Goal: Task Accomplishment & Management: Manage account settings

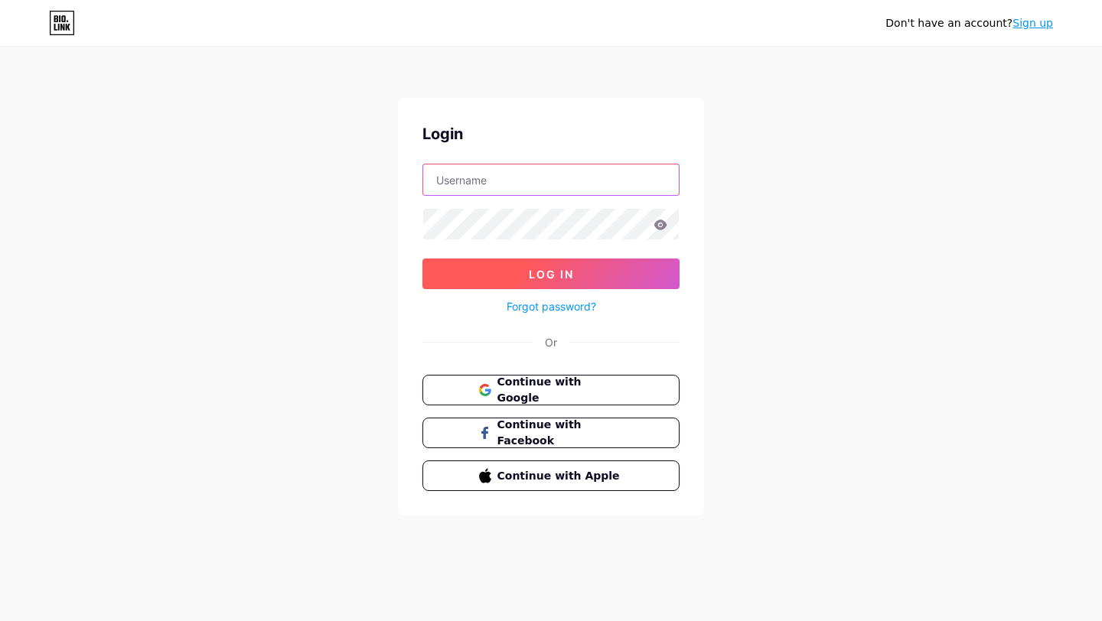
type input "portal082"
click at [514, 270] on button "Log In" at bounding box center [550, 274] width 257 height 31
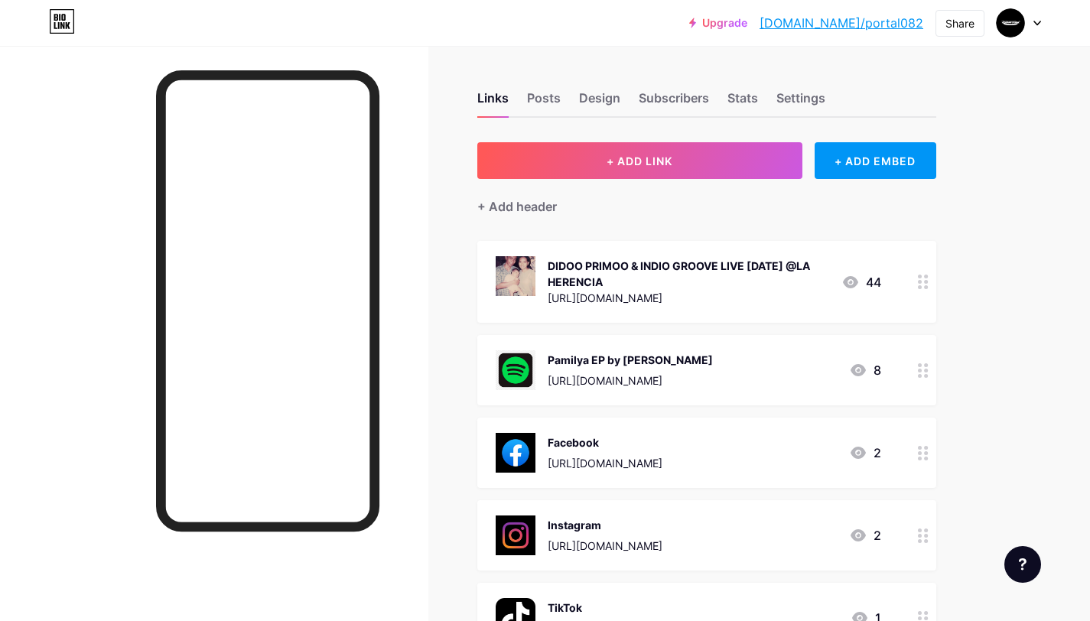
click at [928, 278] on icon at bounding box center [923, 282] width 11 height 15
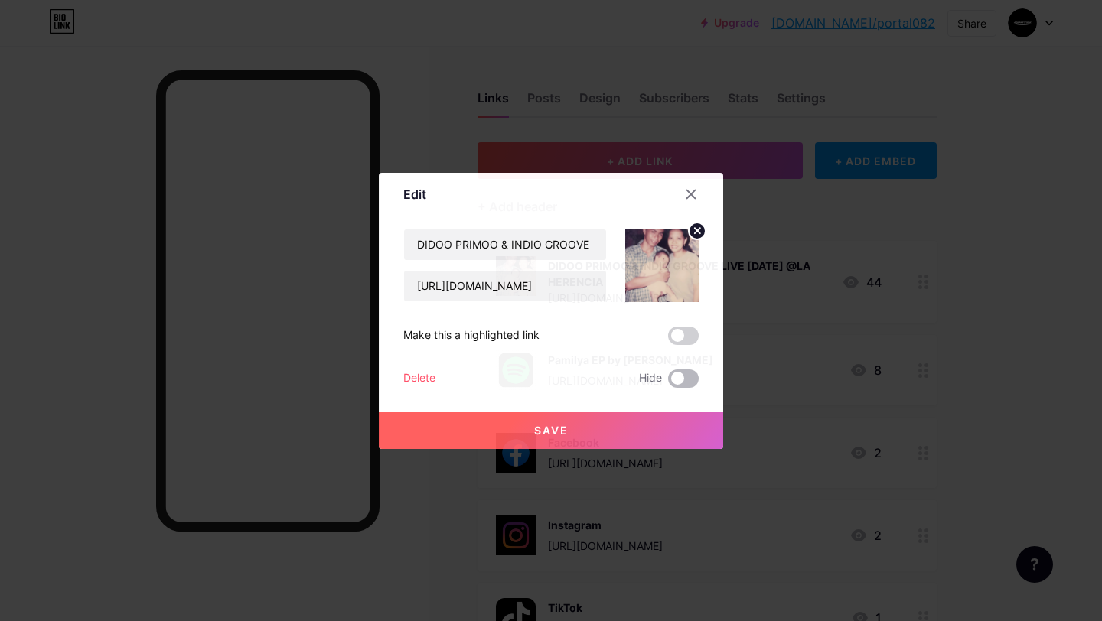
click at [668, 383] on span at bounding box center [683, 378] width 31 height 18
click at [668, 382] on input "checkbox" at bounding box center [668, 382] width 0 height 0
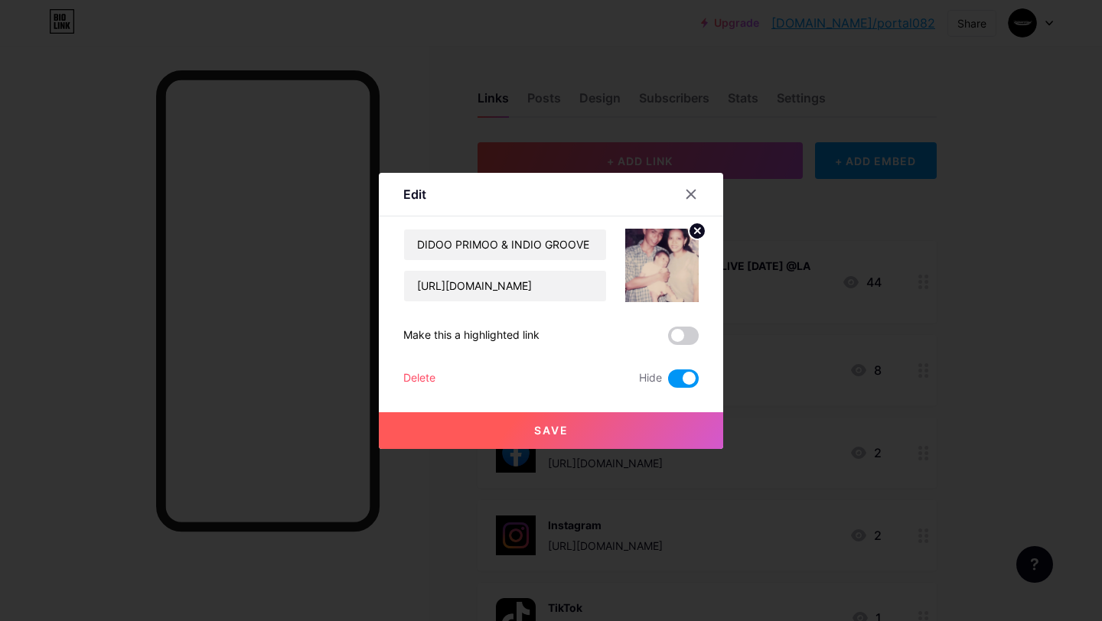
click at [648, 426] on button "Save" at bounding box center [551, 430] width 344 height 37
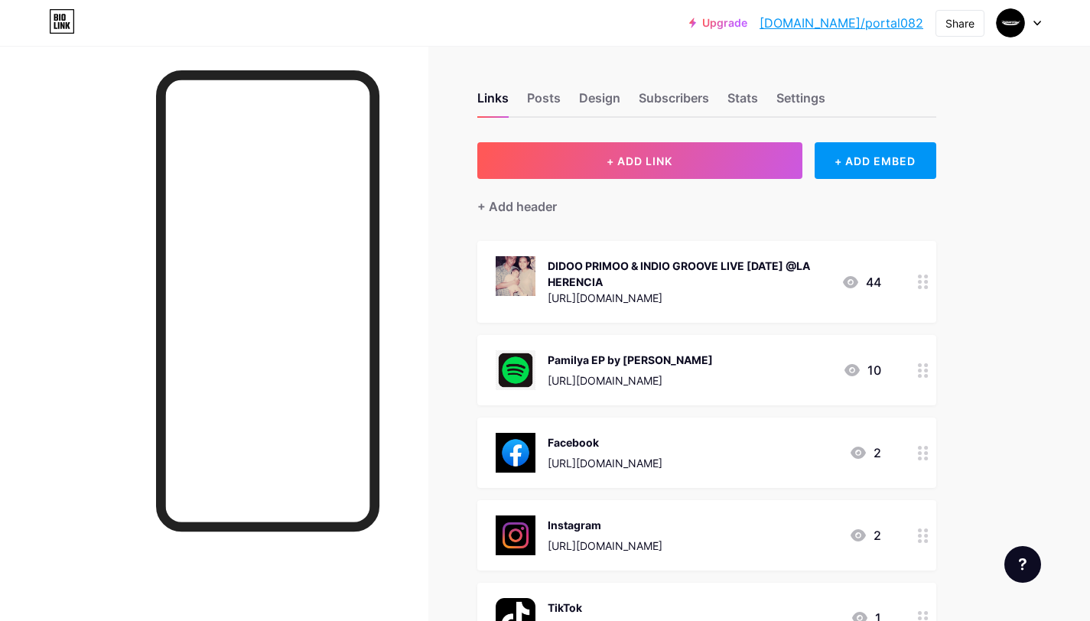
click at [920, 374] on circle at bounding box center [920, 376] width 4 height 4
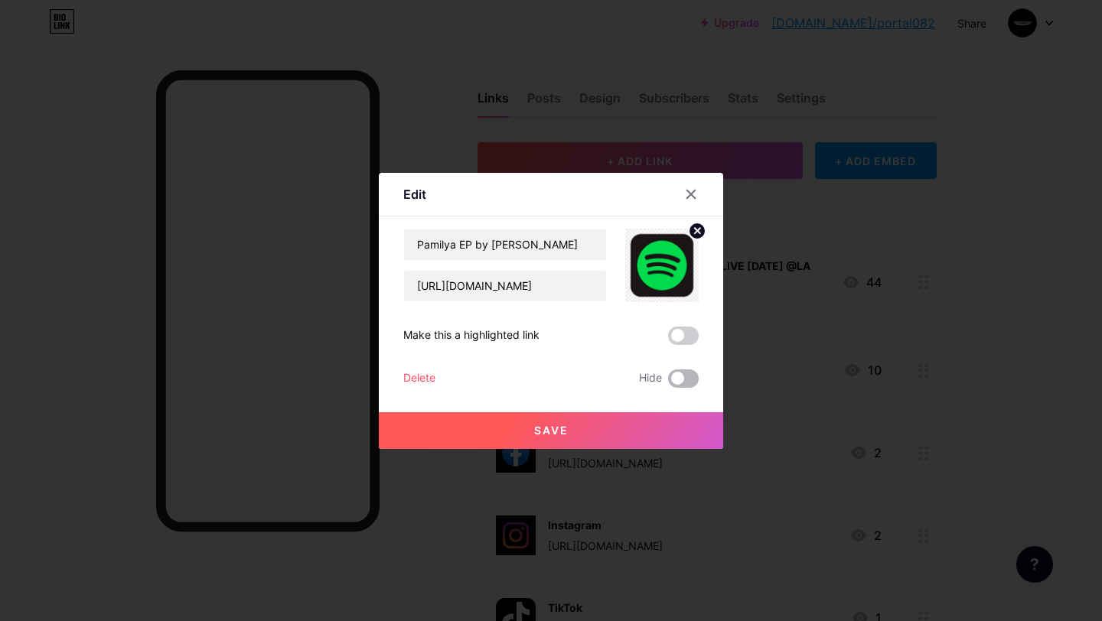
click at [668, 375] on span at bounding box center [683, 378] width 31 height 18
click at [668, 382] on input "checkbox" at bounding box center [668, 382] width 0 height 0
click at [636, 442] on button "Save" at bounding box center [551, 430] width 344 height 37
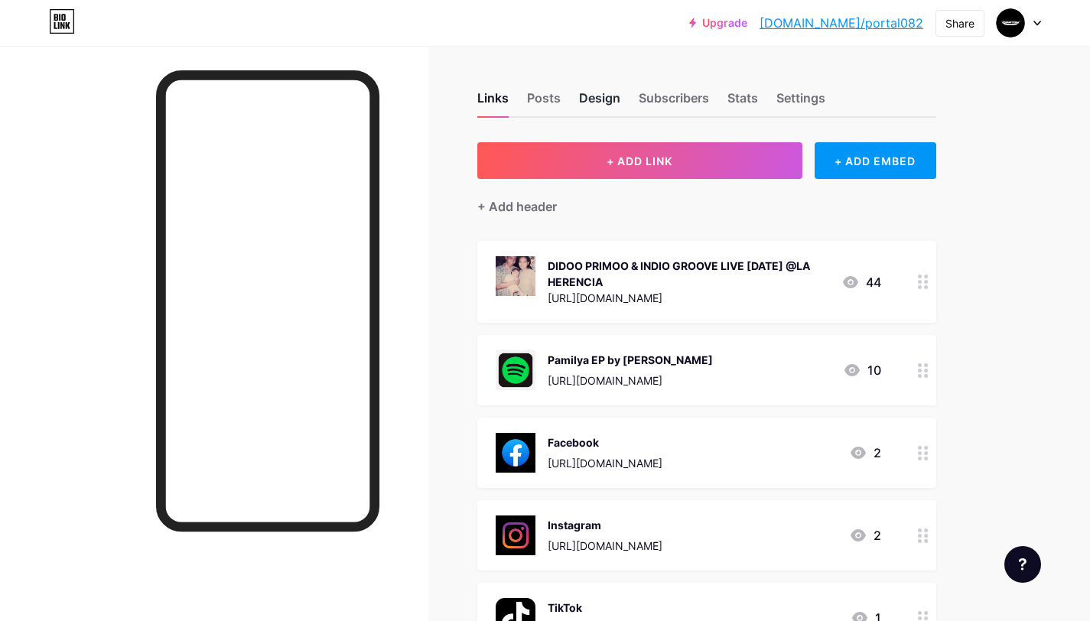
click at [594, 99] on div "Design" at bounding box center [599, 103] width 41 height 28
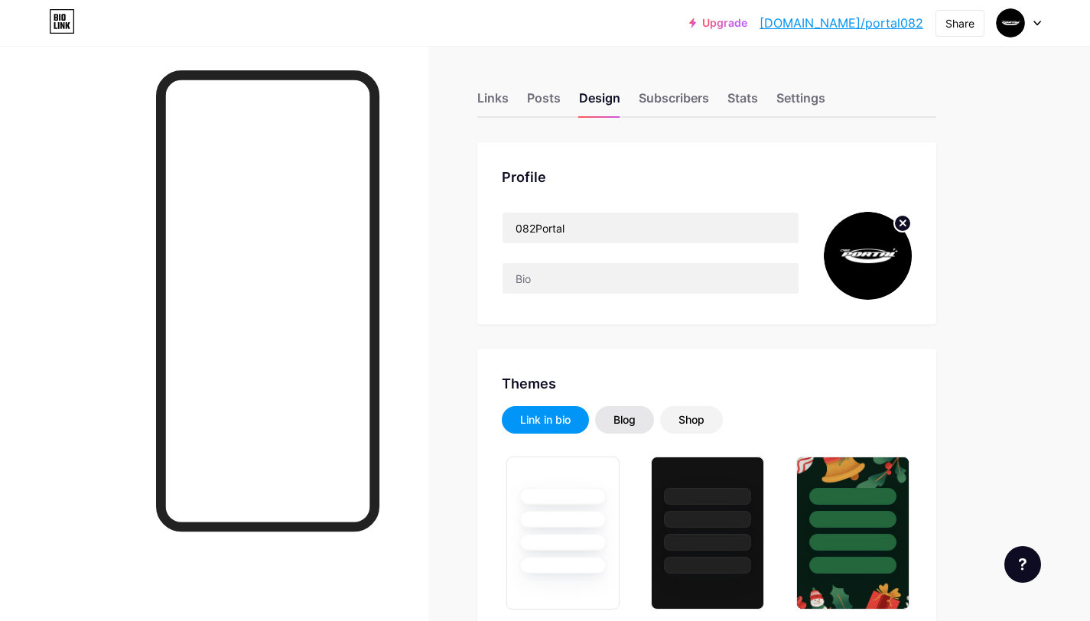
click at [617, 421] on div "Blog" at bounding box center [625, 419] width 22 height 15
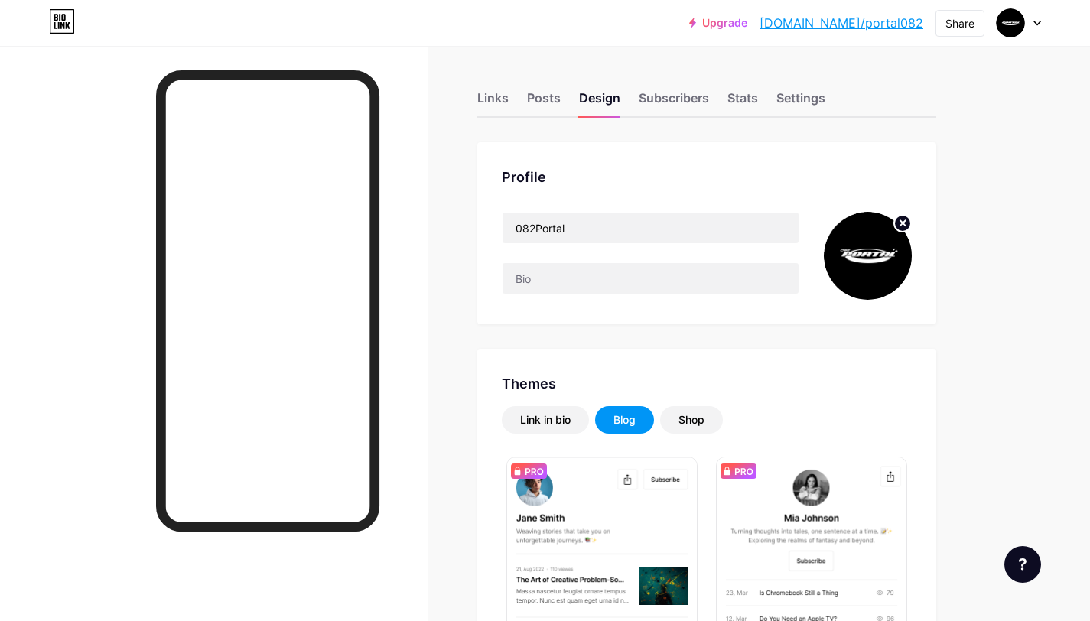
scroll to position [305, 0]
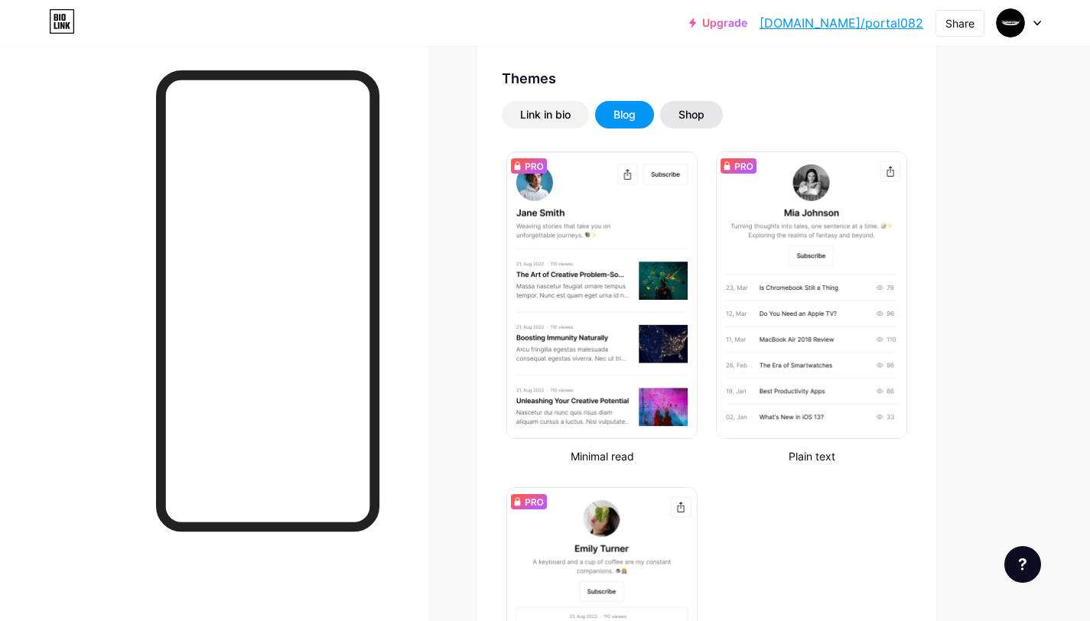
click at [669, 126] on div "Shop" at bounding box center [691, 115] width 63 height 28
click at [679, 112] on div "Shop" at bounding box center [692, 114] width 26 height 15
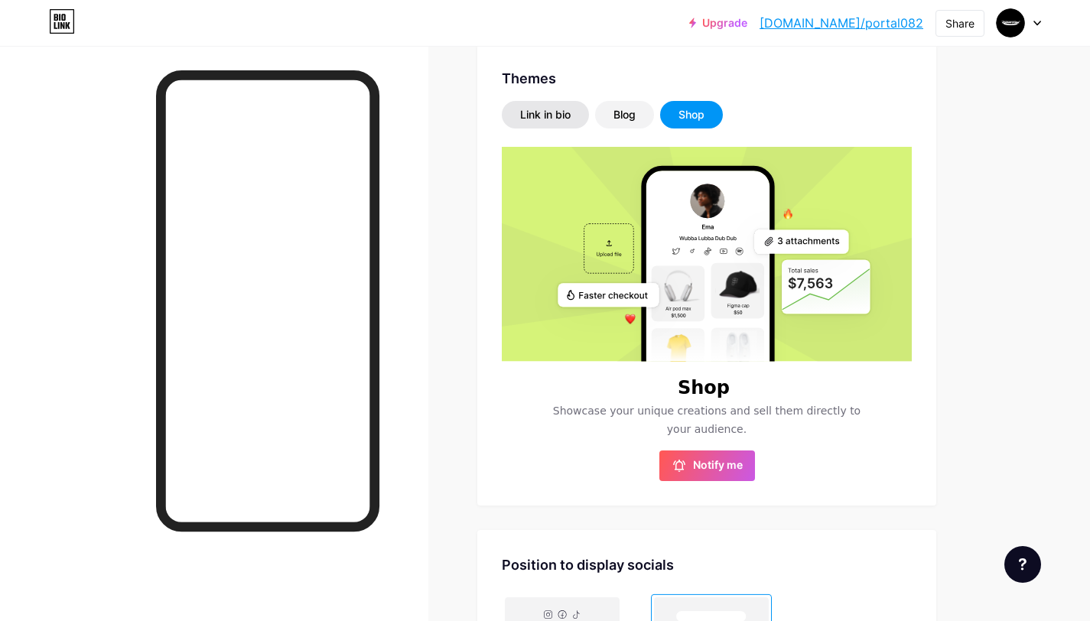
click at [554, 112] on div "Link in bio" at bounding box center [545, 114] width 50 height 15
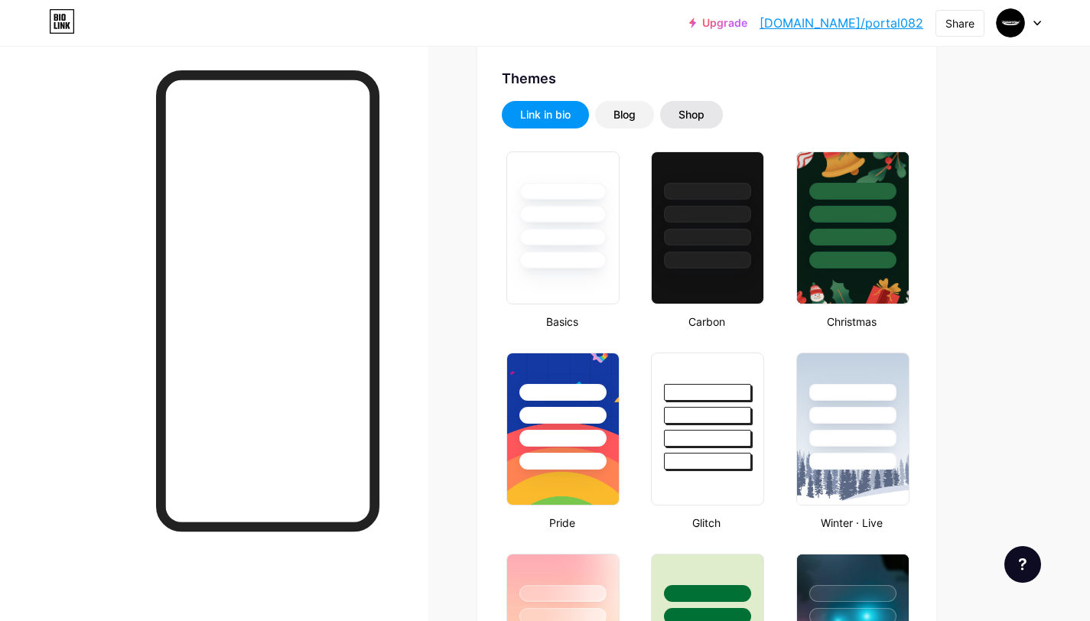
click at [666, 122] on div "Shop" at bounding box center [691, 115] width 63 height 28
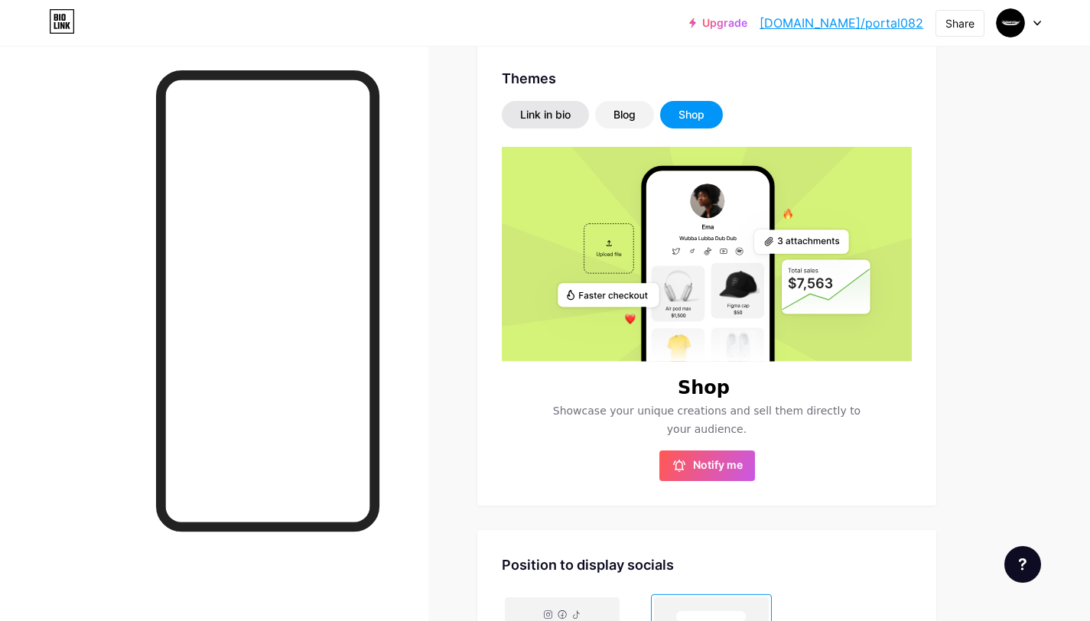
click at [530, 123] on div "Link in bio" at bounding box center [545, 115] width 87 height 28
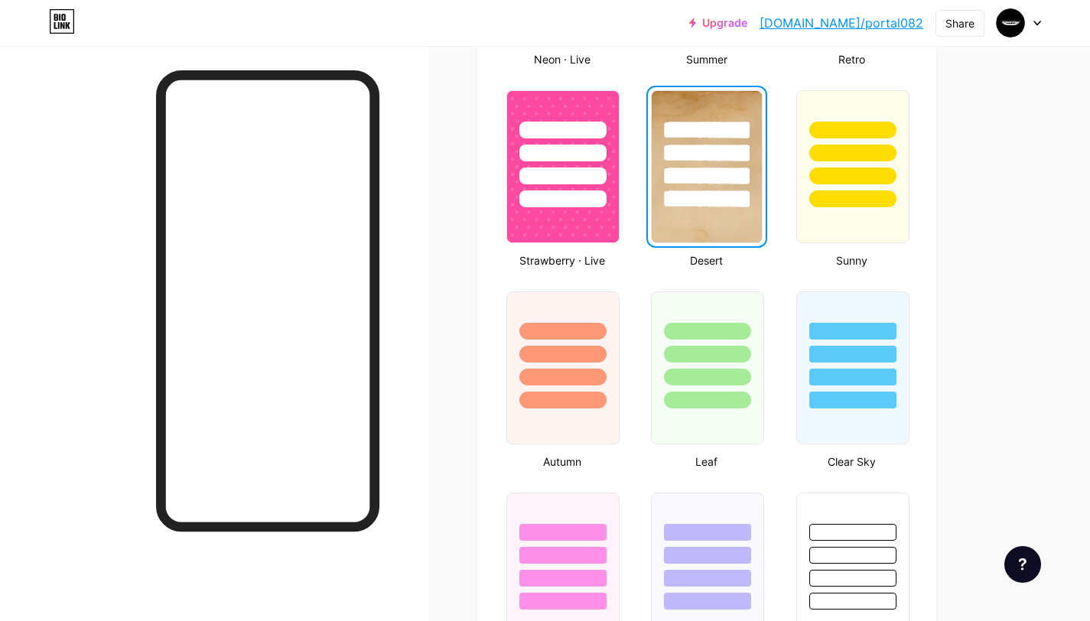
scroll to position [353, 0]
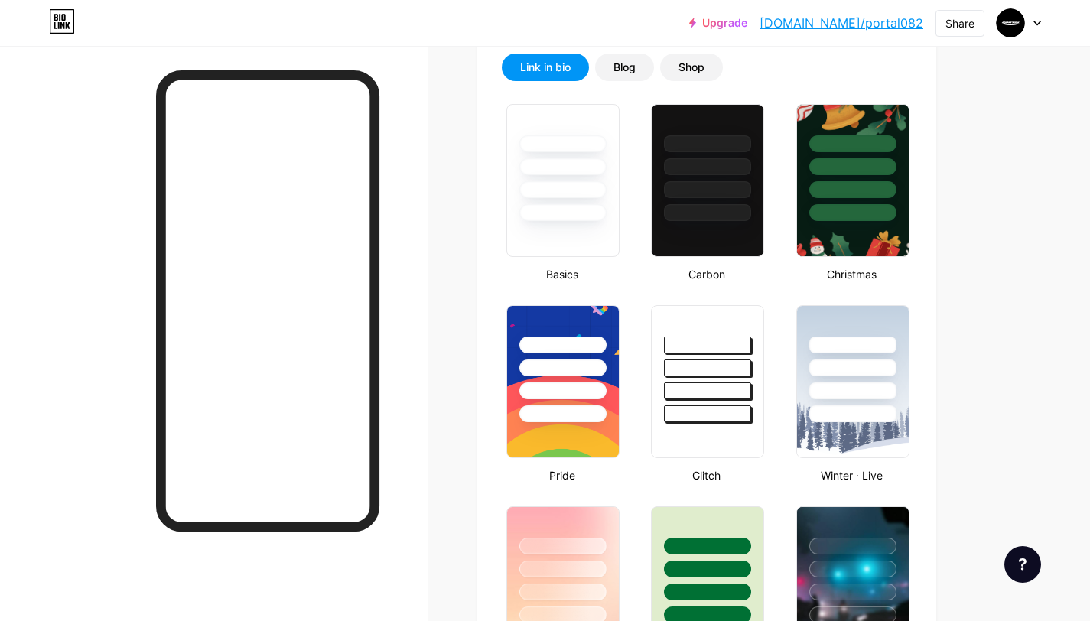
click at [679, 66] on div "Shop" at bounding box center [692, 67] width 26 height 15
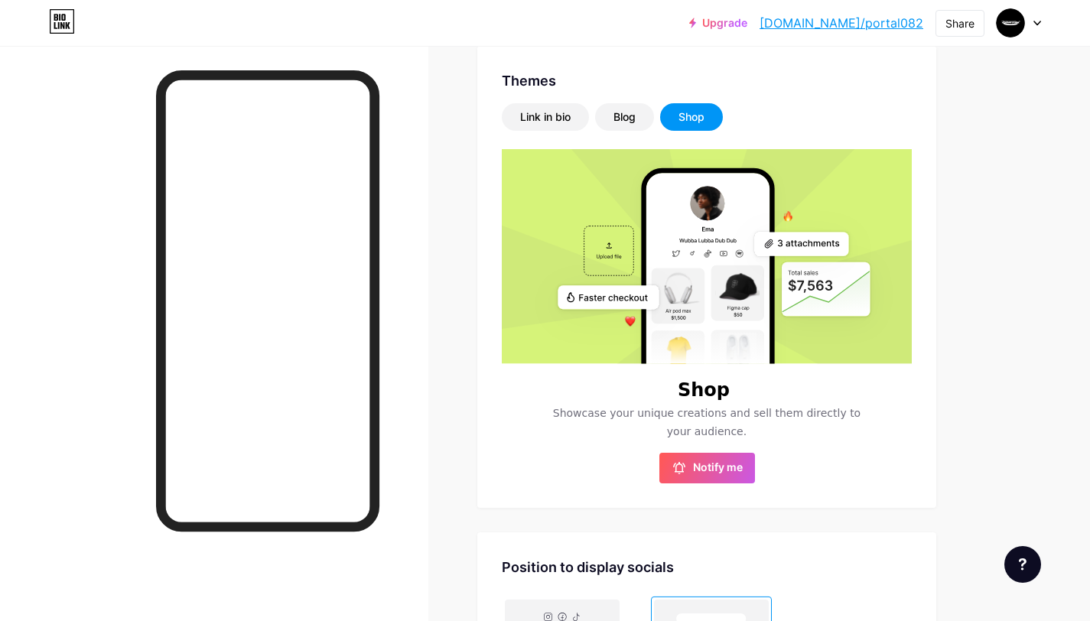
scroll to position [169, 0]
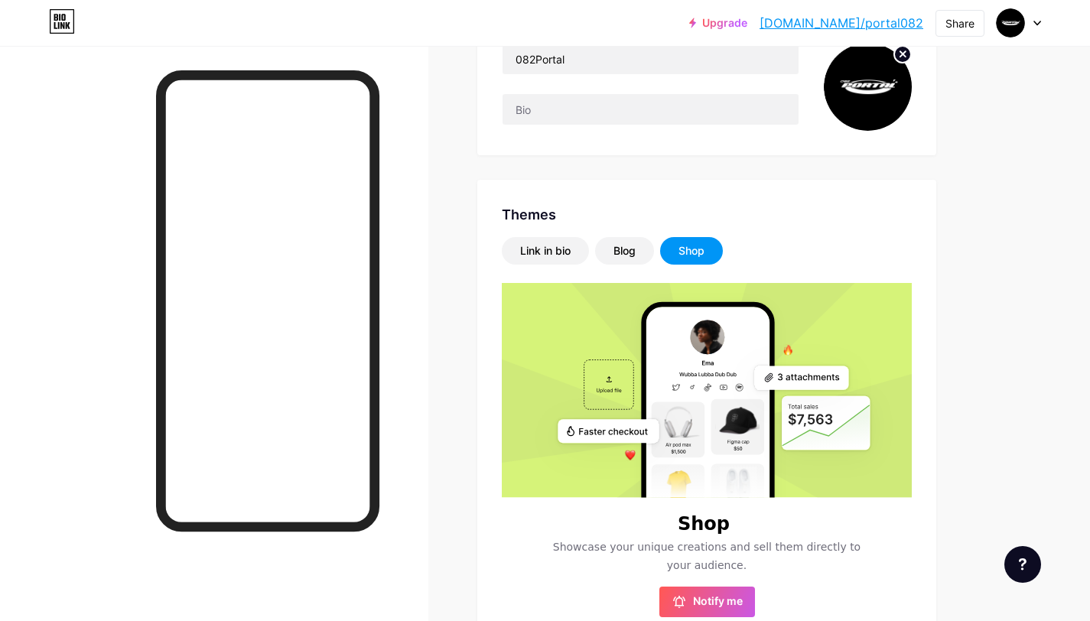
click at [698, 422] on rect at bounding box center [678, 421] width 44 height 44
click at [548, 263] on div "Link in bio" at bounding box center [545, 251] width 87 height 28
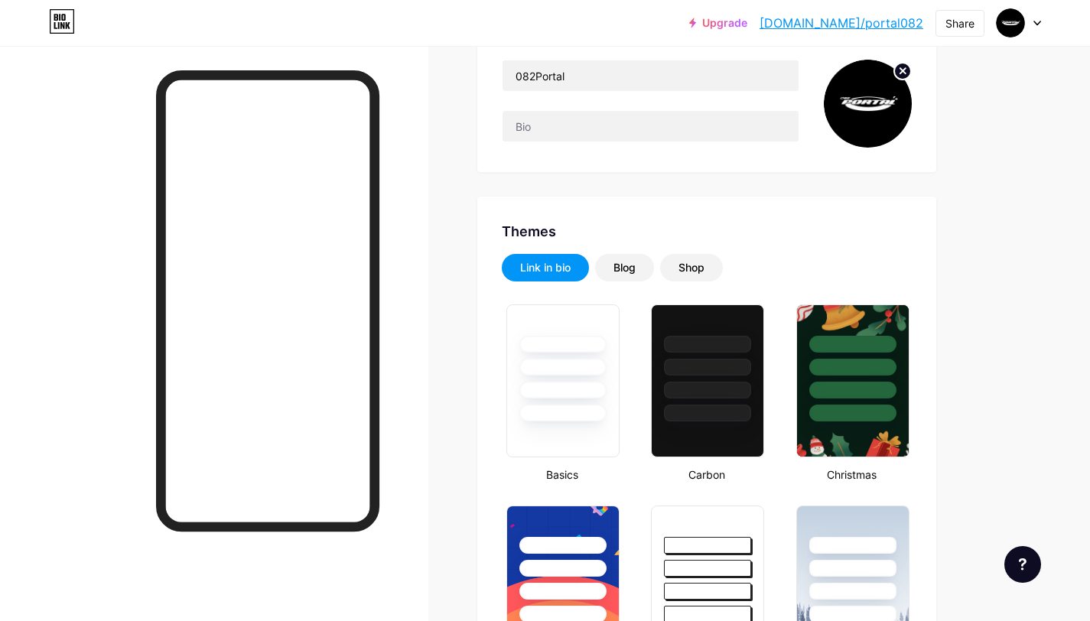
scroll to position [7, 0]
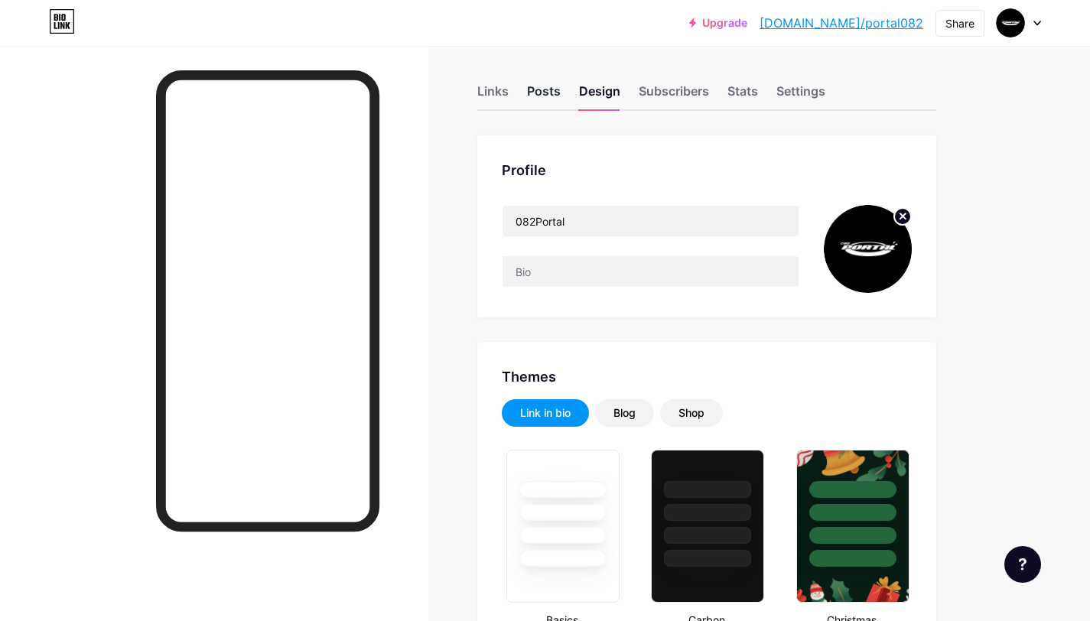
click at [545, 86] on div "Posts" at bounding box center [544, 96] width 34 height 28
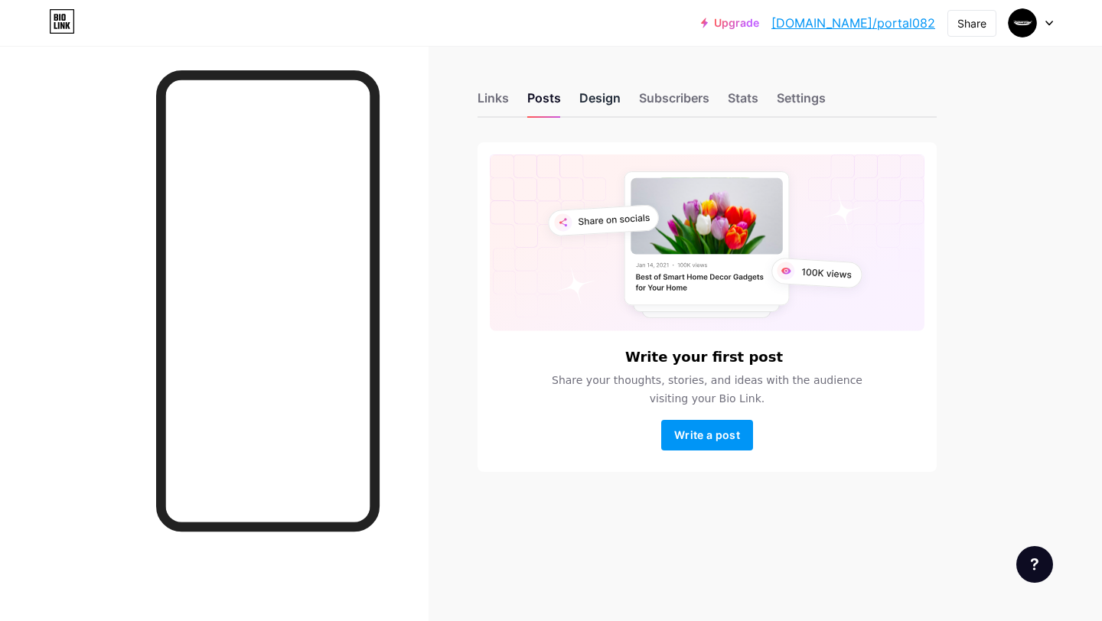
click at [600, 96] on div "Design" at bounding box center [599, 103] width 41 height 28
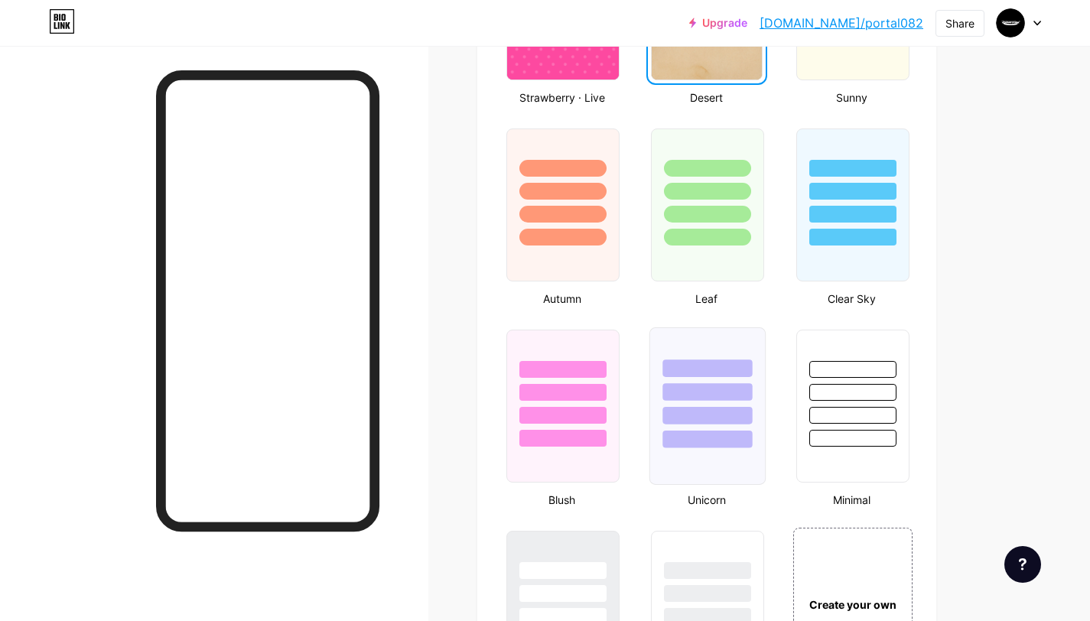
scroll to position [1746, 0]
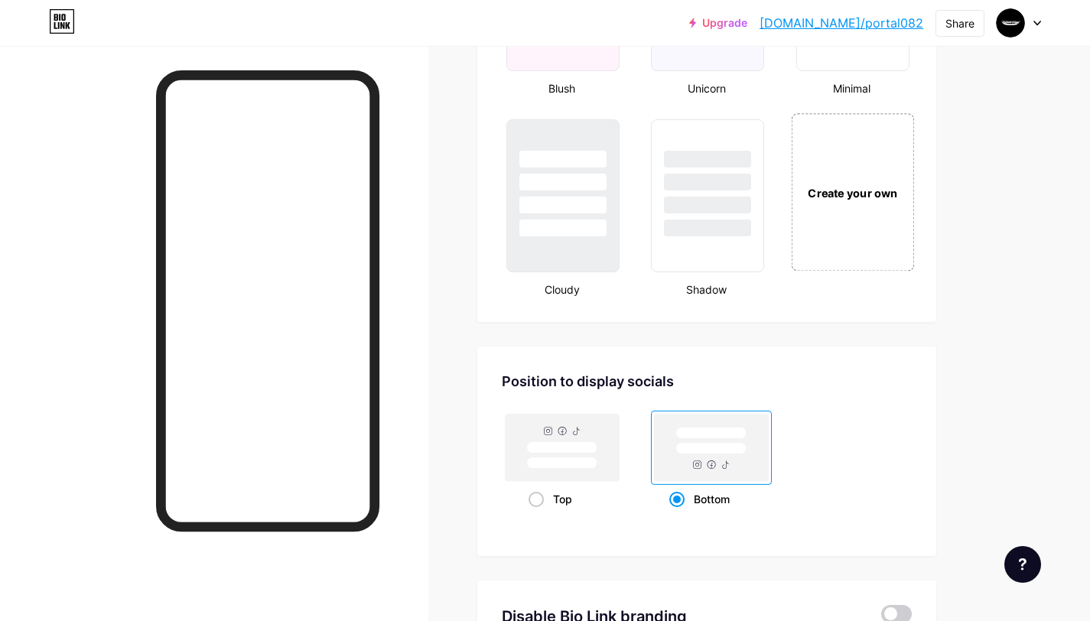
click at [871, 215] on div "Create your own" at bounding box center [852, 192] width 123 height 158
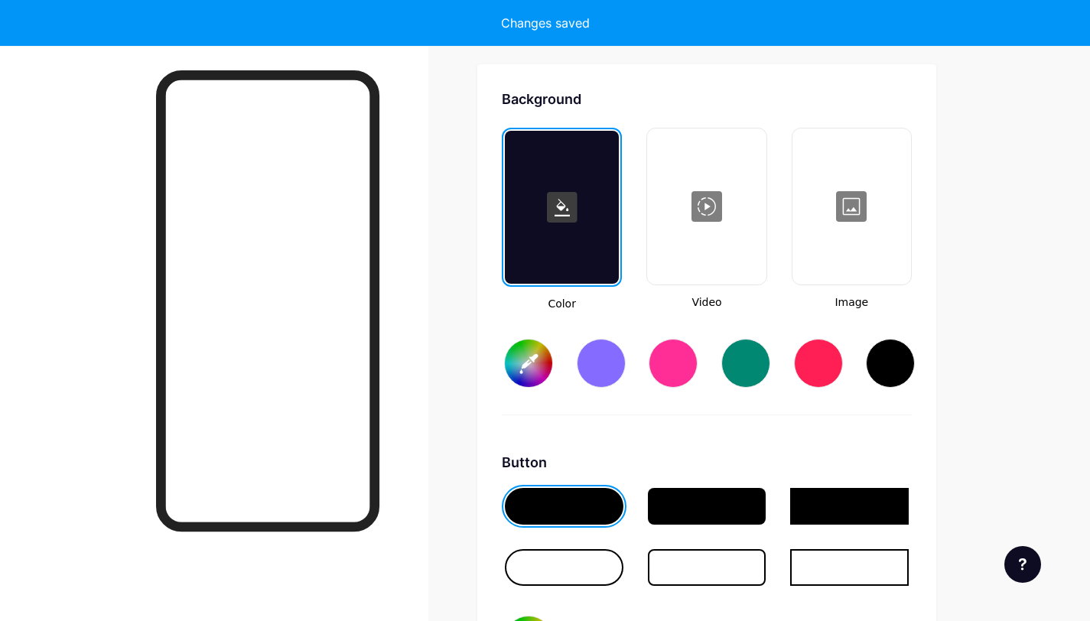
scroll to position [2031, 0]
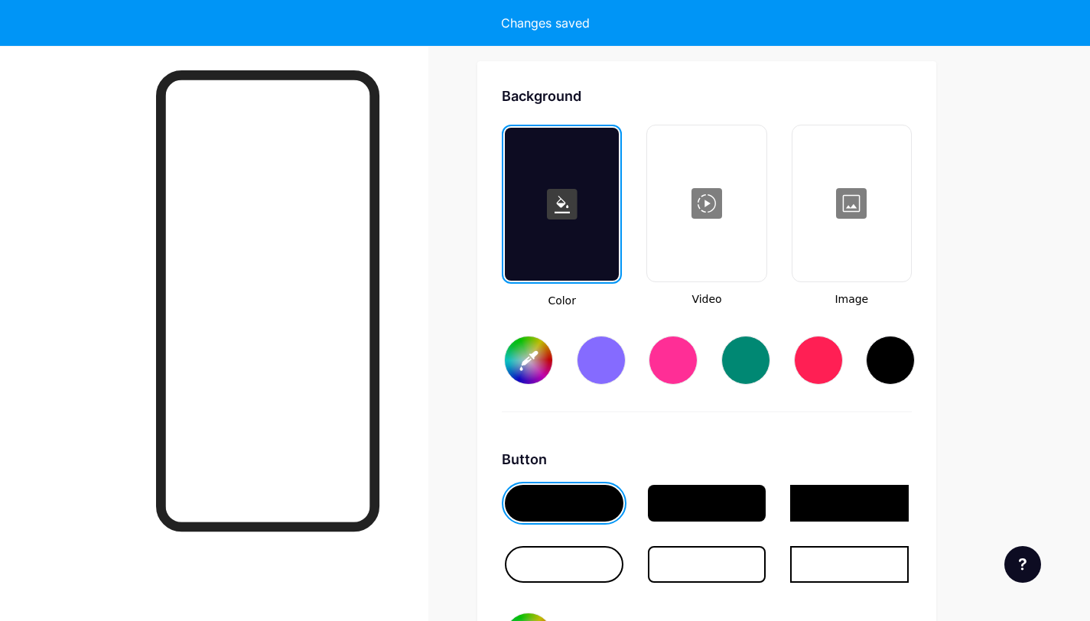
type input "#ffffff"
type input "#000000"
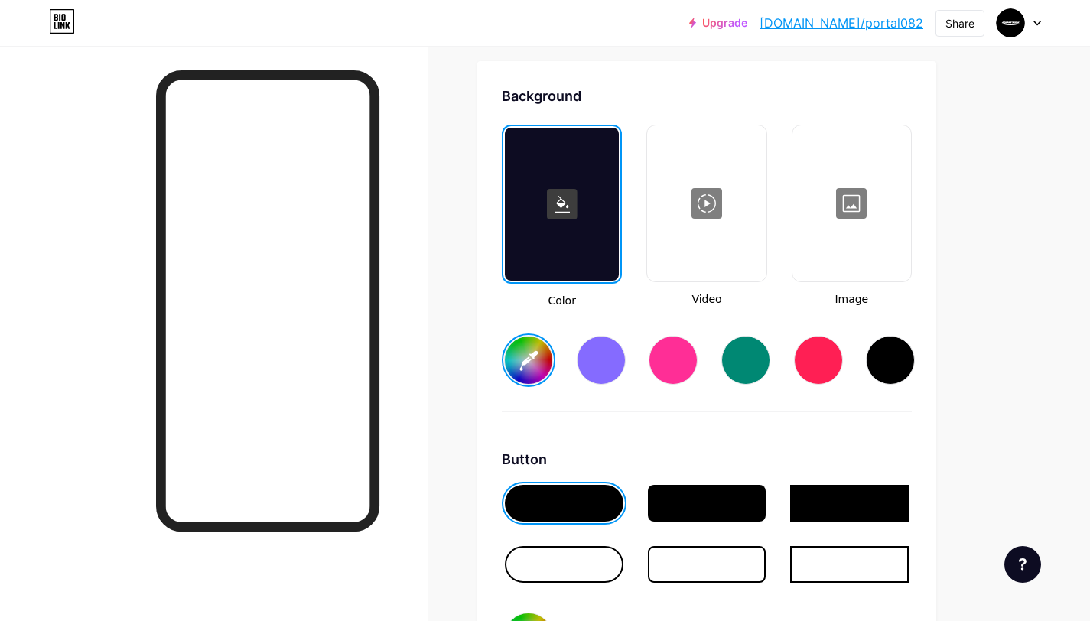
click at [532, 371] on input "#ffffff" at bounding box center [528, 360] width 47 height 47
click at [813, 451] on div "Button" at bounding box center [707, 459] width 410 height 21
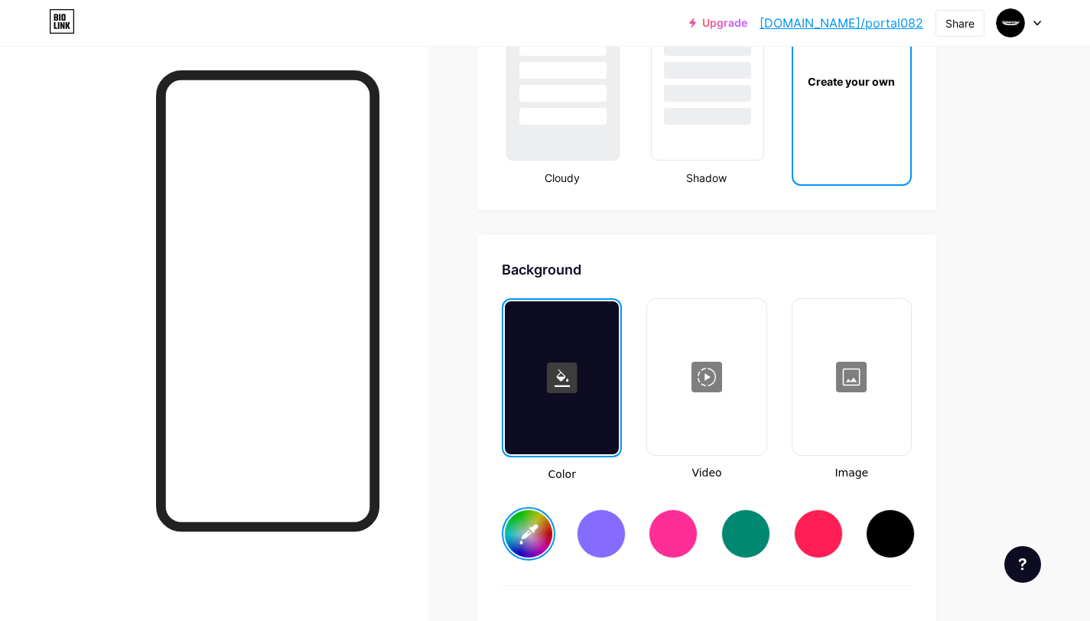
scroll to position [2182, 0]
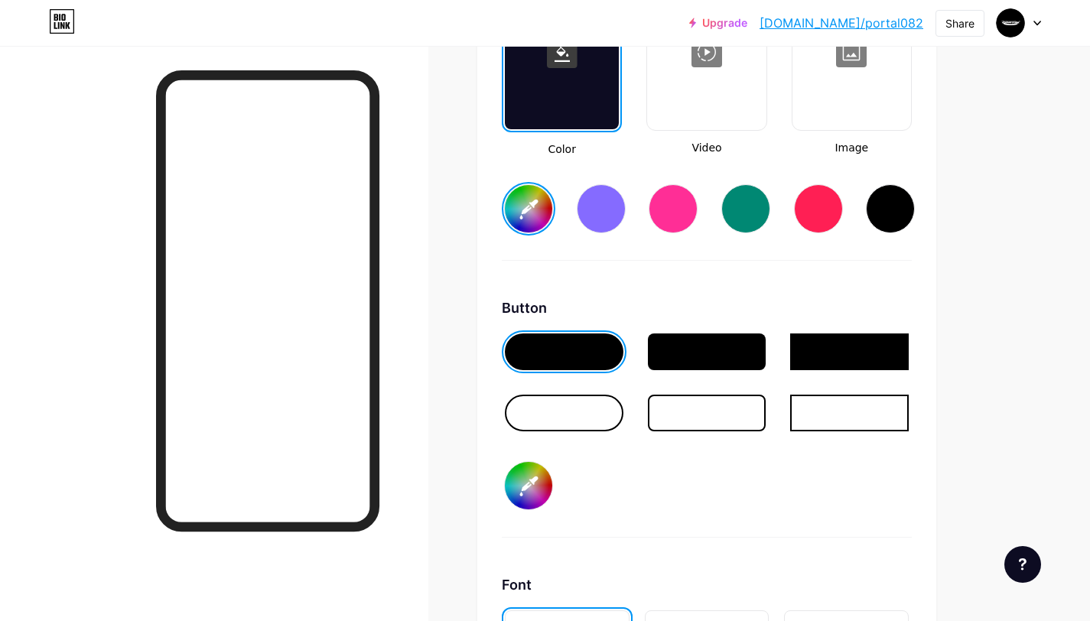
click at [856, 359] on div at bounding box center [849, 352] width 119 height 37
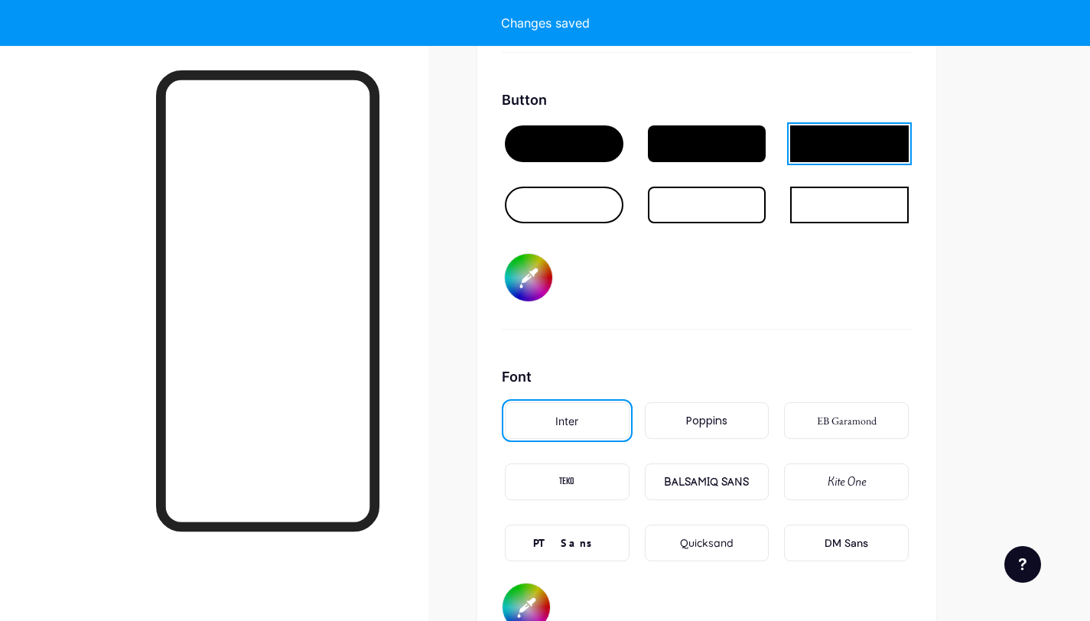
scroll to position [2508, 0]
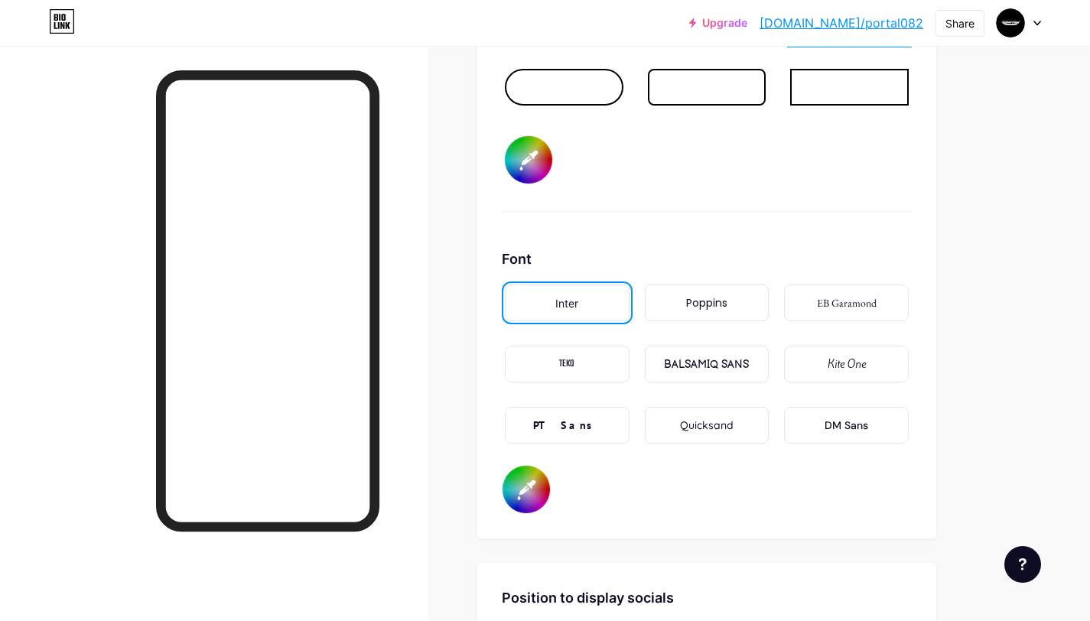
click at [600, 431] on div "PT Sans" at bounding box center [567, 425] width 125 height 37
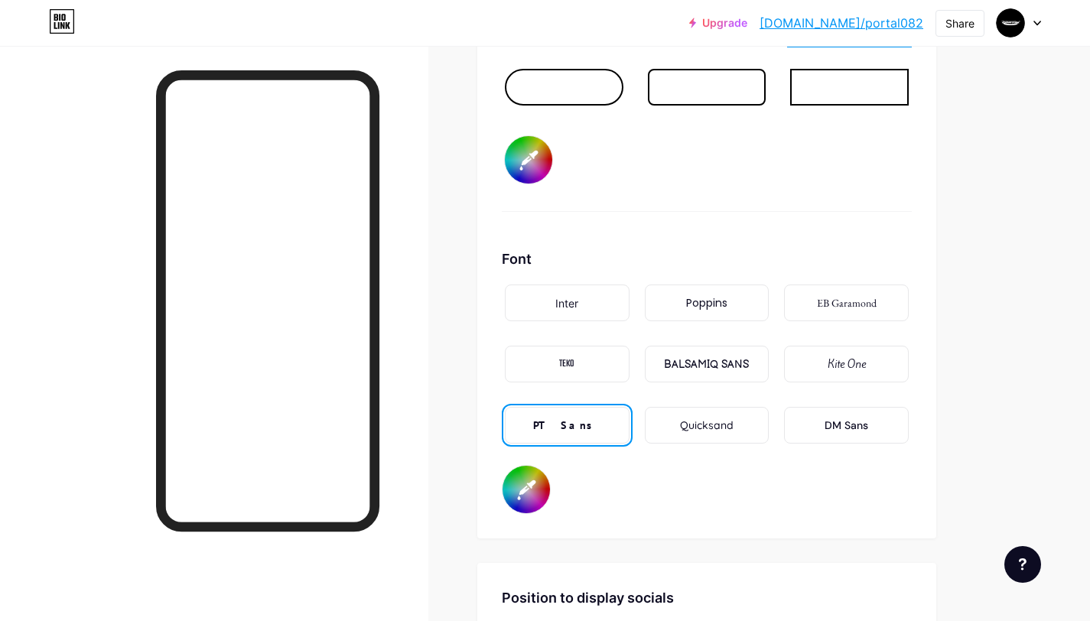
click at [609, 370] on div "TEKO" at bounding box center [567, 364] width 125 height 37
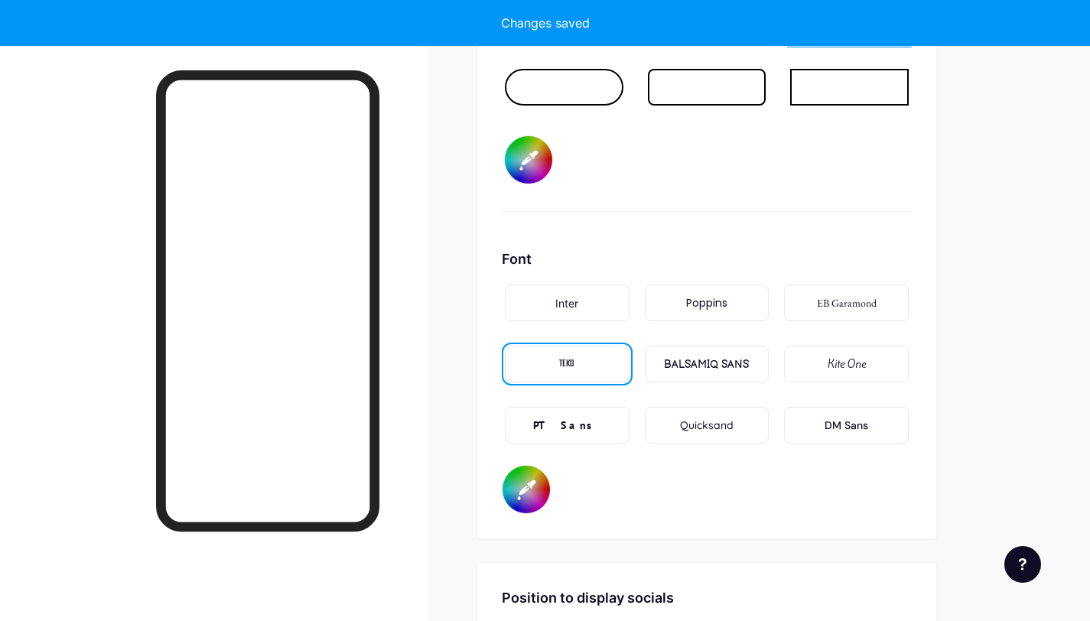
type input "#db6a00"
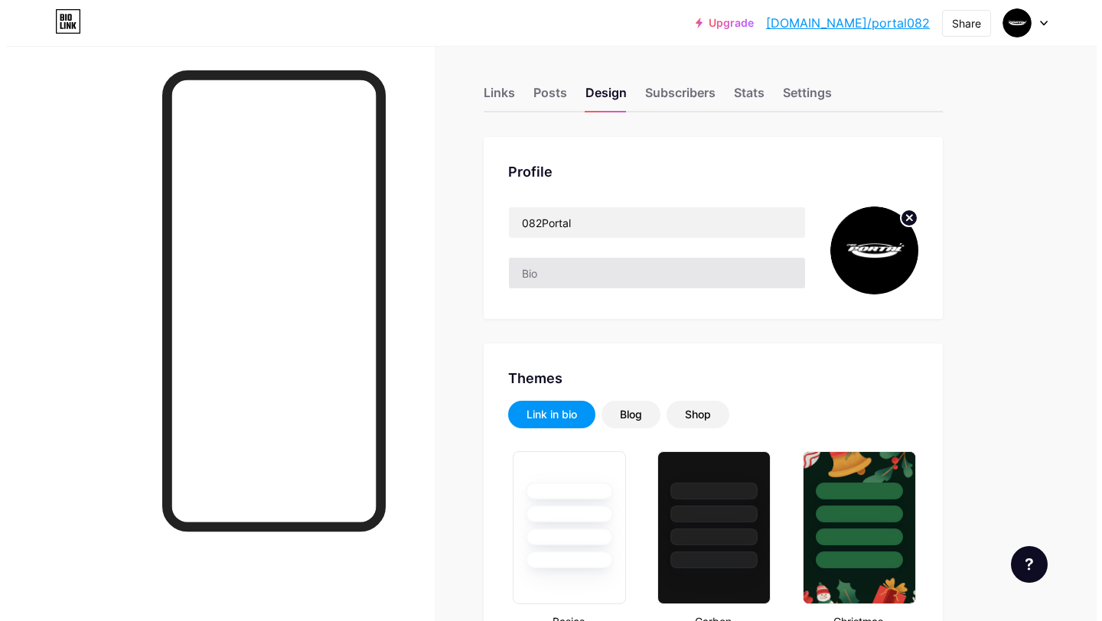
scroll to position [0, 0]
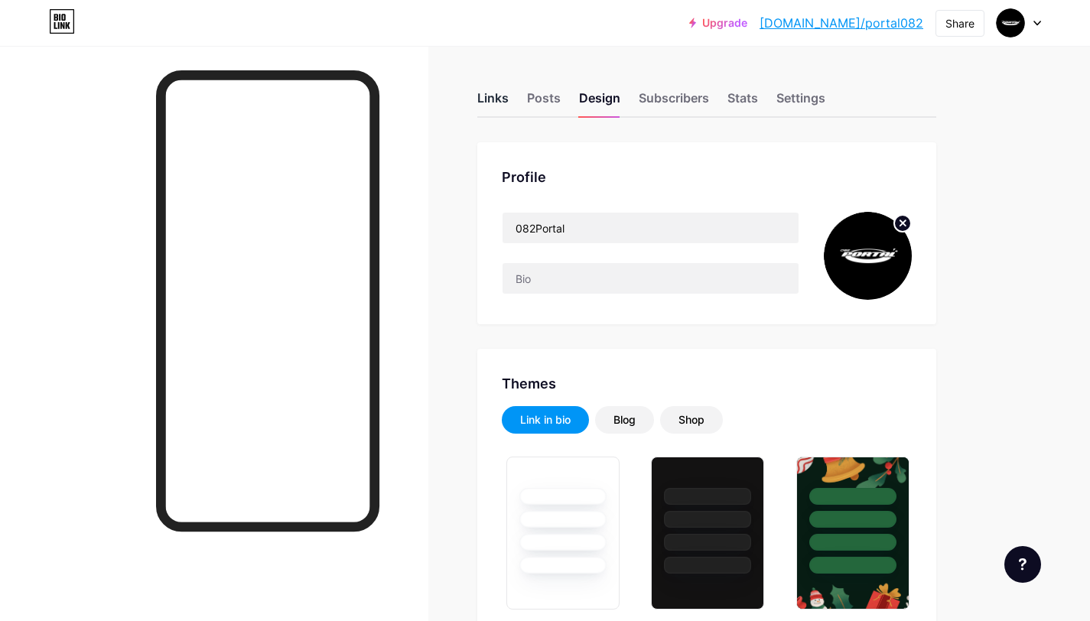
click at [487, 103] on div "Links" at bounding box center [492, 103] width 31 height 28
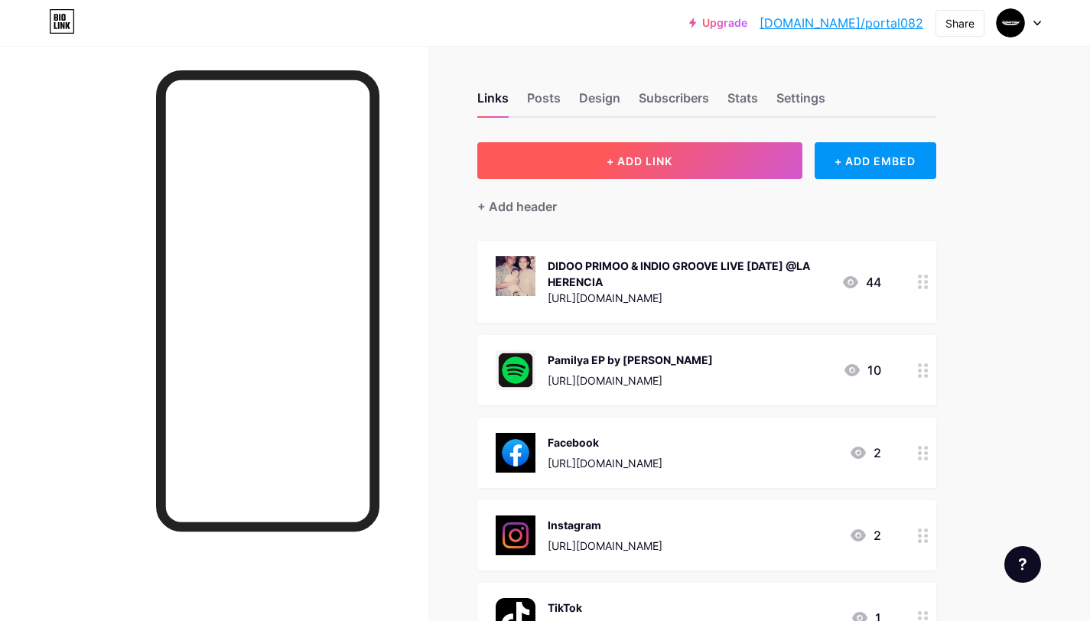
click at [634, 155] on span "+ ADD LINK" at bounding box center [640, 161] width 66 height 13
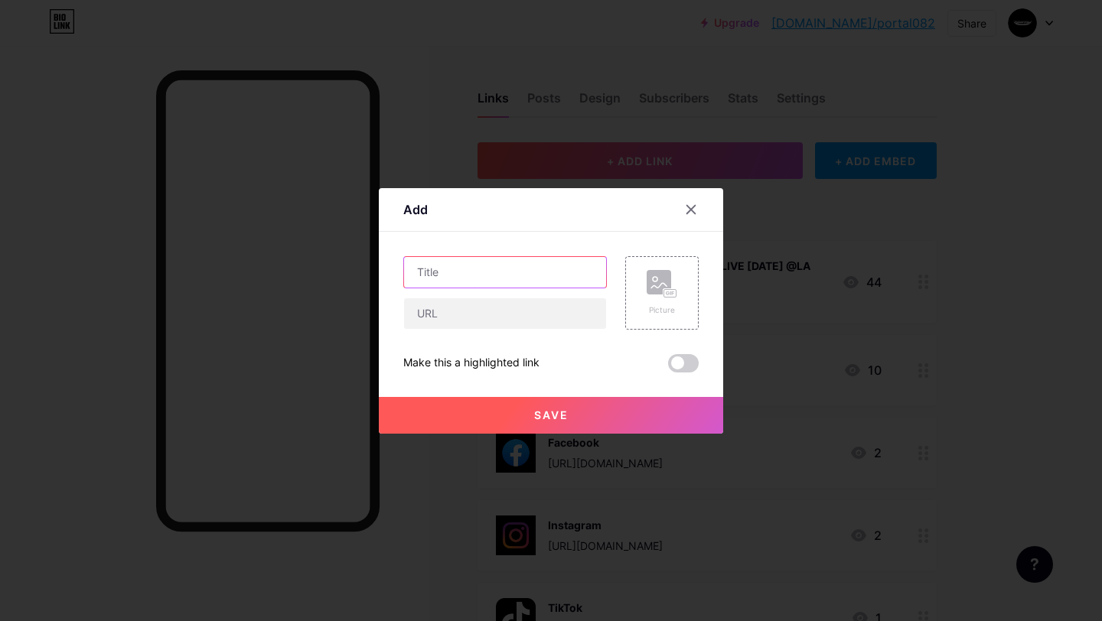
click at [509, 282] on input "text" at bounding box center [505, 272] width 202 height 31
drag, startPoint x: 539, startPoint y: 272, endPoint x: 620, endPoint y: 274, distance: 81.9
click at [620, 274] on div "KARTELL'EMxDVOxRevere Picture" at bounding box center [550, 292] width 295 height 73
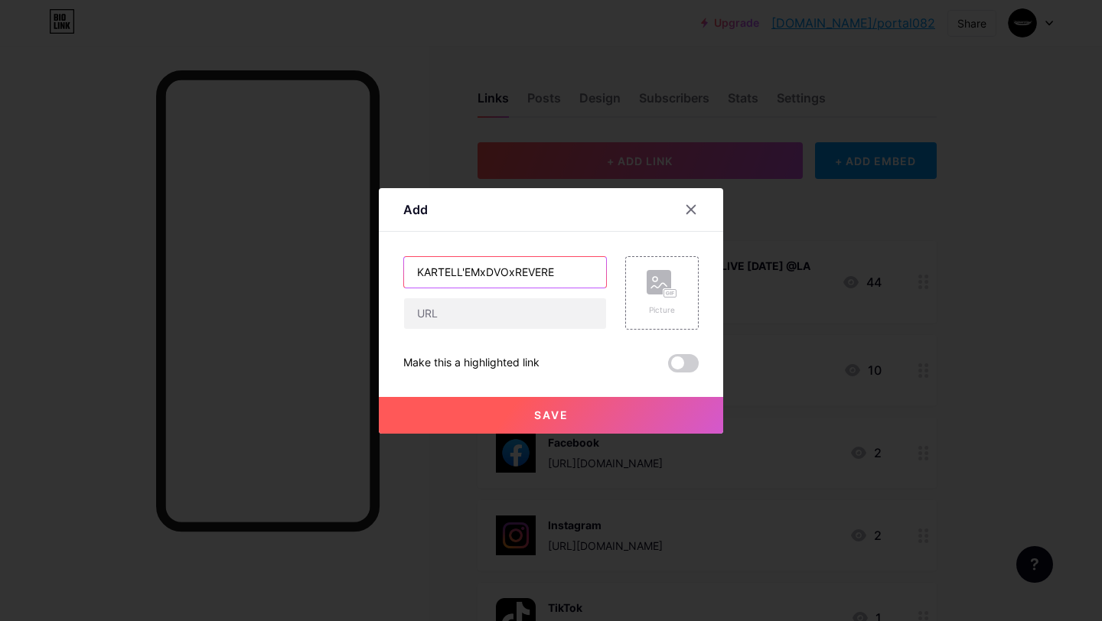
click at [531, 272] on input "KARTELL'EMxDVOxREVERE" at bounding box center [505, 272] width 202 height 31
type input "KARTELL'EMxDVOxREVERE"
click at [555, 308] on input "text" at bounding box center [505, 313] width 202 height 31
click at [646, 301] on div "Picture" at bounding box center [661, 293] width 31 height 46
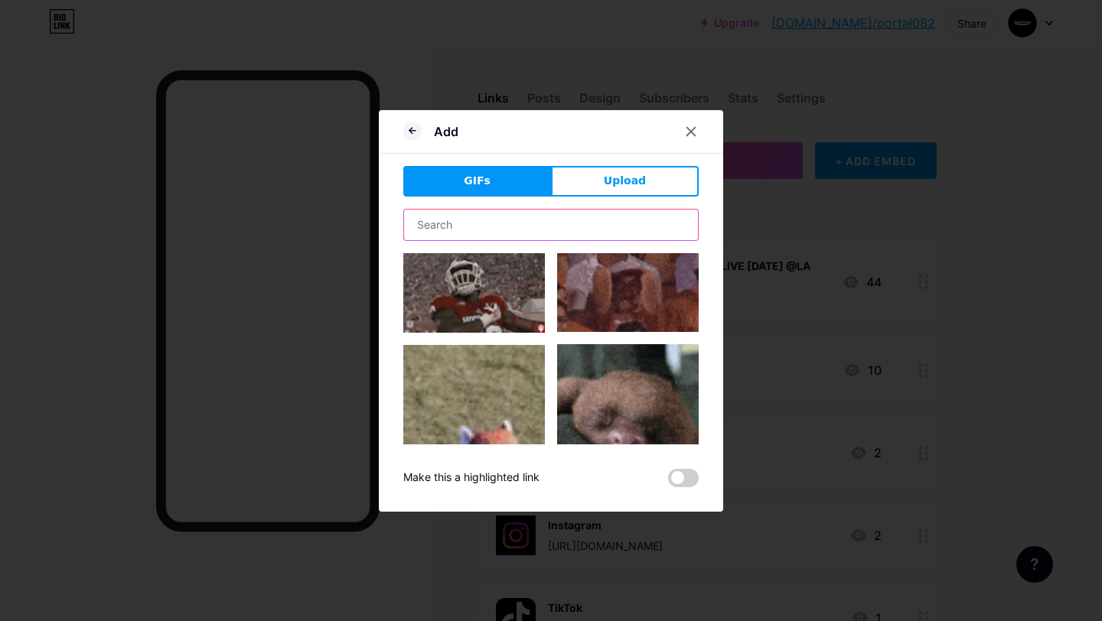
click at [582, 223] on input "text" at bounding box center [551, 225] width 294 height 31
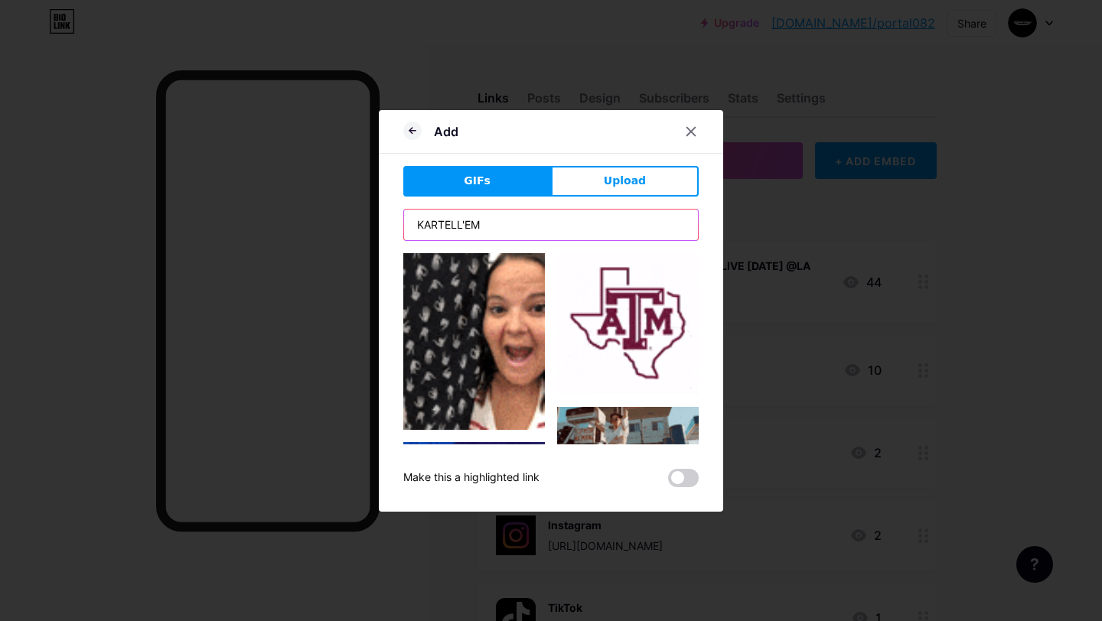
click at [545, 223] on input "KARTELL'EM" at bounding box center [551, 225] width 294 height 31
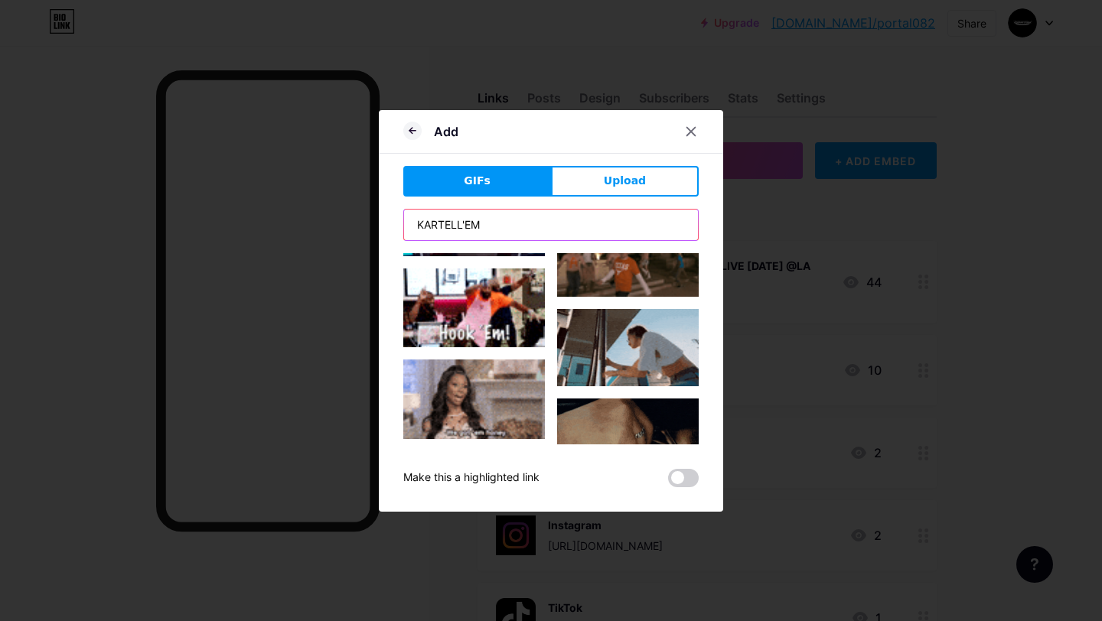
scroll to position [697, 0]
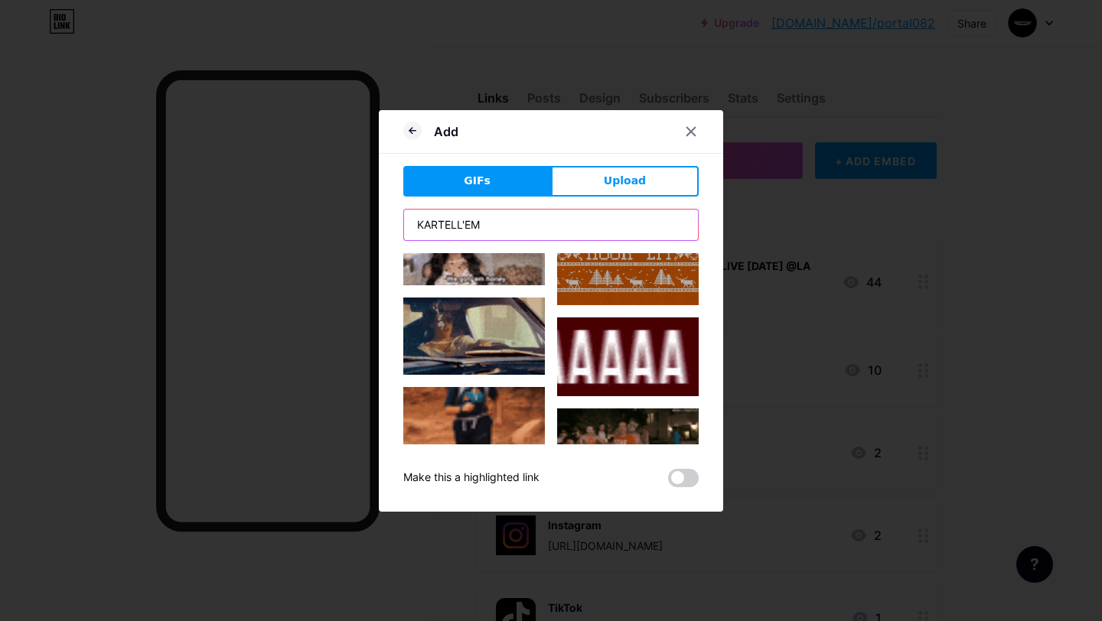
click at [502, 220] on input "KARTELL'EM" at bounding box center [551, 225] width 294 height 31
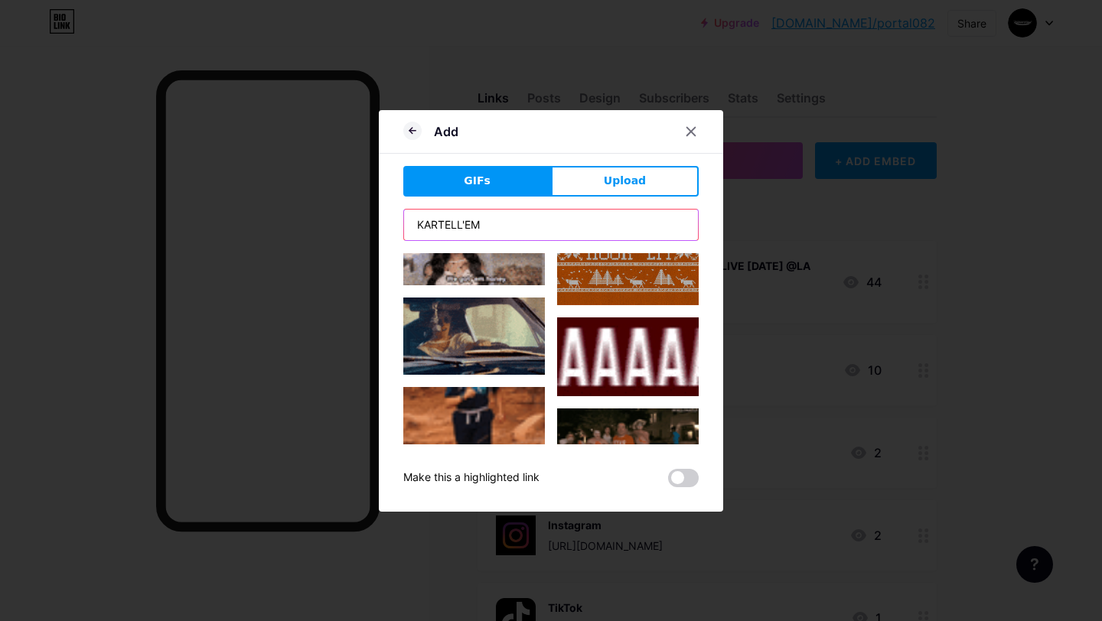
click at [502, 220] on input "KARTELL'EM" at bounding box center [551, 225] width 294 height 31
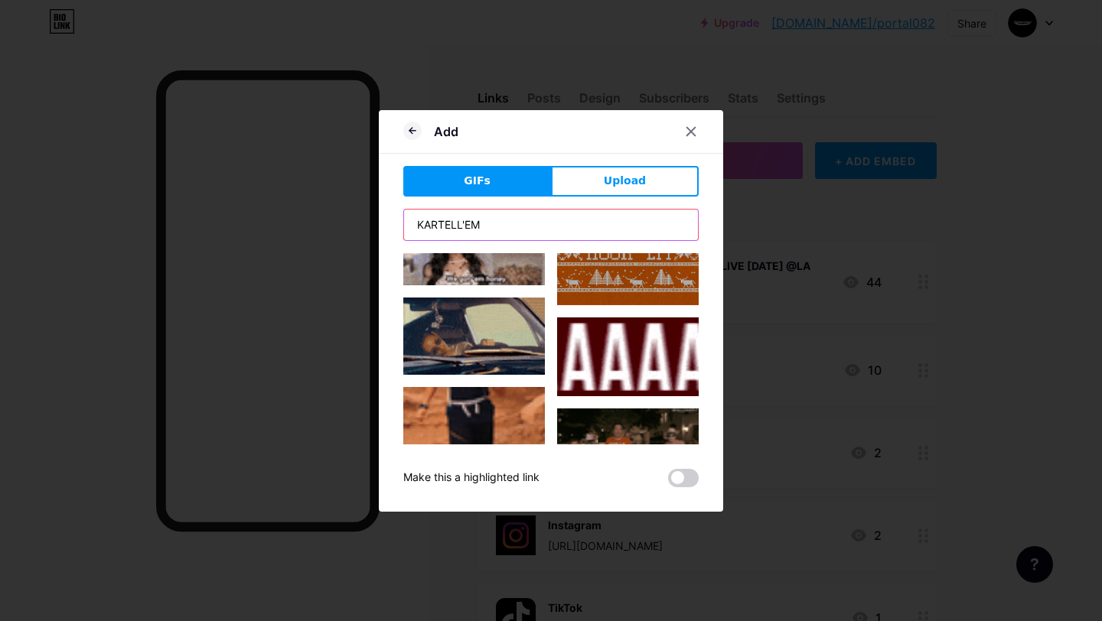
click at [502, 220] on input "KARTELL'EM" at bounding box center [551, 225] width 294 height 31
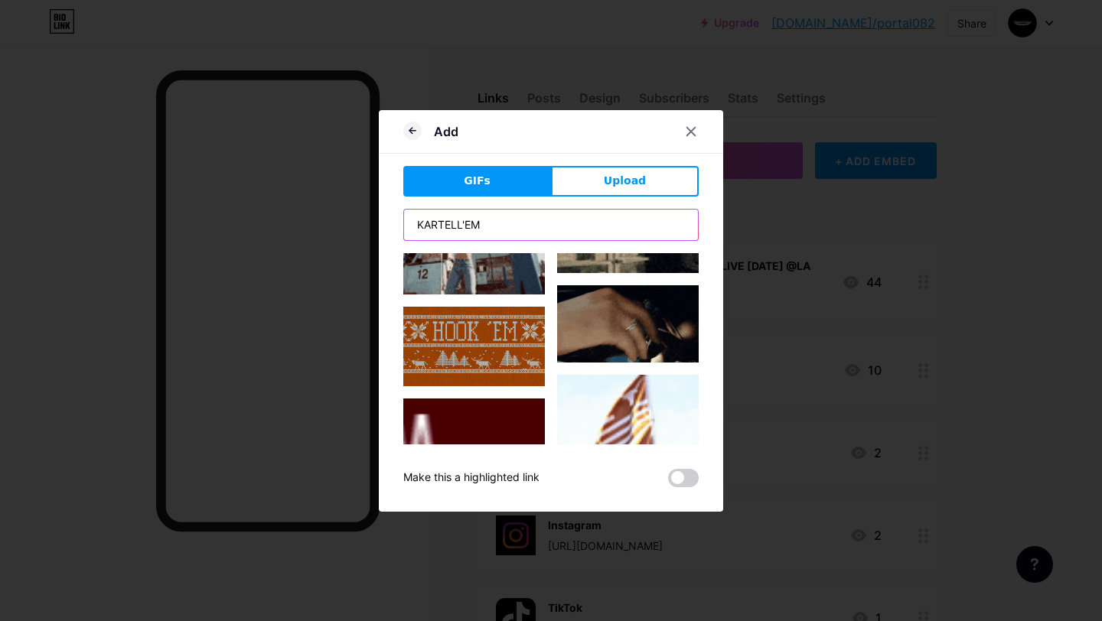
scroll to position [1219, 0]
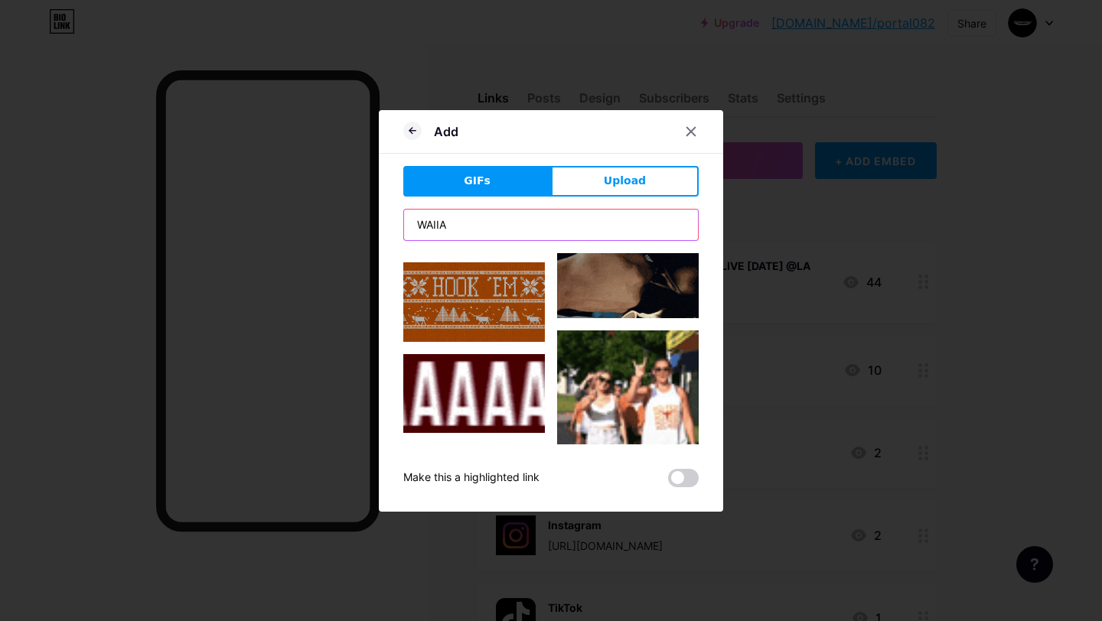
type input "WAIIAN"
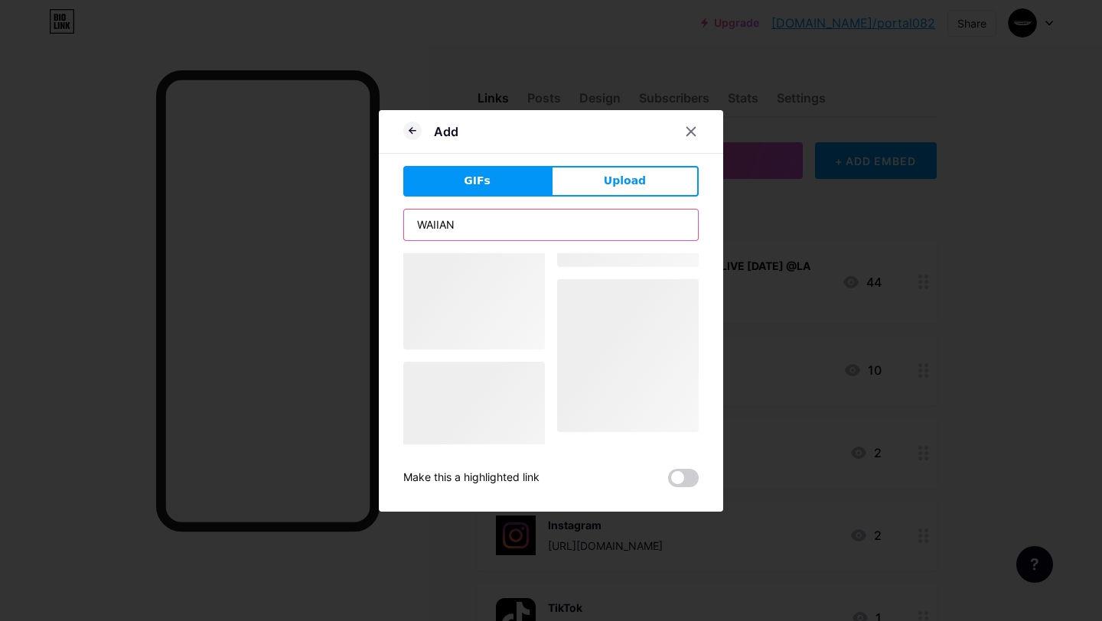
scroll to position [0, 0]
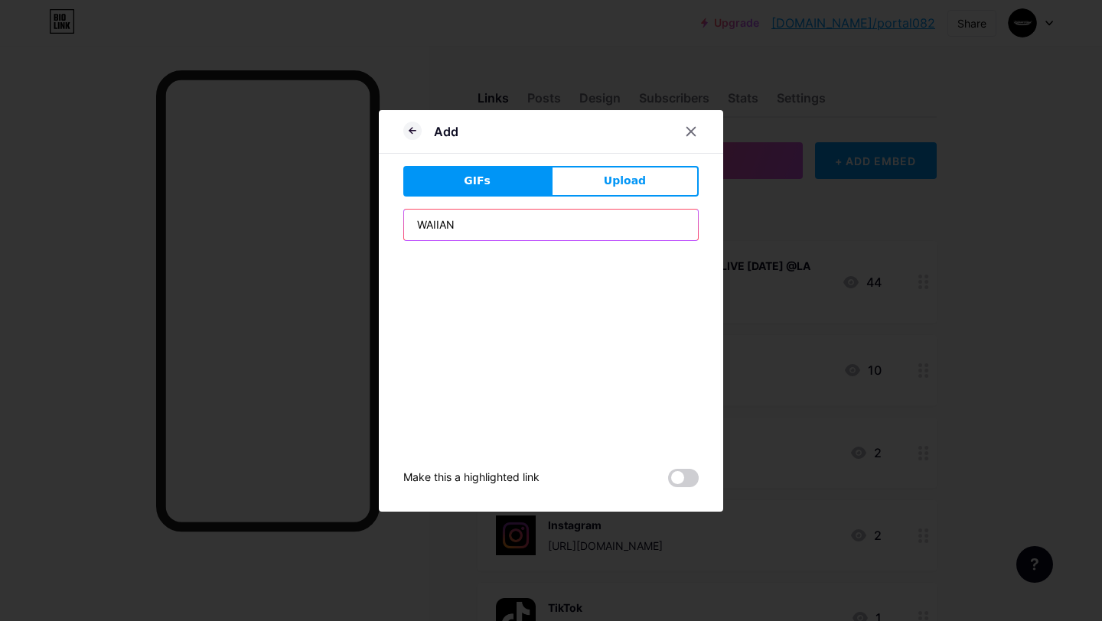
click at [535, 230] on input "WAIIAN" at bounding box center [551, 225] width 294 height 31
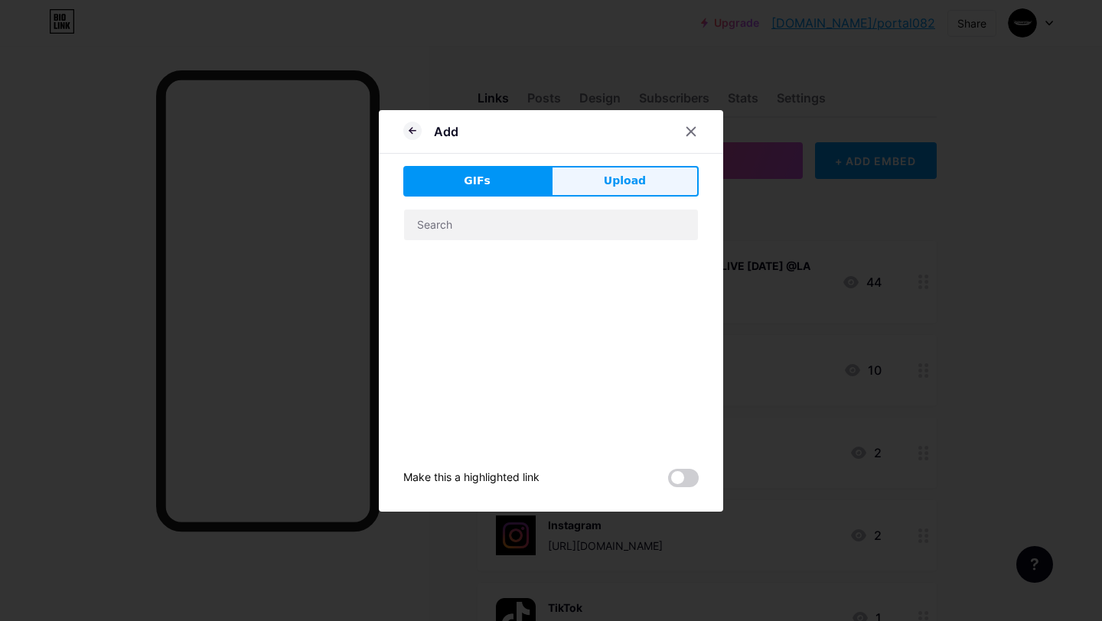
click at [614, 178] on span "Upload" at bounding box center [625, 181] width 42 height 16
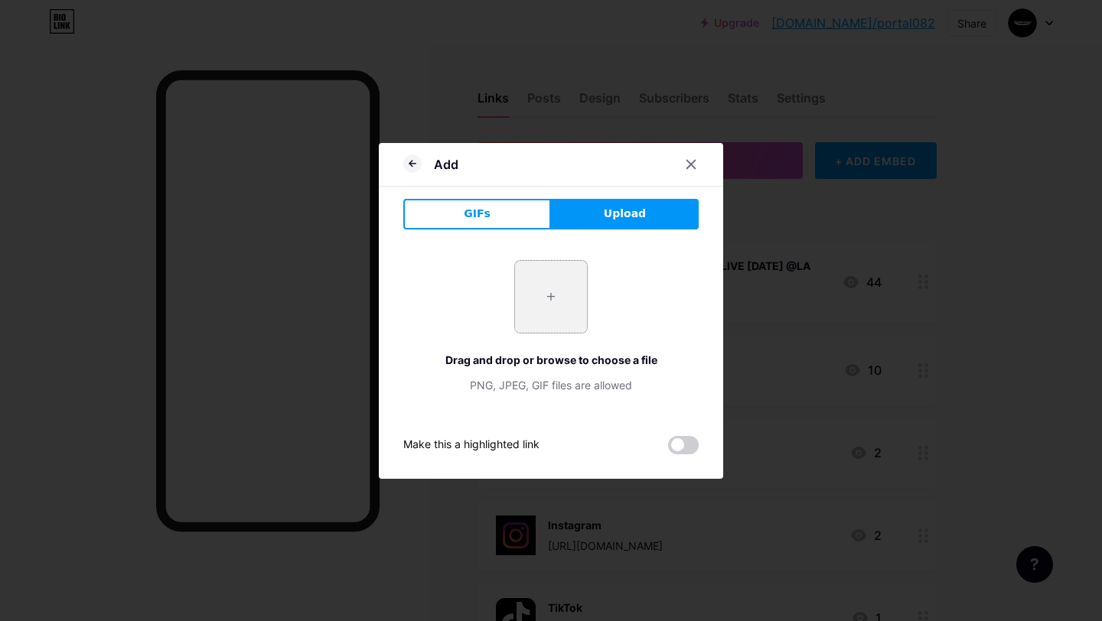
click at [531, 318] on input "file" at bounding box center [551, 297] width 72 height 72
type input "C:\fakepath\bg.jpg"
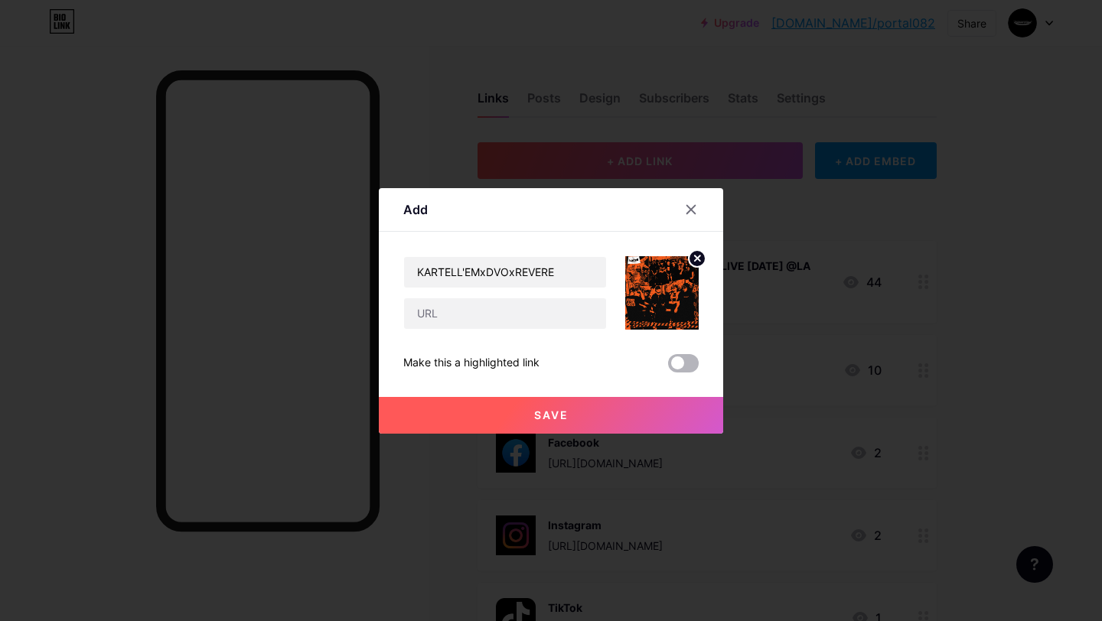
click at [668, 363] on span at bounding box center [683, 363] width 31 height 18
click at [668, 367] on input "checkbox" at bounding box center [668, 367] width 0 height 0
click at [507, 318] on input "text" at bounding box center [505, 313] width 202 height 31
paste input "Kartell'em x @REVERe x DVO This [DATE], [DATE] ⛺ Basecamp21, Sa Statwa ni [PERS…"
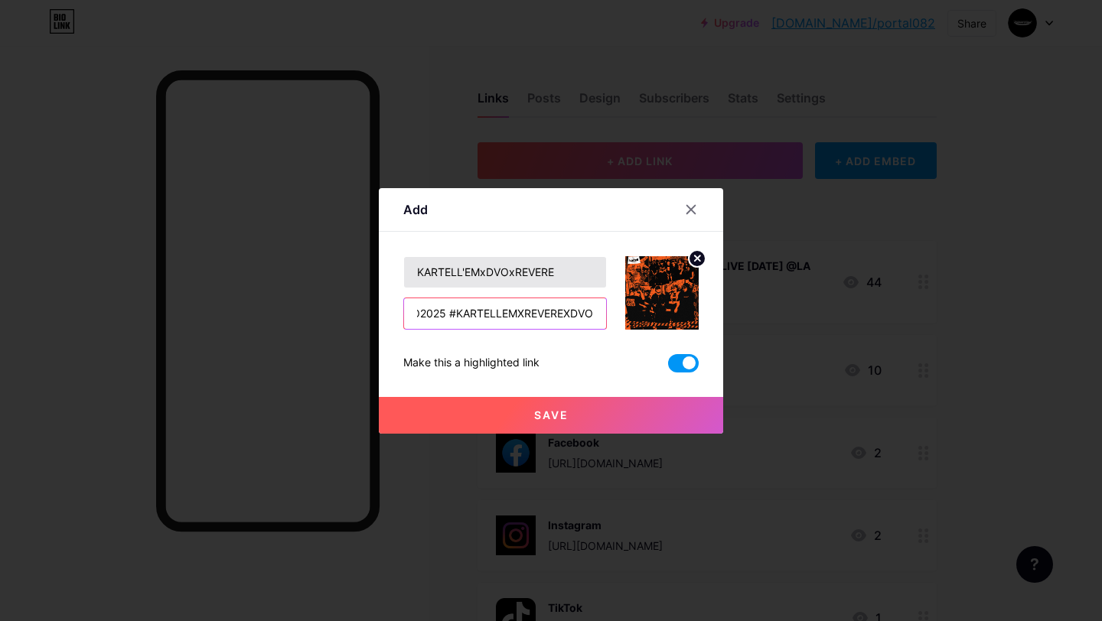
type input "]"
paste input "[URL][DOMAIN_NAME]"
type input "[URL][DOMAIN_NAME]"
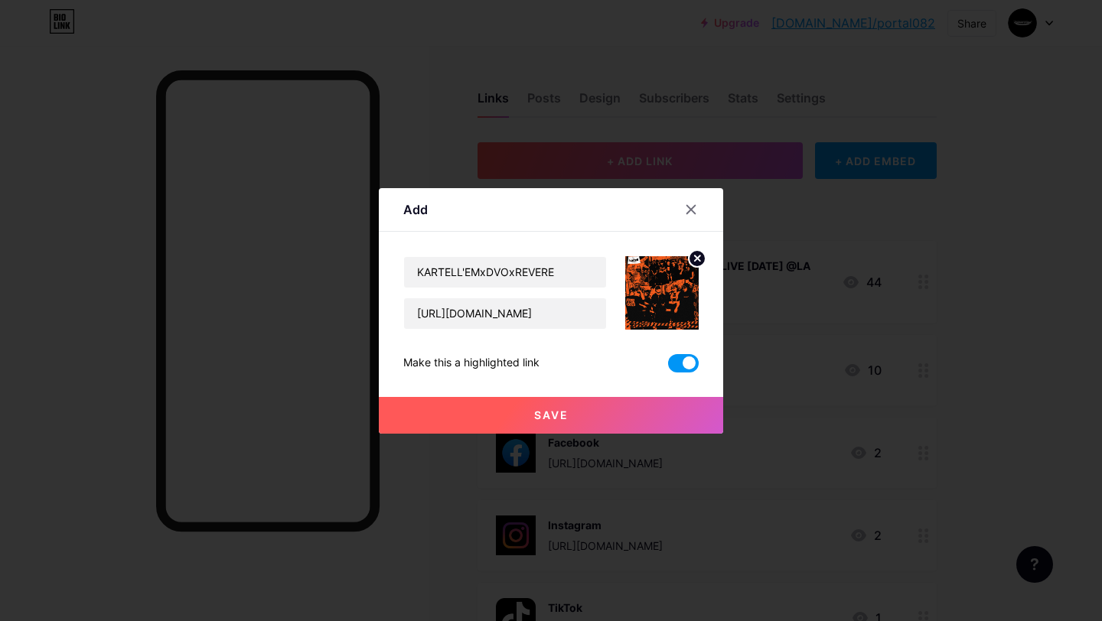
click at [571, 417] on button "Save" at bounding box center [551, 415] width 344 height 37
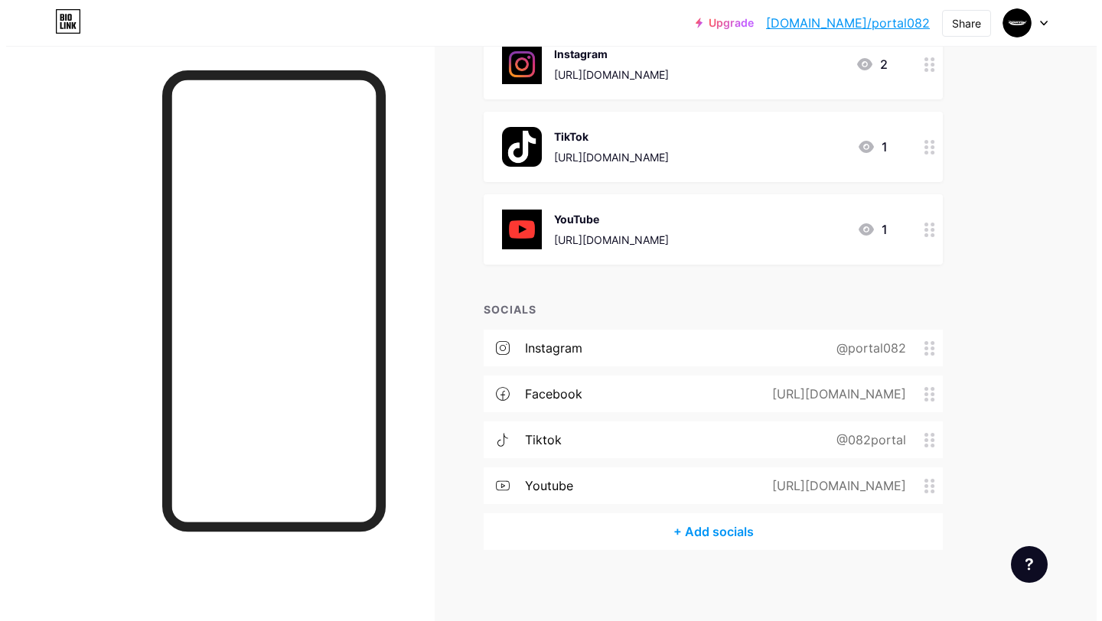
scroll to position [0, 0]
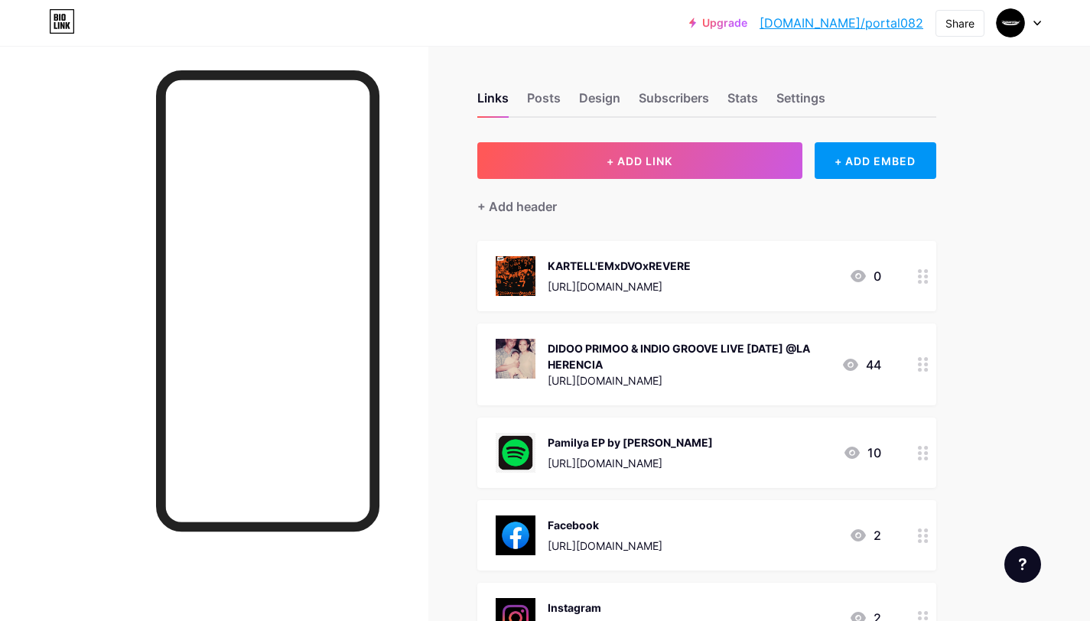
click at [754, 262] on div "KARTELL'EMxDVOxREVERE [URL][DOMAIN_NAME] 0" at bounding box center [689, 276] width 386 height 40
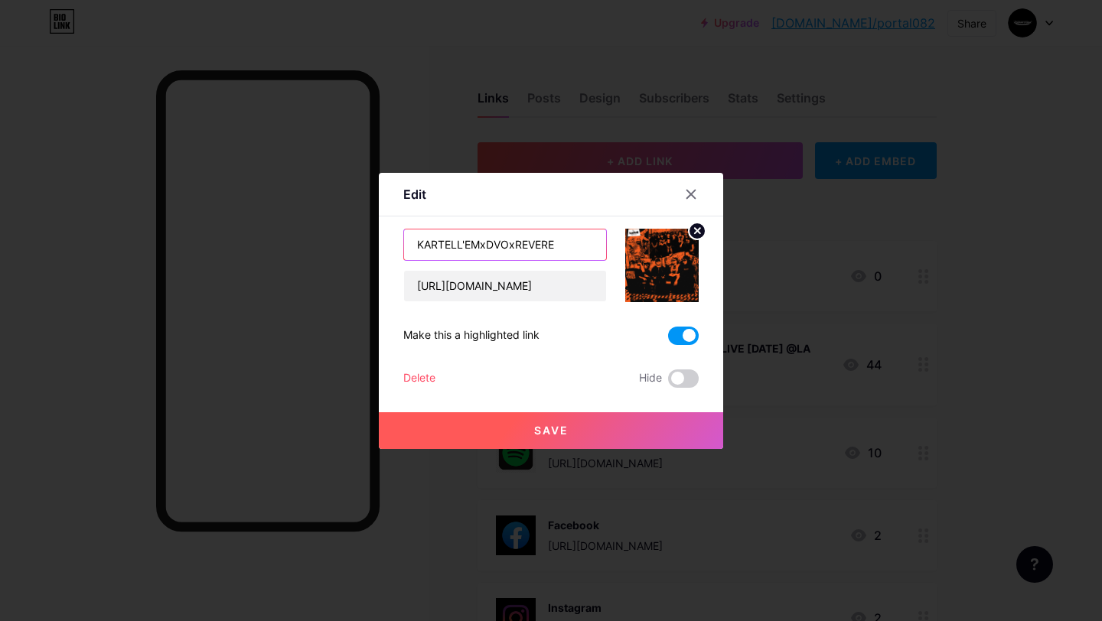
click at [543, 246] on input "KARTELL'EMxDVOxREVERE" at bounding box center [505, 244] width 202 height 31
drag, startPoint x: 546, startPoint y: 243, endPoint x: 653, endPoint y: 258, distance: 108.1
click at [653, 258] on div "KARTELL'EMxDVOxREVERE [URL][DOMAIN_NAME]" at bounding box center [550, 265] width 295 height 73
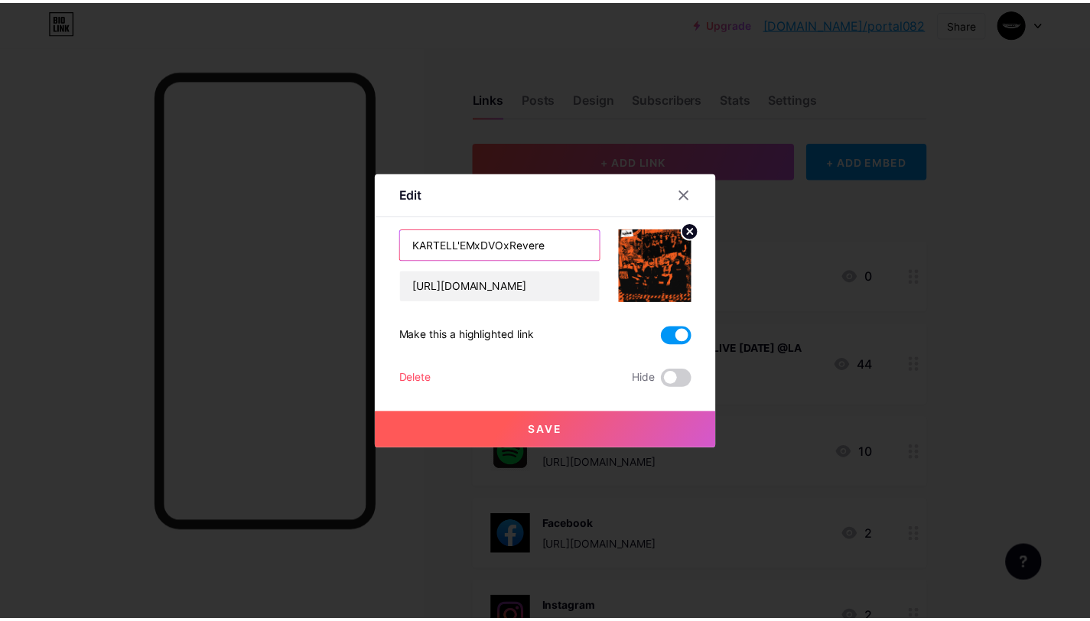
scroll to position [0, 0]
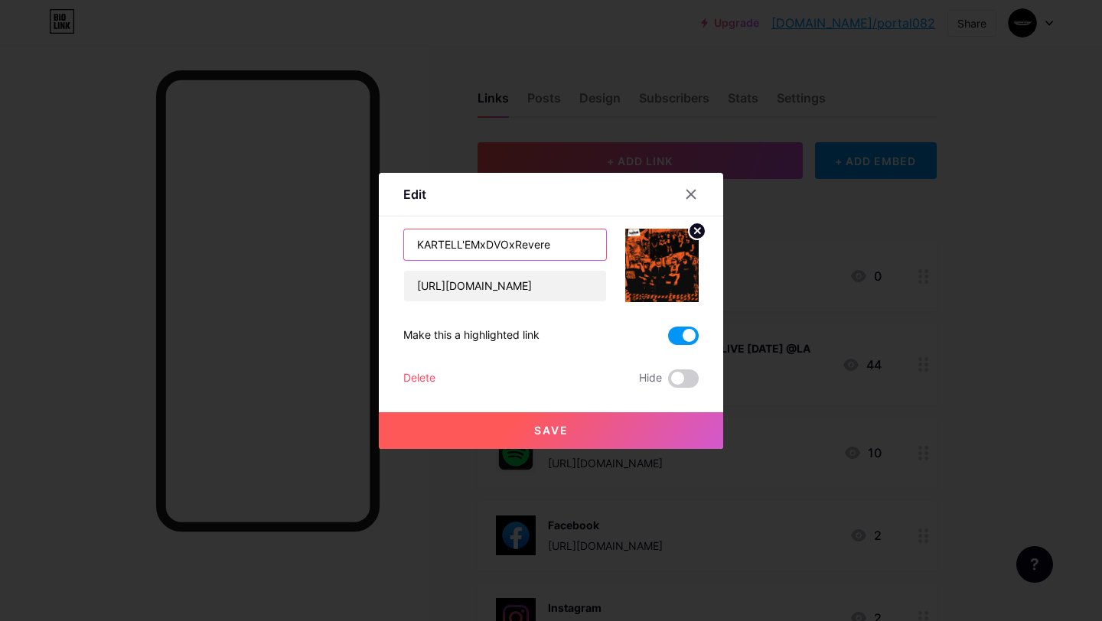
drag, startPoint x: 500, startPoint y: 246, endPoint x: 435, endPoint y: 242, distance: 64.4
click at [435, 242] on input "KARTELL'EMxDVOxRevere" at bounding box center [505, 244] width 202 height 31
type input "Kartell'emxDVOxRevere"
click at [553, 436] on span "Save" at bounding box center [551, 430] width 34 height 13
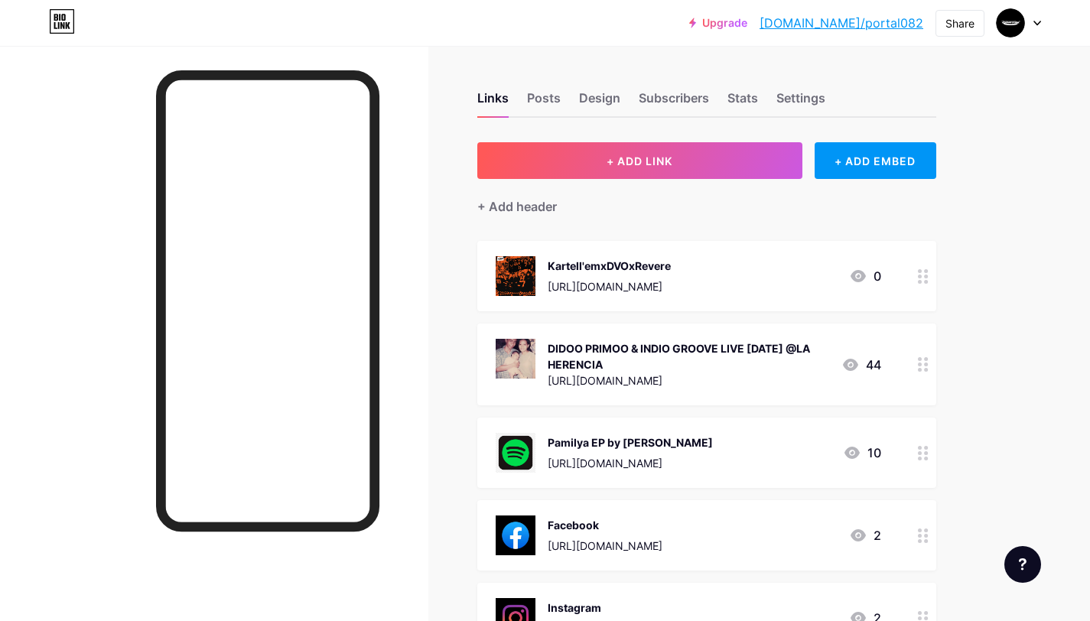
click at [767, 258] on div "Kartell'emxDVOxRevere [URL][DOMAIN_NAME] 0" at bounding box center [689, 276] width 386 height 40
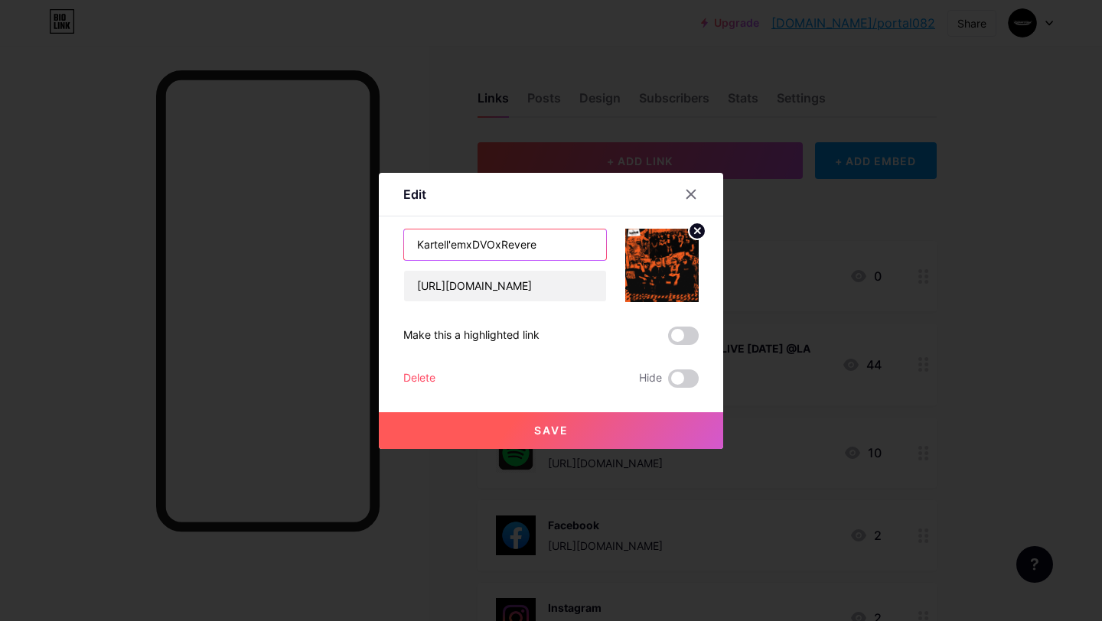
drag, startPoint x: 494, startPoint y: 245, endPoint x: 657, endPoint y: 262, distance: 163.8
click at [657, 262] on div "Kartell'emxDVOxRevere [URL][DOMAIN_NAME]" at bounding box center [550, 265] width 295 height 73
drag, startPoint x: 520, startPoint y: 248, endPoint x: 608, endPoint y: 247, distance: 88.0
click at [608, 247] on div "Kartell'emDVO2025 [URL][DOMAIN_NAME]" at bounding box center [550, 265] width 295 height 73
drag, startPoint x: 494, startPoint y: 248, endPoint x: 574, endPoint y: 265, distance: 82.1
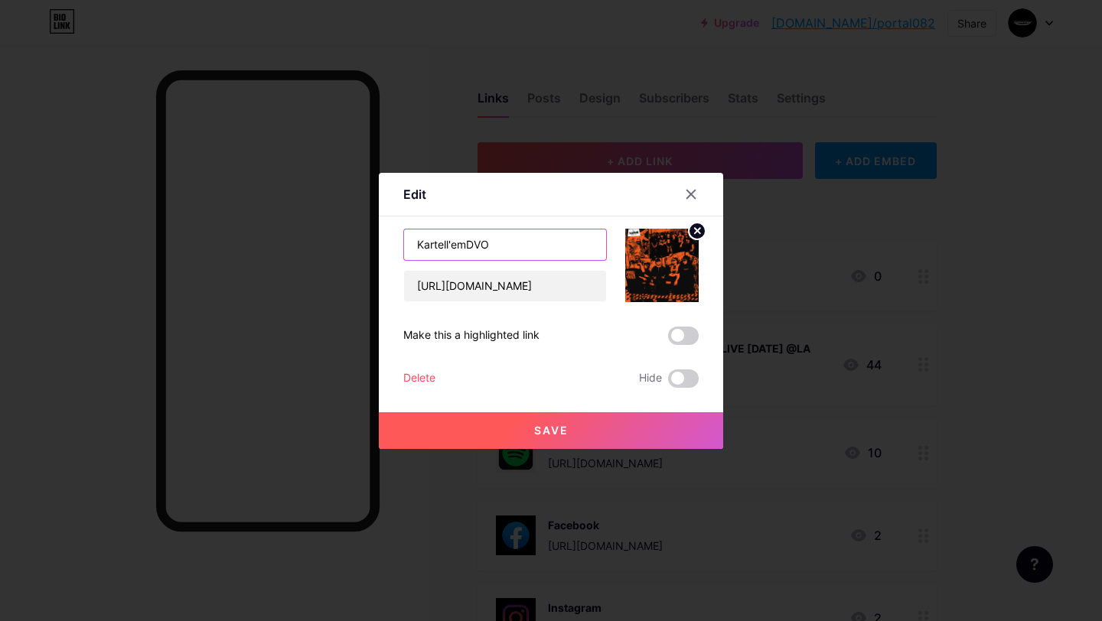
click at [497, 249] on input "Kartell'emDVO" at bounding box center [505, 244] width 202 height 31
click at [542, 243] on input "Kartell'em DVO" at bounding box center [505, 244] width 202 height 31
click at [498, 245] on input "Kartell'em DVO" at bounding box center [505, 244] width 202 height 31
click at [542, 239] on input "Kartell'em DVO" at bounding box center [505, 244] width 202 height 31
click at [496, 241] on input "Kartell'em DVO" at bounding box center [505, 244] width 202 height 31
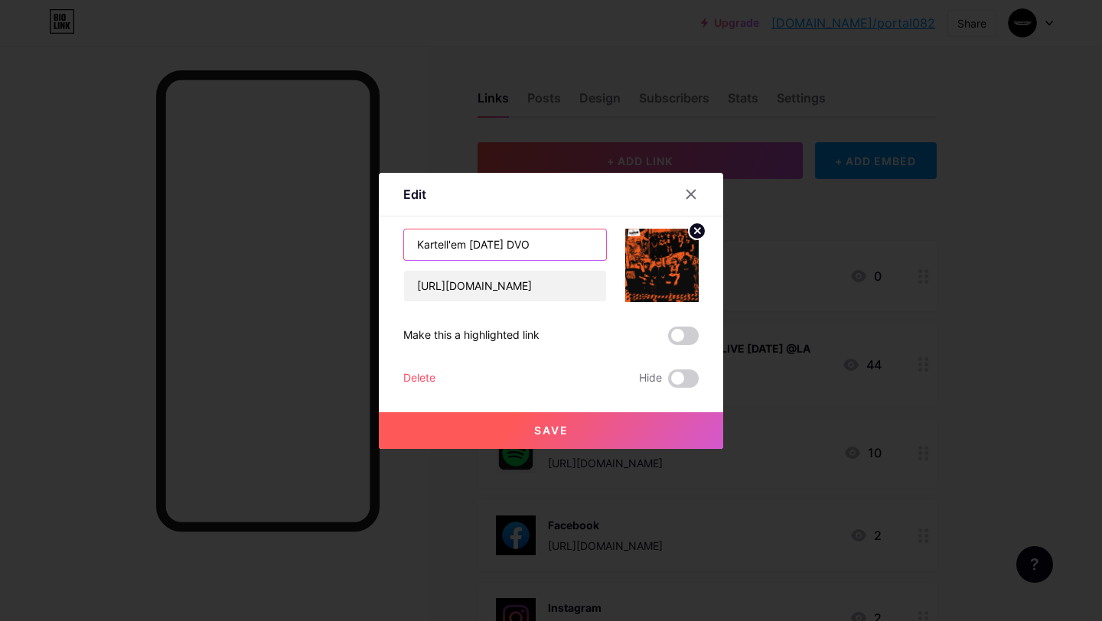
click at [519, 245] on input "Kartell'em [DATE] DVO" at bounding box center [505, 244] width 202 height 31
click at [533, 246] on input "Kartell'em DVO" at bounding box center [505, 244] width 202 height 31
type input "Kartell'em DVO"
click at [668, 339] on span at bounding box center [683, 336] width 31 height 18
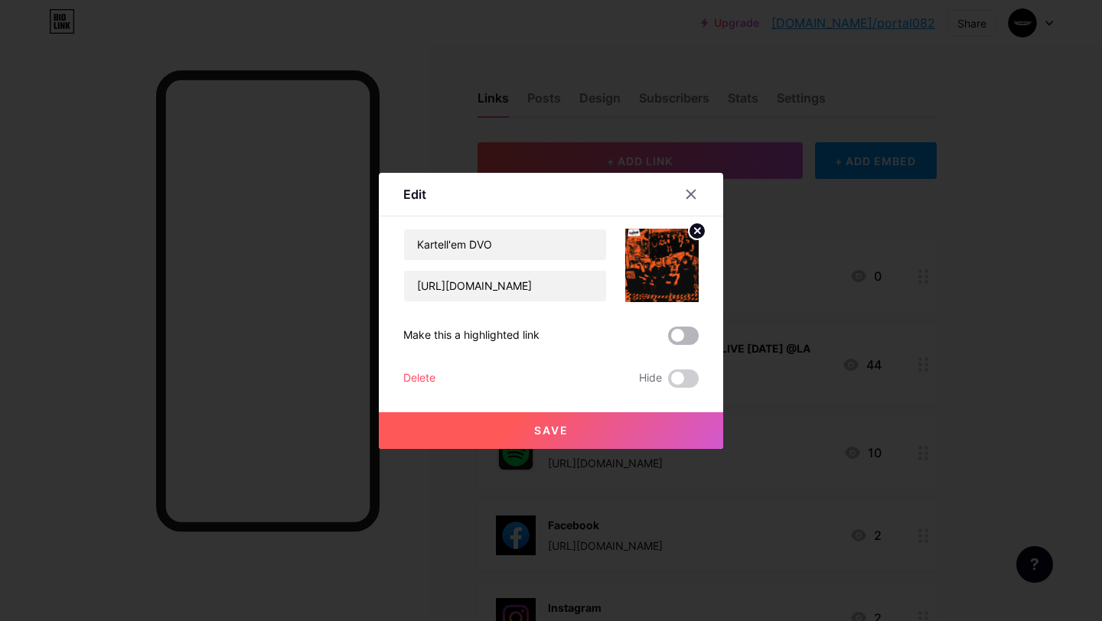
click at [668, 340] on input "checkbox" at bounding box center [668, 340] width 0 height 0
click at [534, 249] on input "Kartell'em DVO" at bounding box center [505, 244] width 202 height 31
click at [557, 425] on span "Save" at bounding box center [551, 430] width 34 height 13
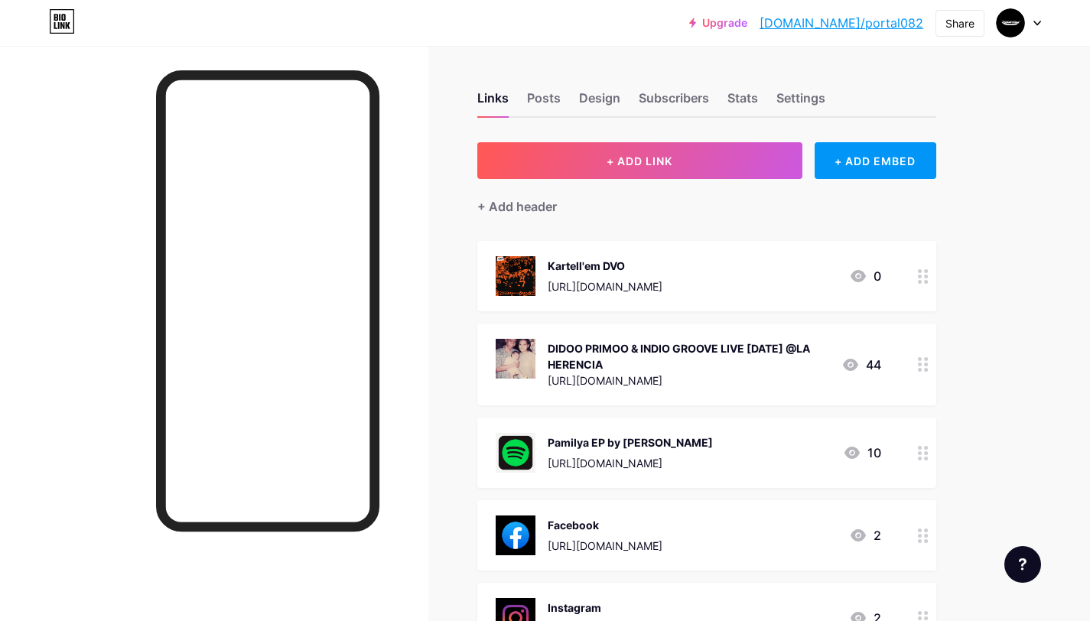
click at [414, 285] on div at bounding box center [214, 356] width 428 height 621
click at [662, 278] on div "[URL][DOMAIN_NAME]" at bounding box center [605, 286] width 115 height 16
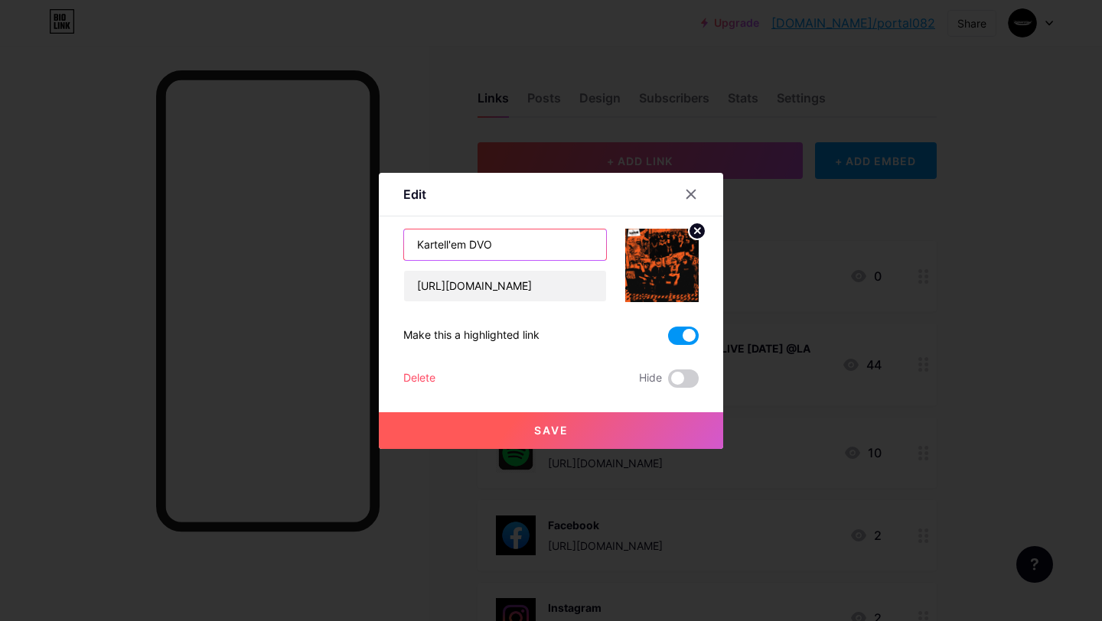
click at [496, 247] on input "Kartell'em DVO" at bounding box center [505, 244] width 202 height 31
click at [560, 245] on input "Kartell'em x DVO" at bounding box center [505, 244] width 202 height 31
type input "Kartell'em x DVO"
click at [607, 281] on div at bounding box center [653, 265] width 92 height 73
click at [577, 434] on button "Save" at bounding box center [551, 430] width 344 height 37
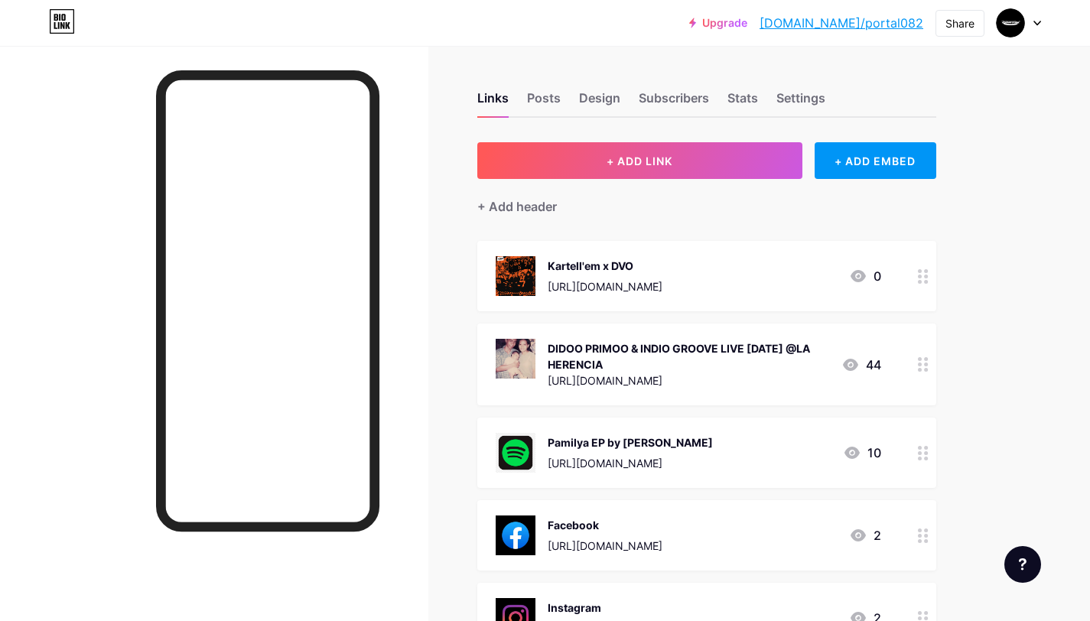
click at [662, 269] on div "Kartell'em x DVO [URL][DOMAIN_NAME]" at bounding box center [605, 276] width 115 height 40
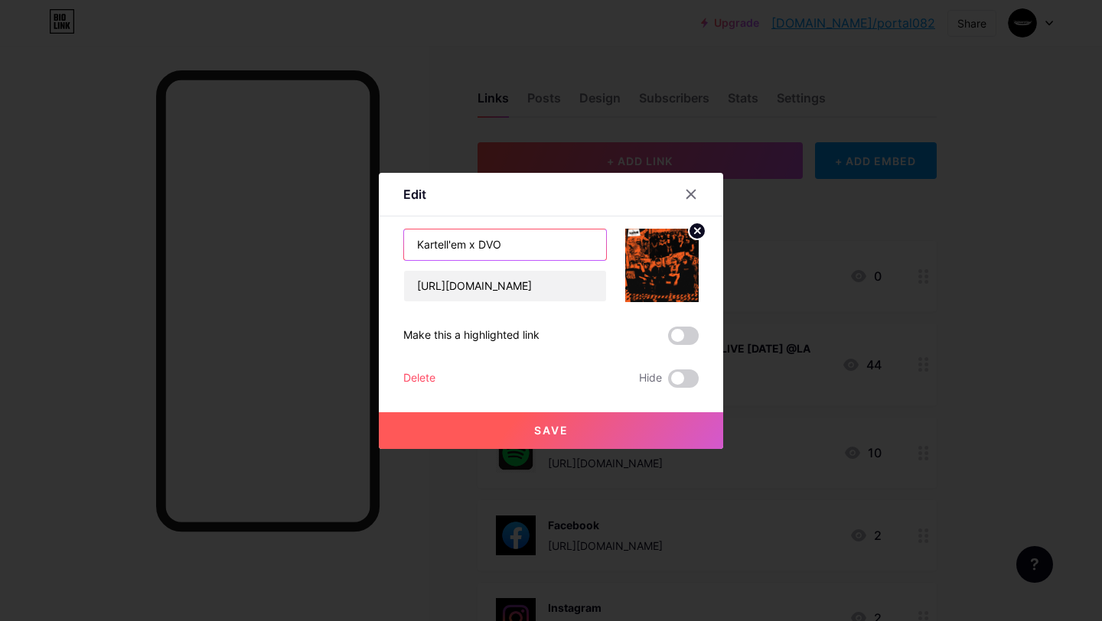
click at [541, 246] on input "Kartell'em x DVO" at bounding box center [505, 244] width 202 height 31
type input "Kartell'em x DVO"
click at [555, 438] on button "Save" at bounding box center [551, 430] width 344 height 37
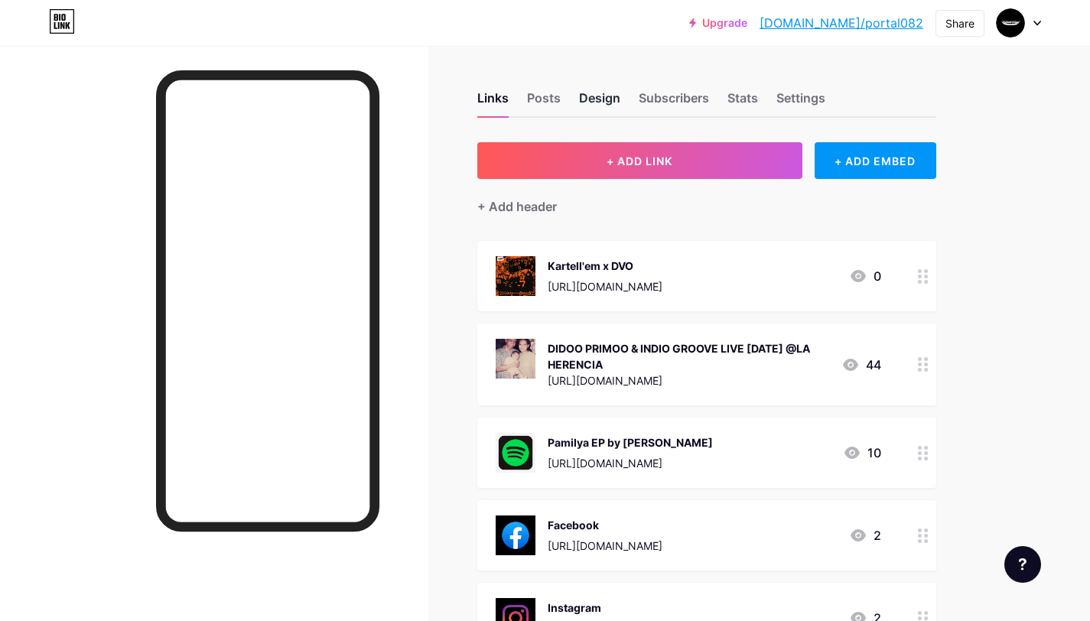
click at [618, 103] on div "Design" at bounding box center [599, 103] width 41 height 28
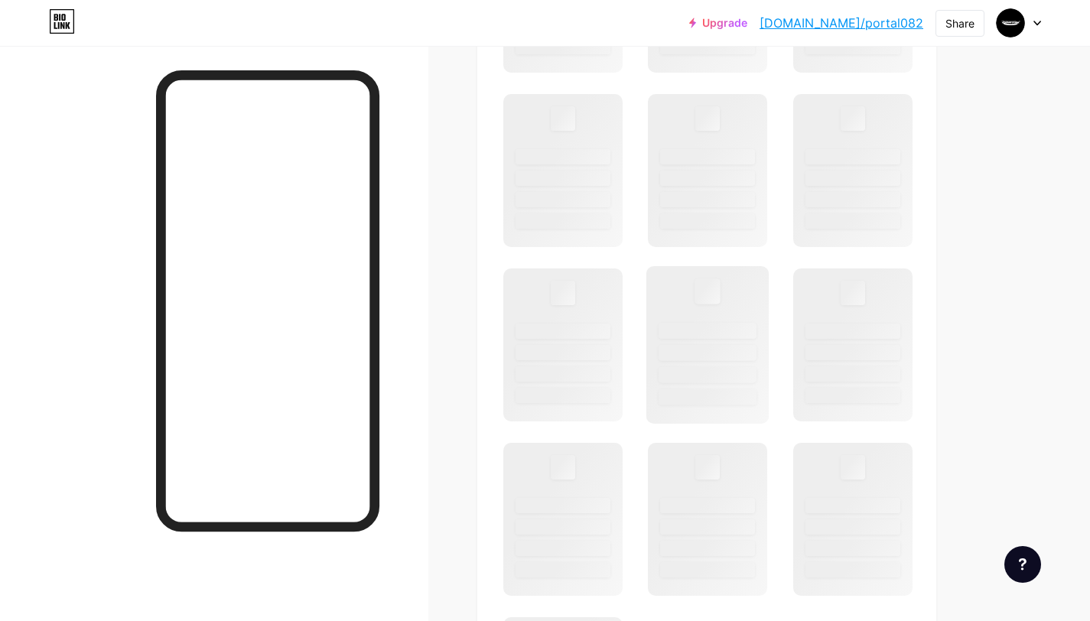
scroll to position [949, 0]
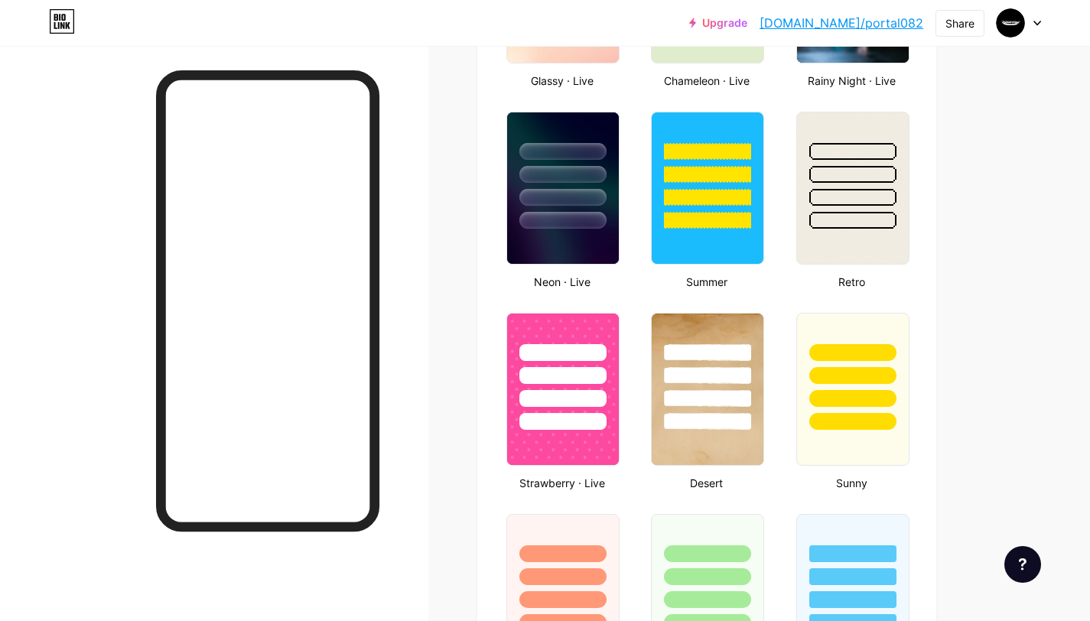
type input "#db6a00"
type input "#000000"
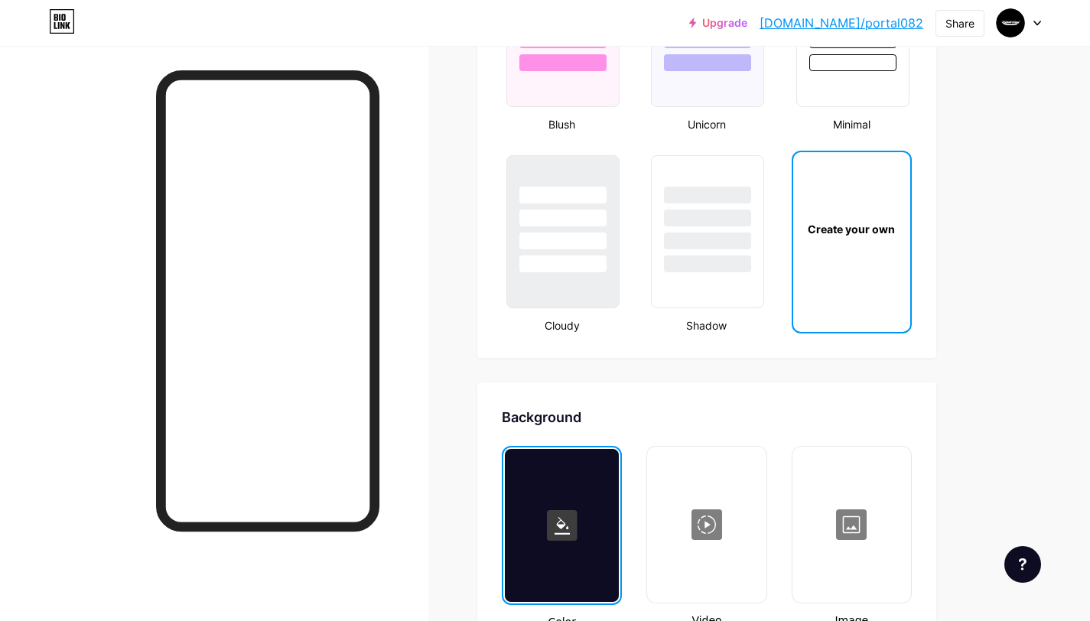
scroll to position [1710, 0]
click at [864, 487] on div at bounding box center [852, 524] width 116 height 153
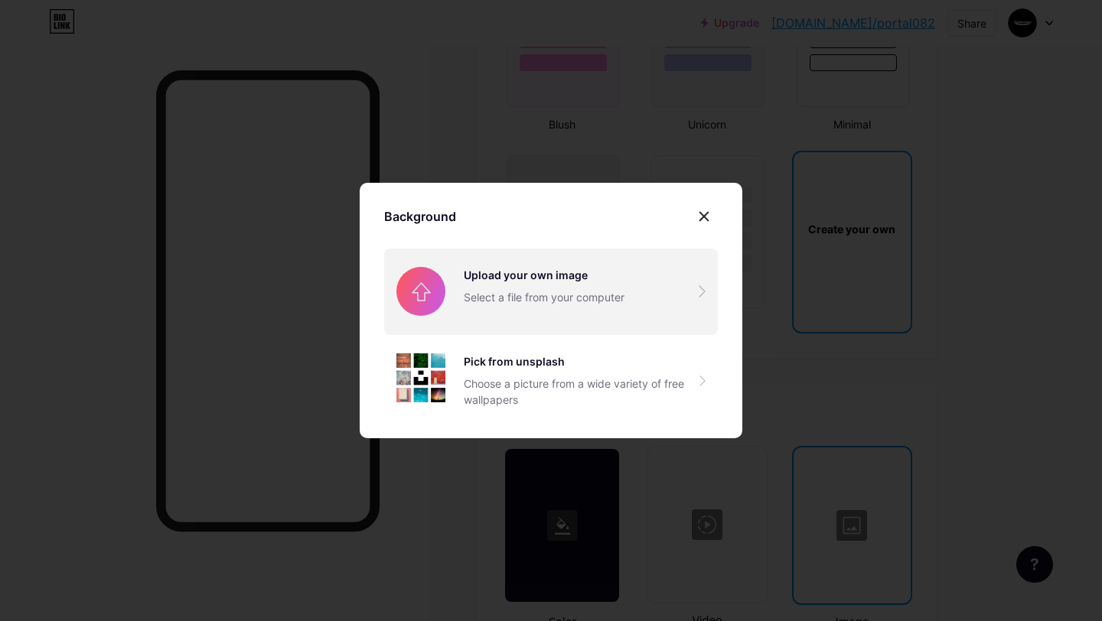
click at [631, 295] on input "file" at bounding box center [551, 292] width 334 height 86
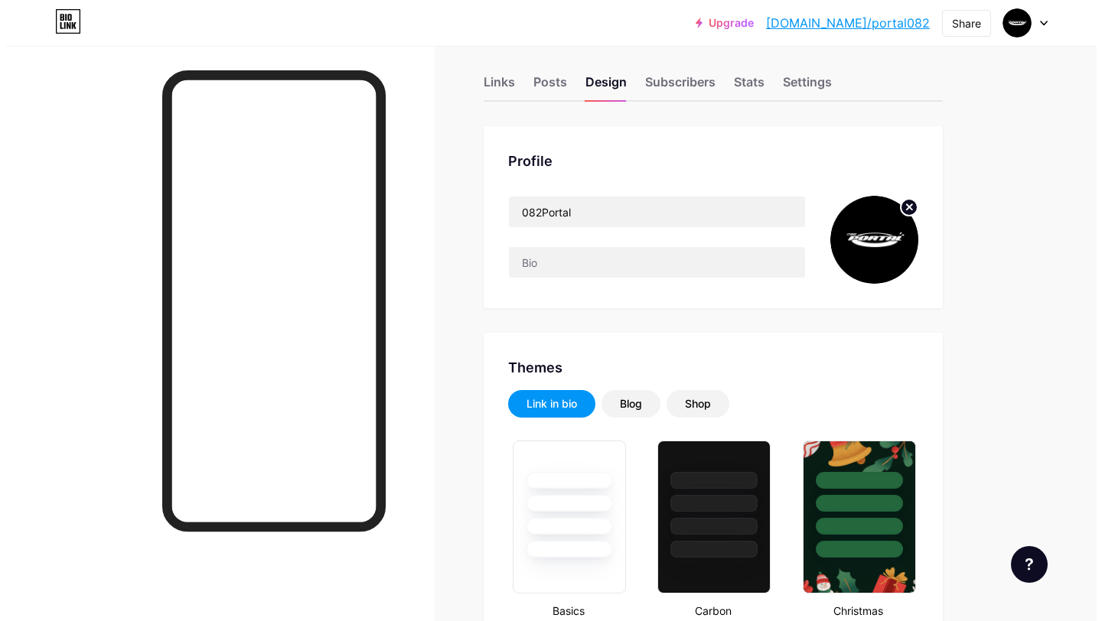
scroll to position [0, 0]
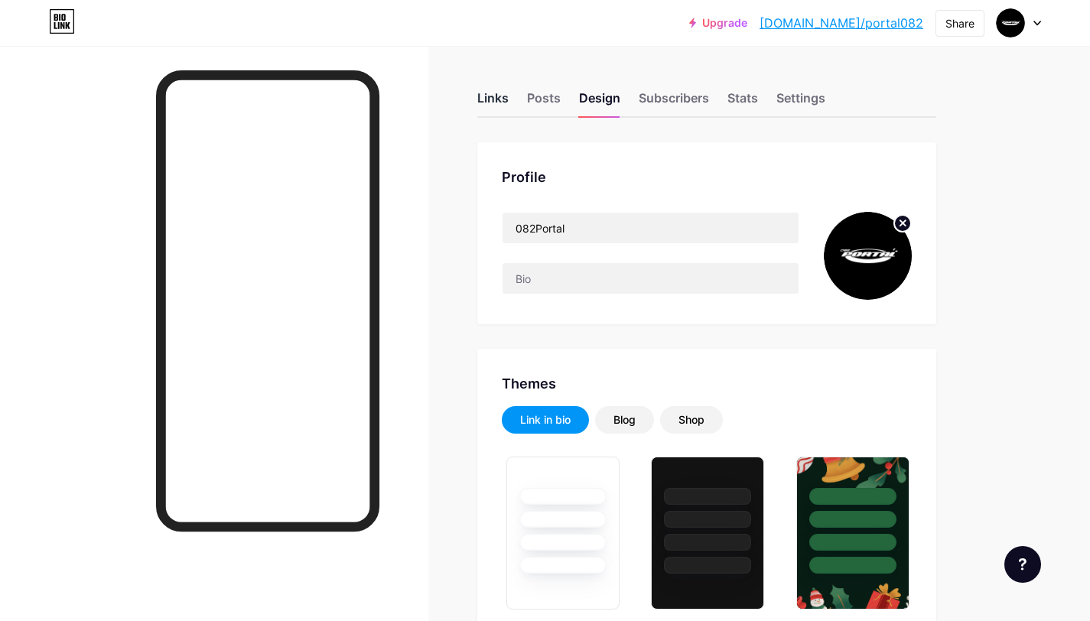
click at [480, 100] on div "Links" at bounding box center [492, 103] width 31 height 28
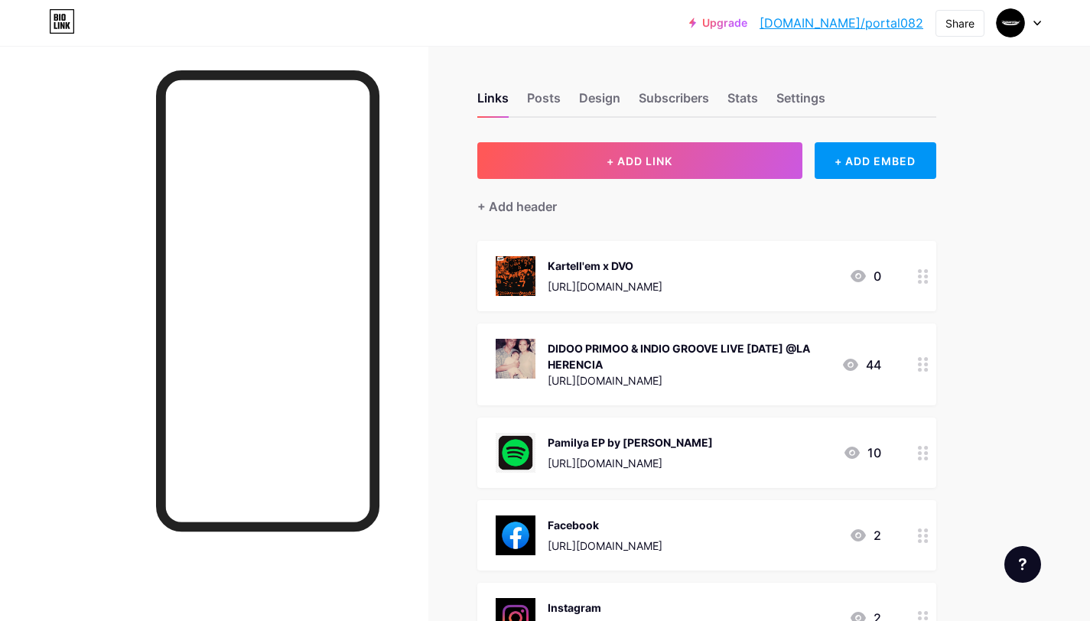
click at [779, 261] on div "Kartell'em x DVO [URL][DOMAIN_NAME] 0" at bounding box center [689, 276] width 386 height 40
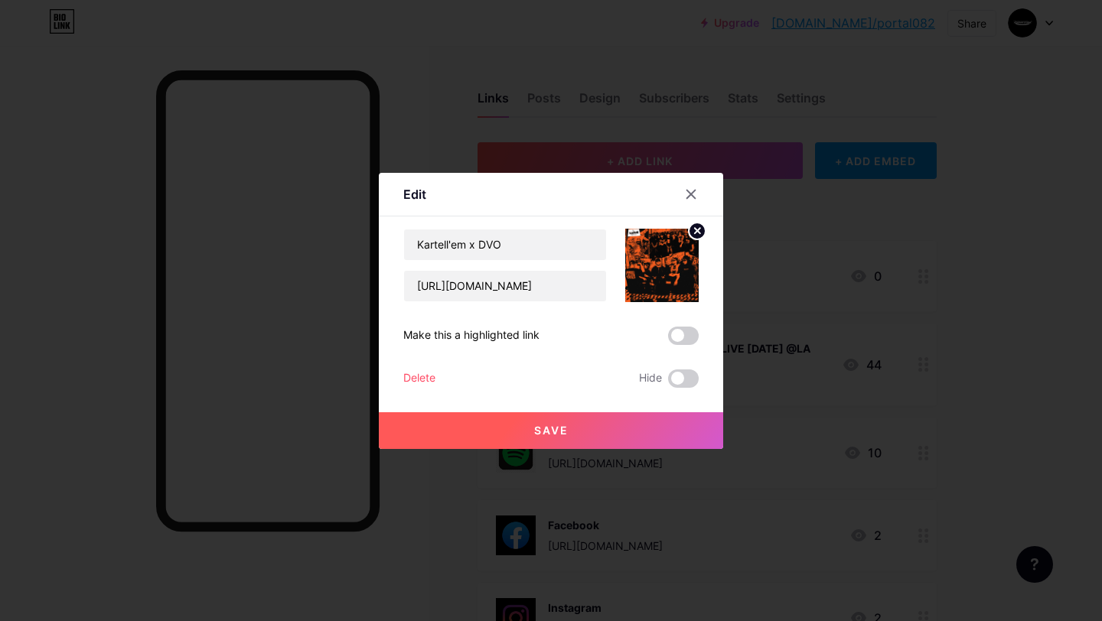
click at [649, 278] on img at bounding box center [661, 265] width 73 height 73
click at [688, 234] on icon at bounding box center [697, 231] width 18 height 18
click at [653, 256] on div "Picture" at bounding box center [661, 265] width 73 height 73
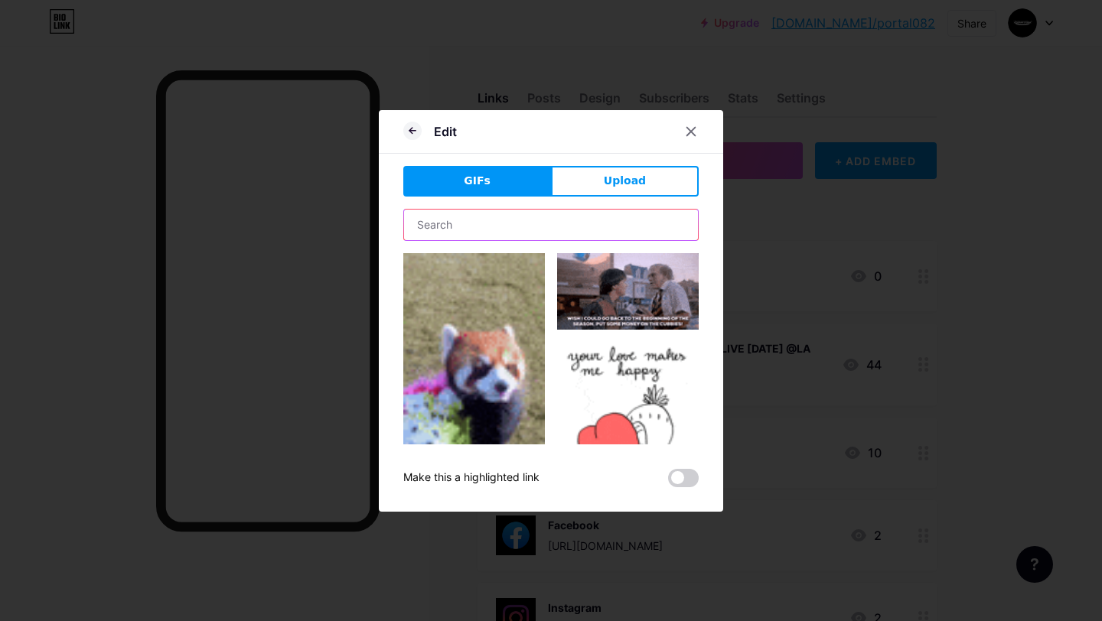
click at [607, 236] on input "text" at bounding box center [551, 225] width 294 height 31
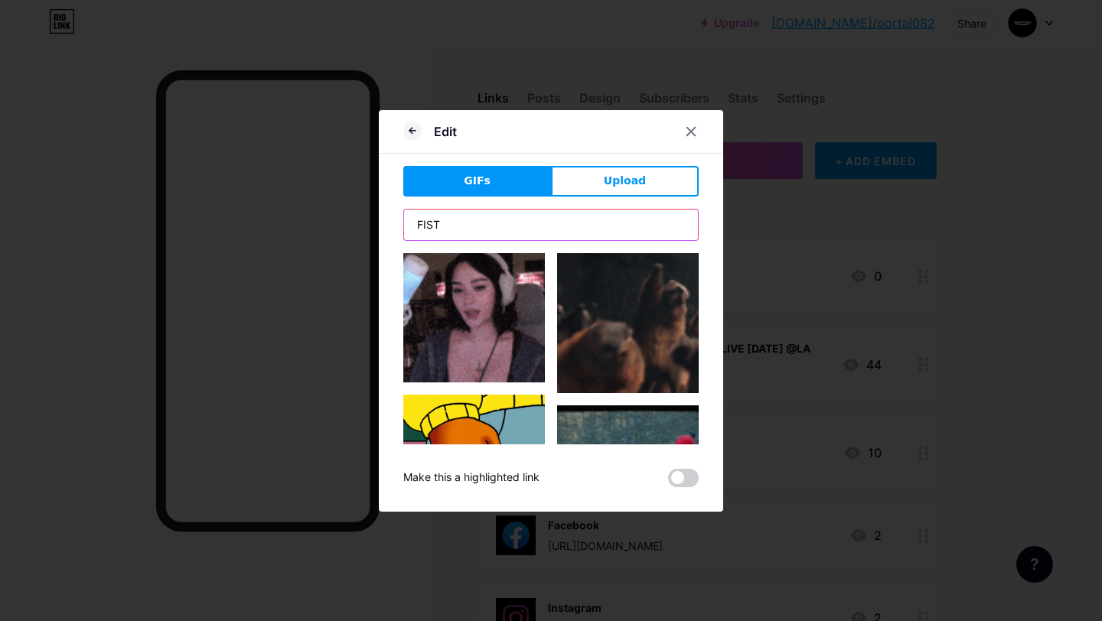
scroll to position [1347, 0]
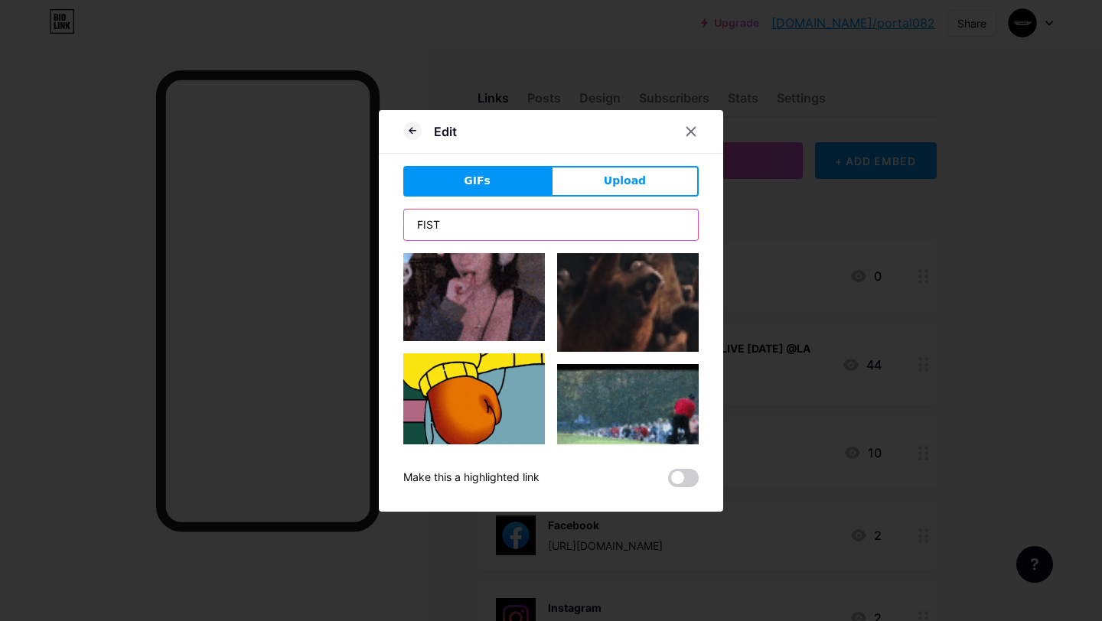
click at [476, 227] on input "FIST" at bounding box center [551, 225] width 294 height 31
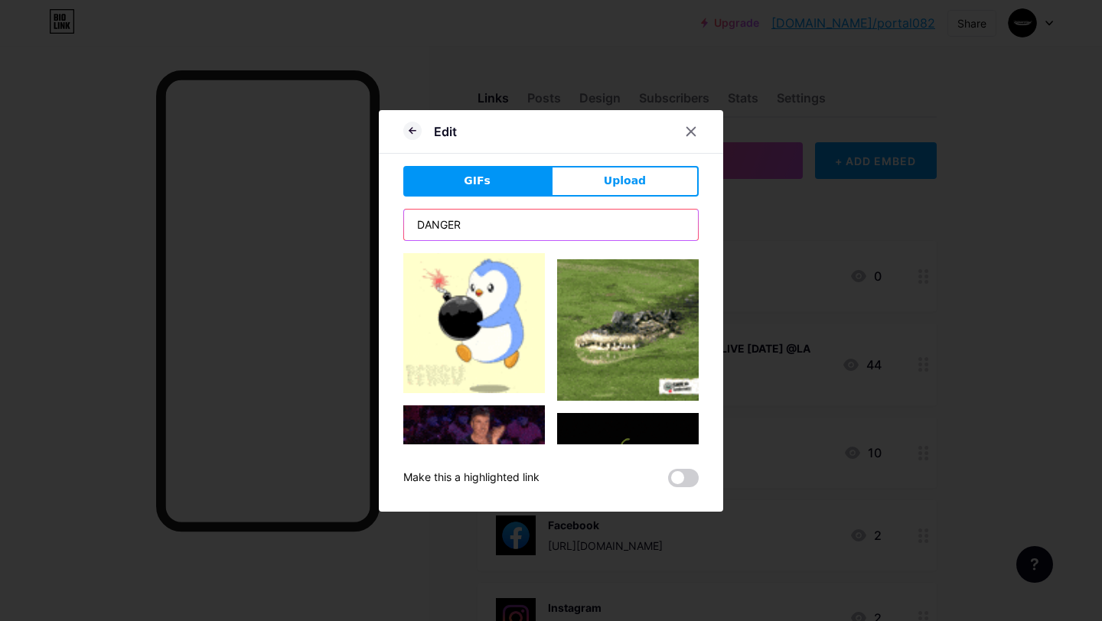
scroll to position [2912, 0]
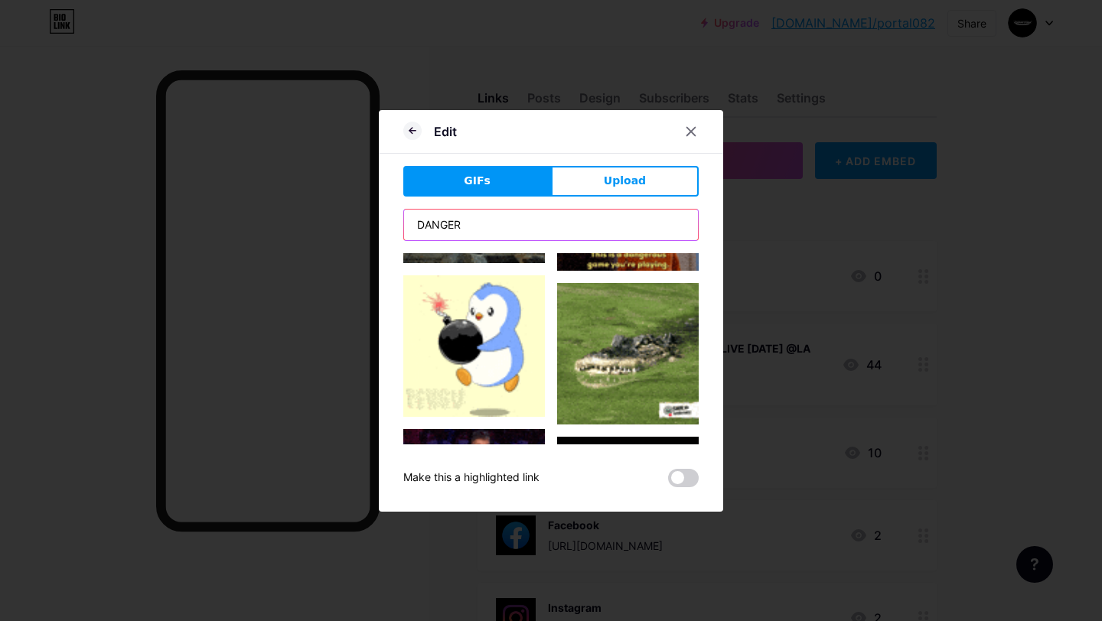
click at [487, 221] on input "DANGER" at bounding box center [551, 225] width 294 height 31
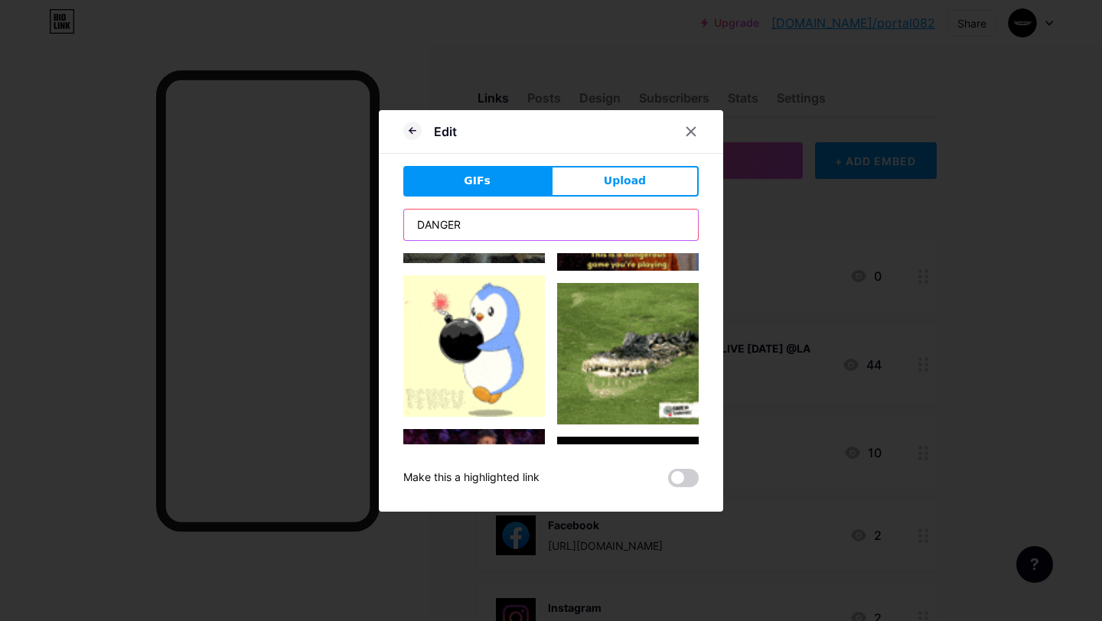
click at [487, 221] on input "DANGER" at bounding box center [551, 225] width 294 height 31
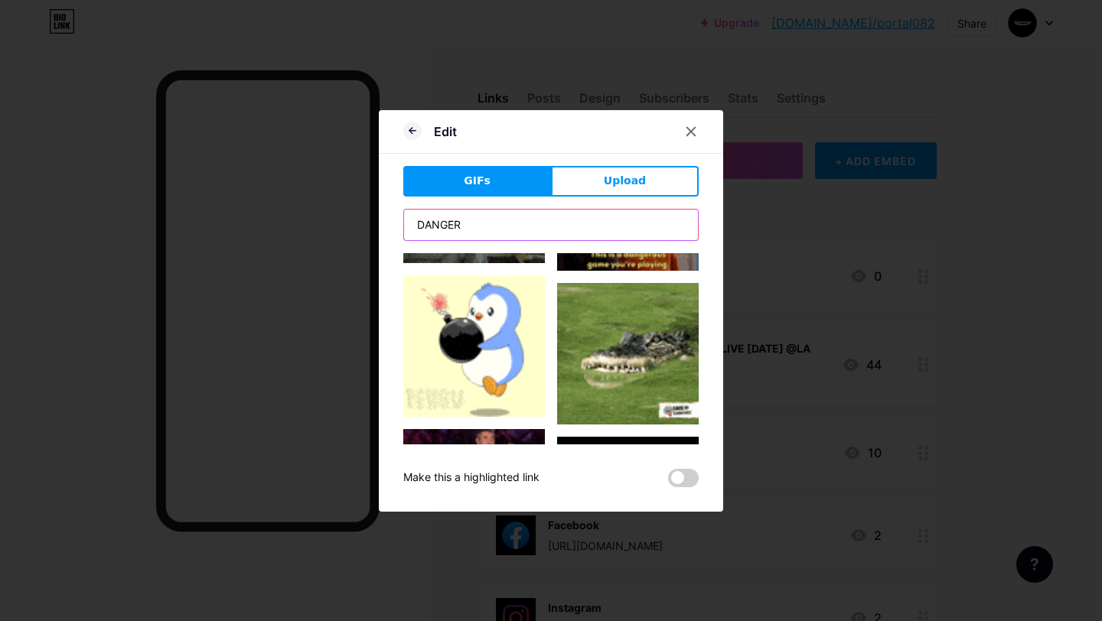
click at [487, 221] on input "DANGER" at bounding box center [551, 225] width 294 height 31
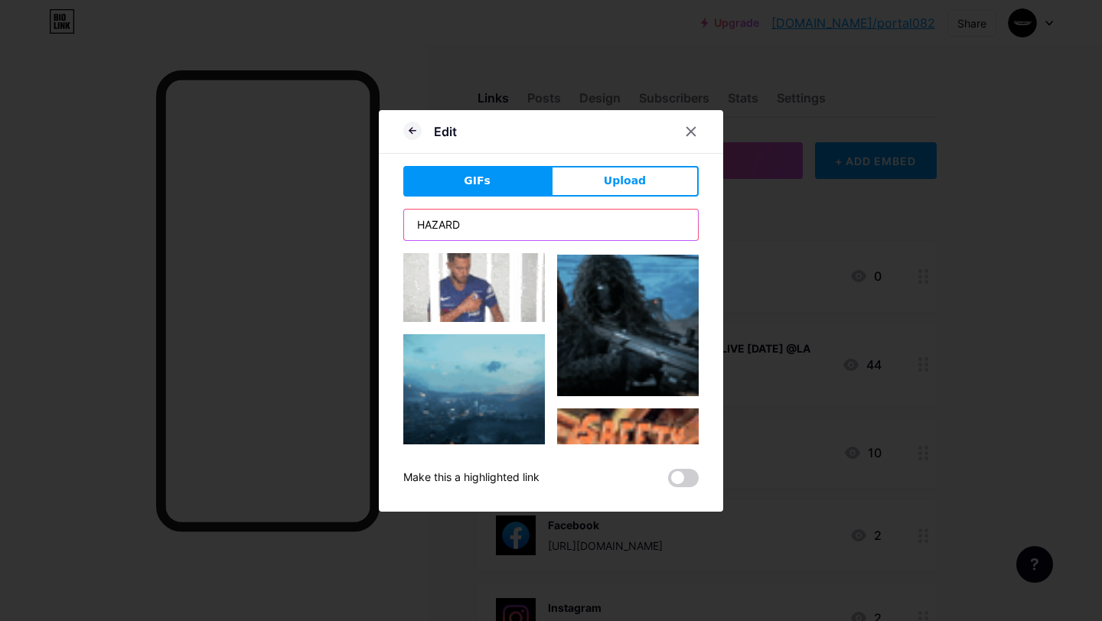
scroll to position [1549, 0]
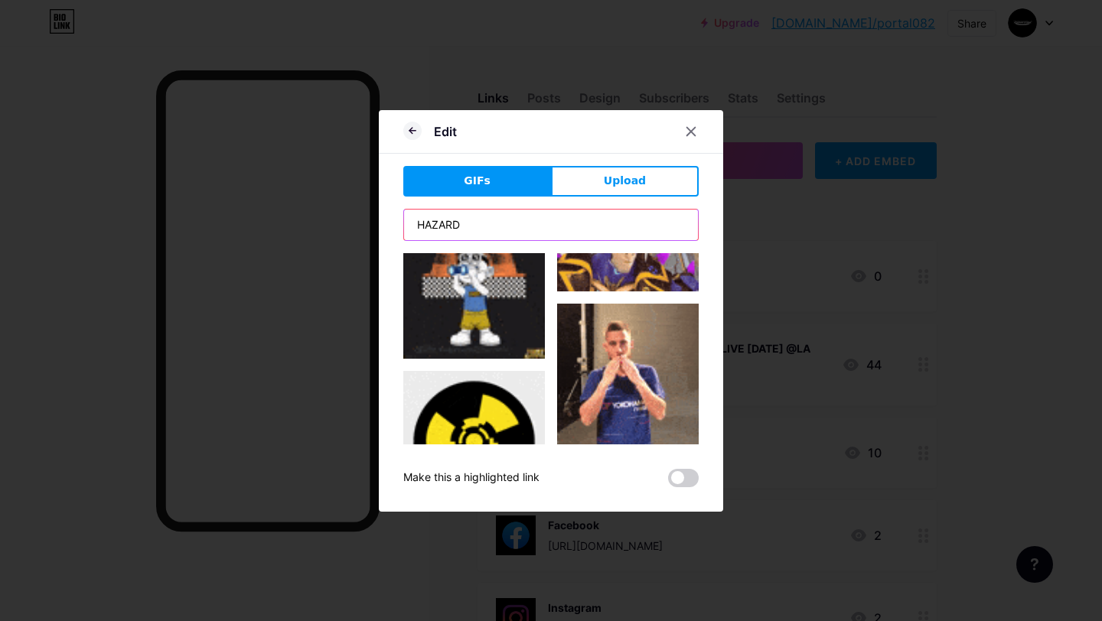
click at [496, 229] on input "HAZARD" at bounding box center [551, 225] width 294 height 31
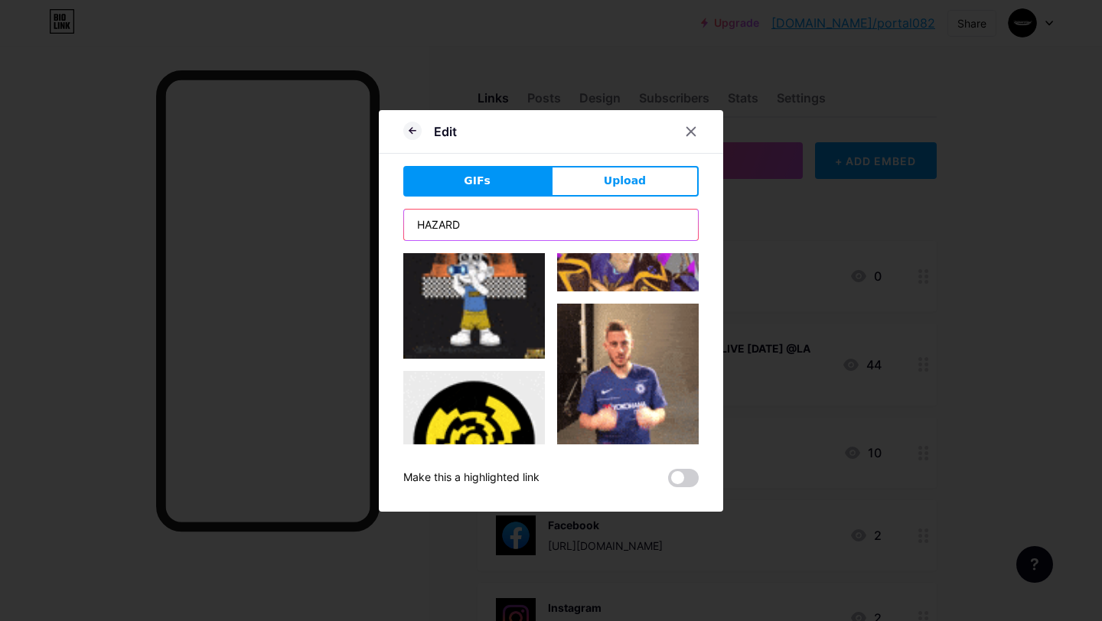
click at [496, 229] on input "HAZARD" at bounding box center [551, 225] width 294 height 31
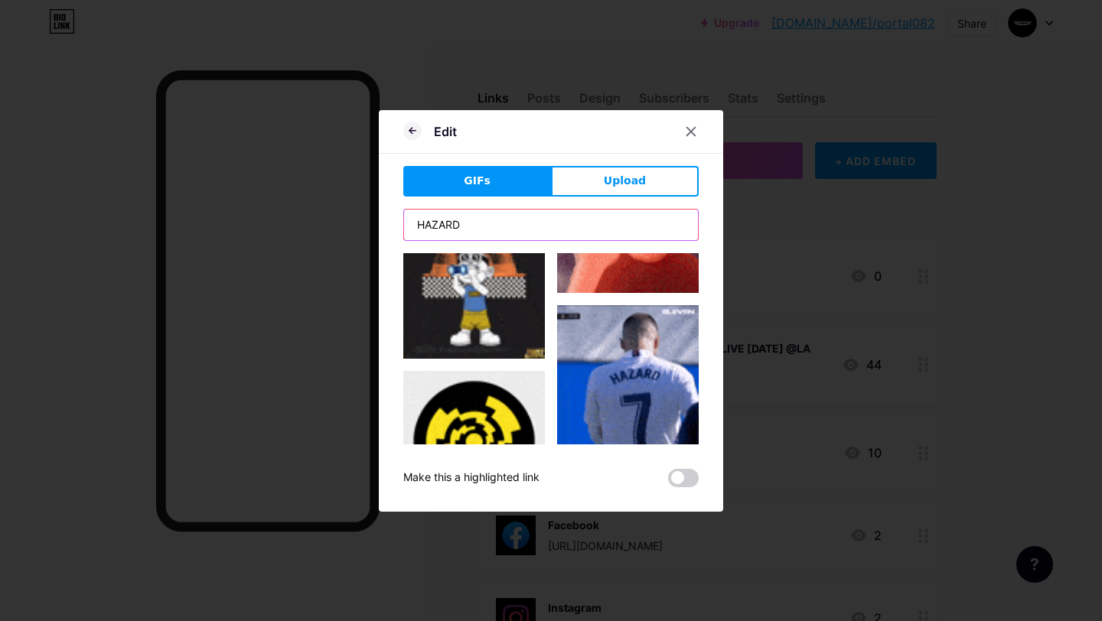
click at [496, 229] on input "HAZARD" at bounding box center [551, 225] width 294 height 31
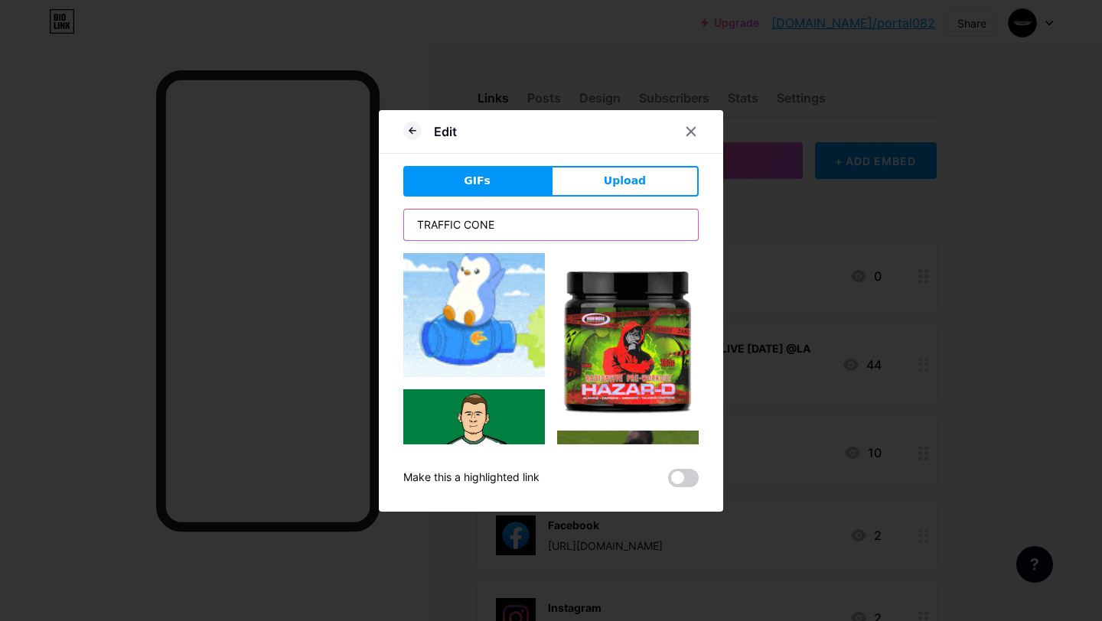
scroll to position [1077, 0]
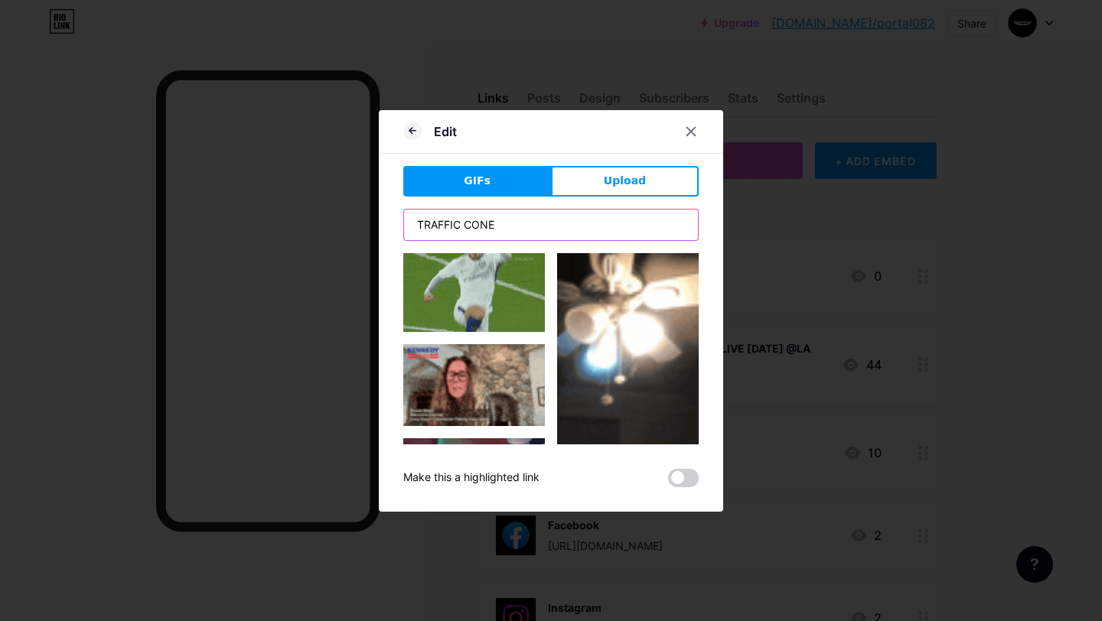
drag, startPoint x: 490, startPoint y: 226, endPoint x: 395, endPoint y: 226, distance: 94.9
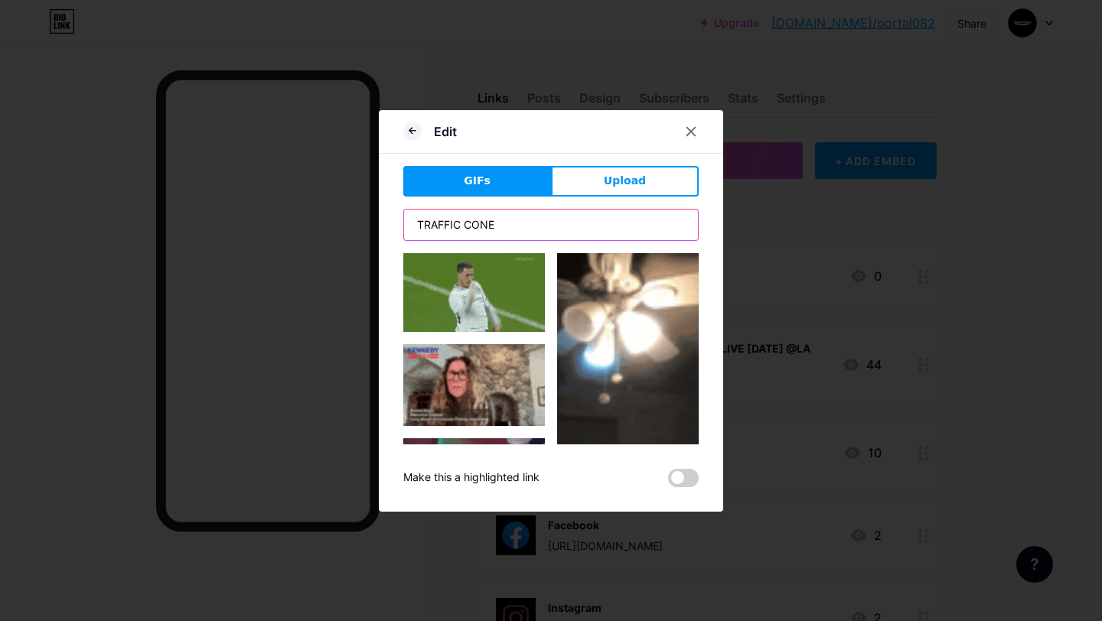
click at [395, 226] on div "Edit GIFs Upload Content YouTube Play YouTube video without leaving your page. …" at bounding box center [551, 310] width 1102 height 621
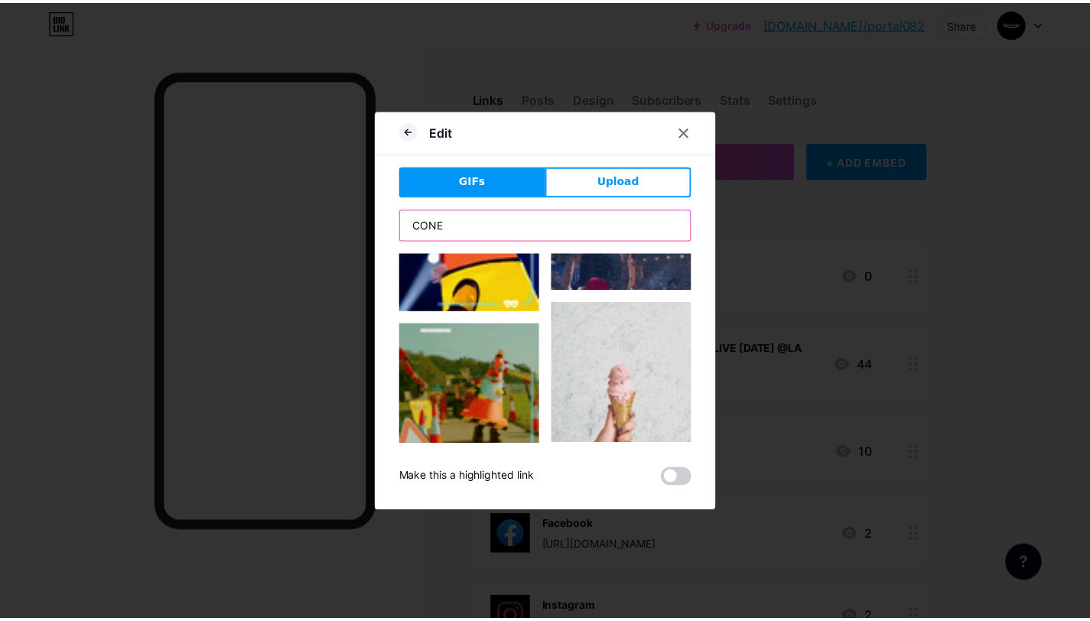
scroll to position [13624, 0]
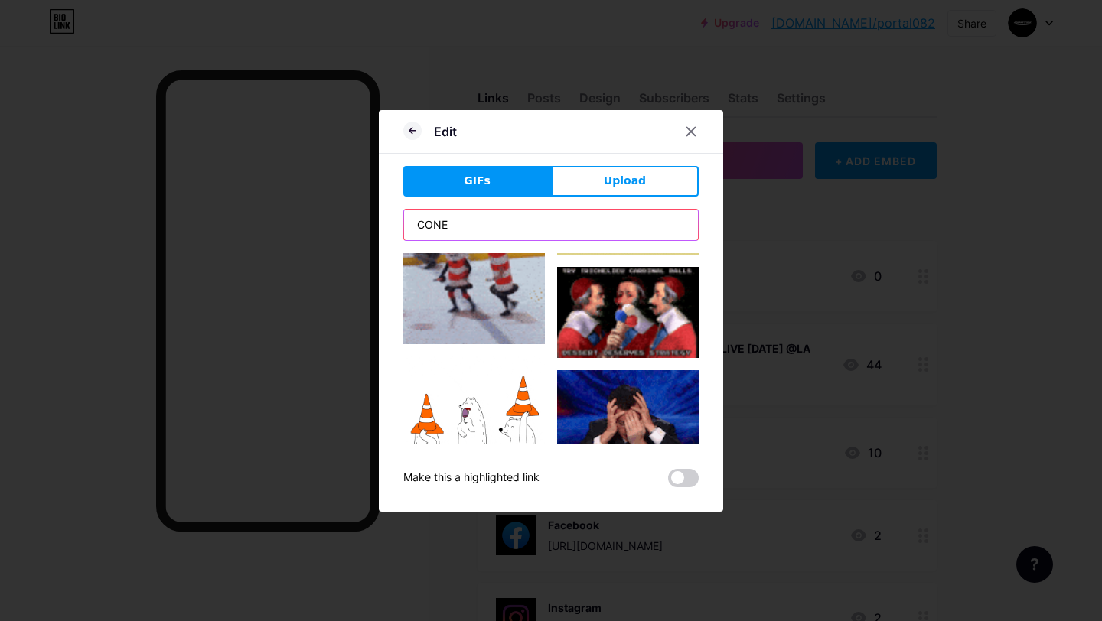
type input "CONE"
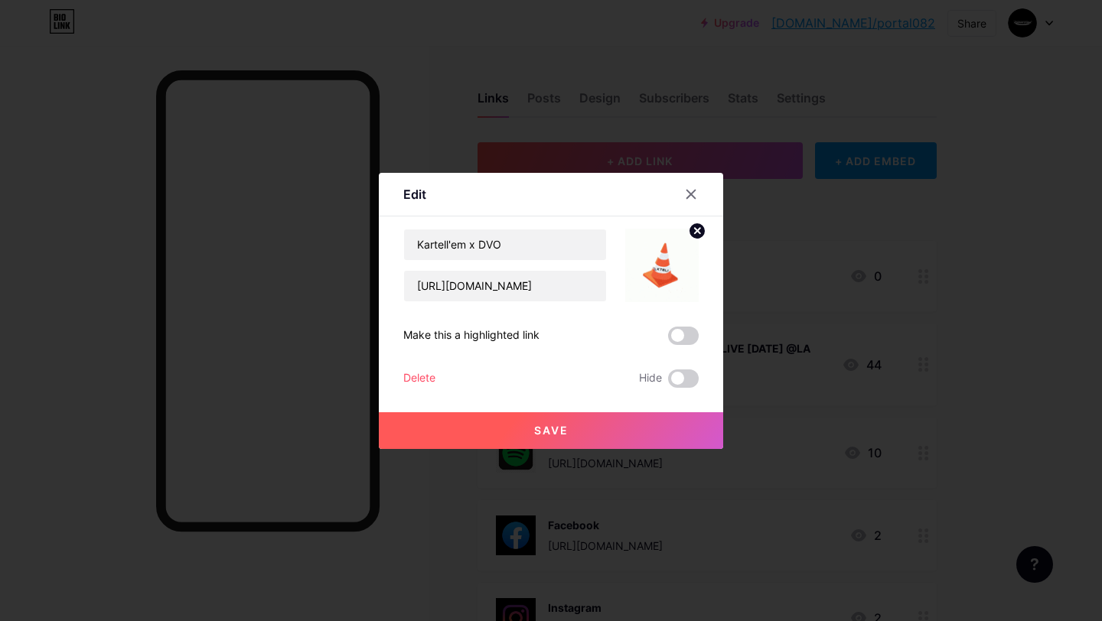
click at [587, 423] on button "Save" at bounding box center [551, 430] width 344 height 37
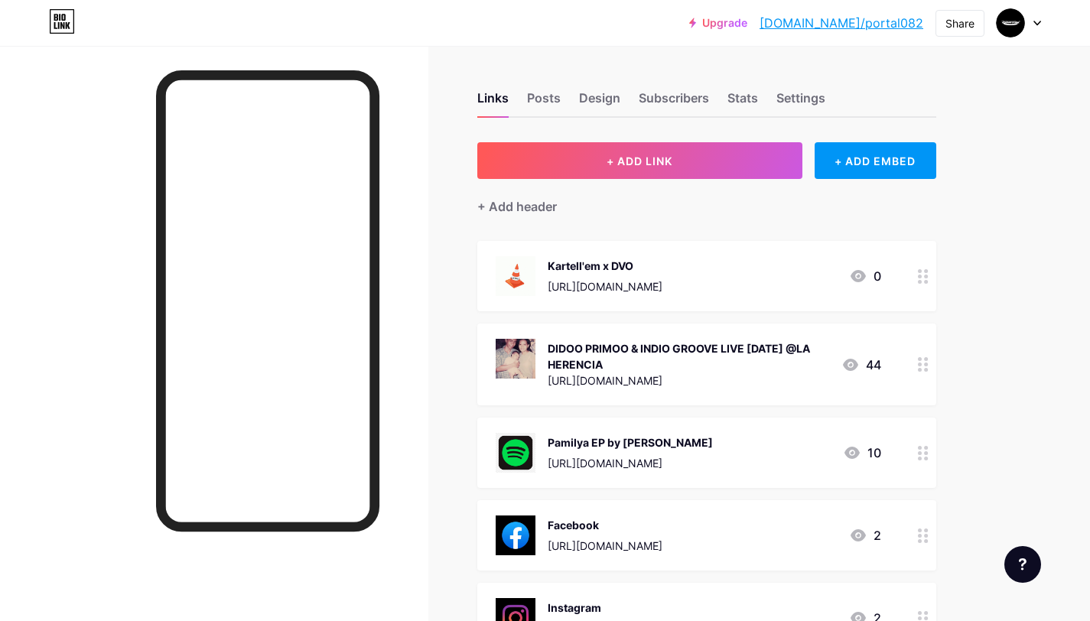
click at [1041, 21] on div "Upgrade [DOMAIN_NAME]/portal... [DOMAIN_NAME]/portal082 Share Switch accounts 0…" at bounding box center [545, 23] width 1090 height 28
click at [1036, 21] on icon at bounding box center [1037, 23] width 8 height 5
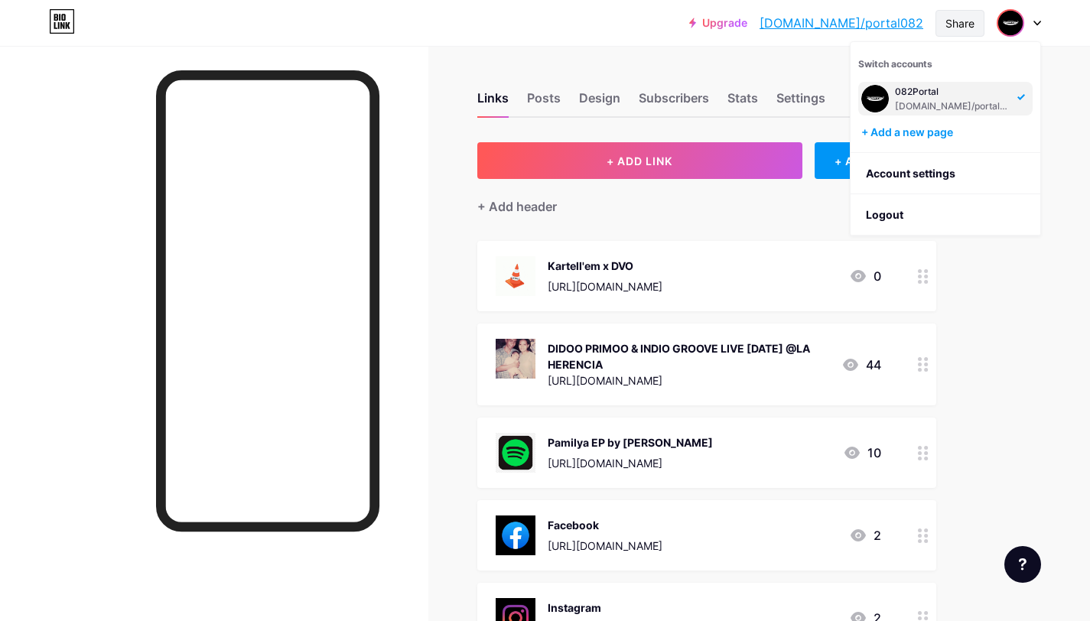
click at [962, 29] on div "Share" at bounding box center [960, 23] width 29 height 16
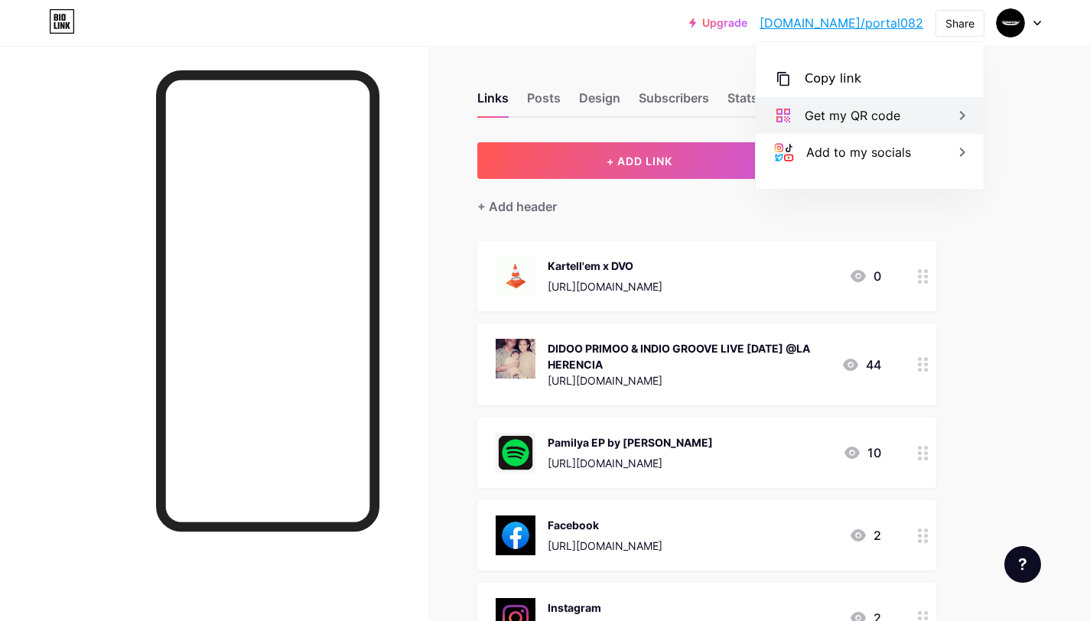
click at [914, 108] on div "Get my QR code" at bounding box center [870, 115] width 228 height 37
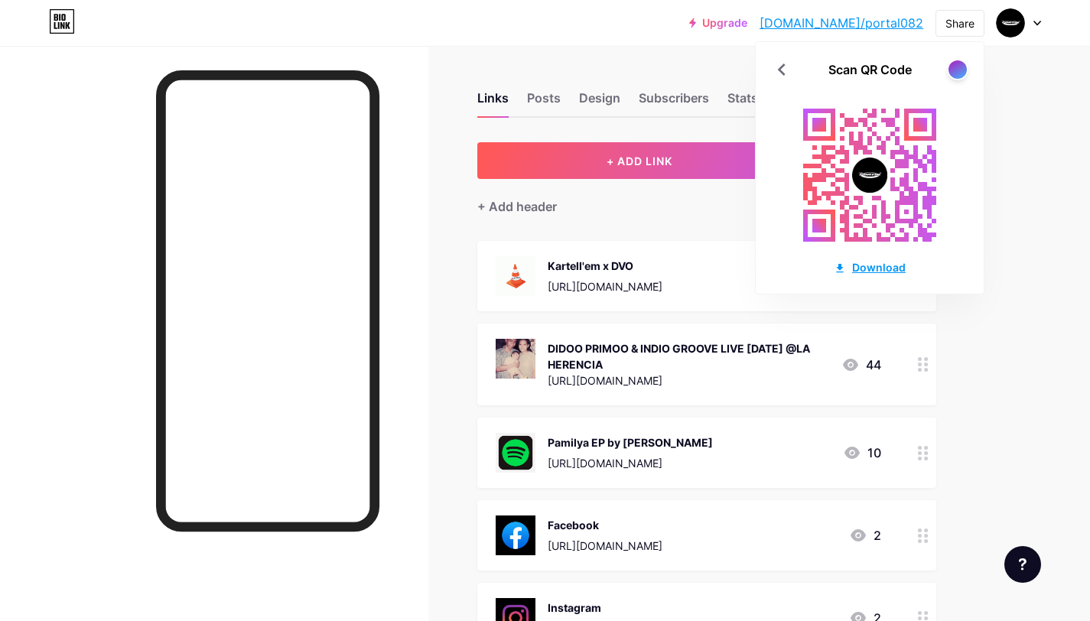
click at [876, 262] on div "Download" at bounding box center [870, 267] width 72 height 16
click at [906, 226] on rect at bounding box center [870, 175] width 168 height 168
click at [949, 205] on rect at bounding box center [870, 175] width 168 height 168
click at [953, 189] on rect at bounding box center [870, 175] width 168 height 168
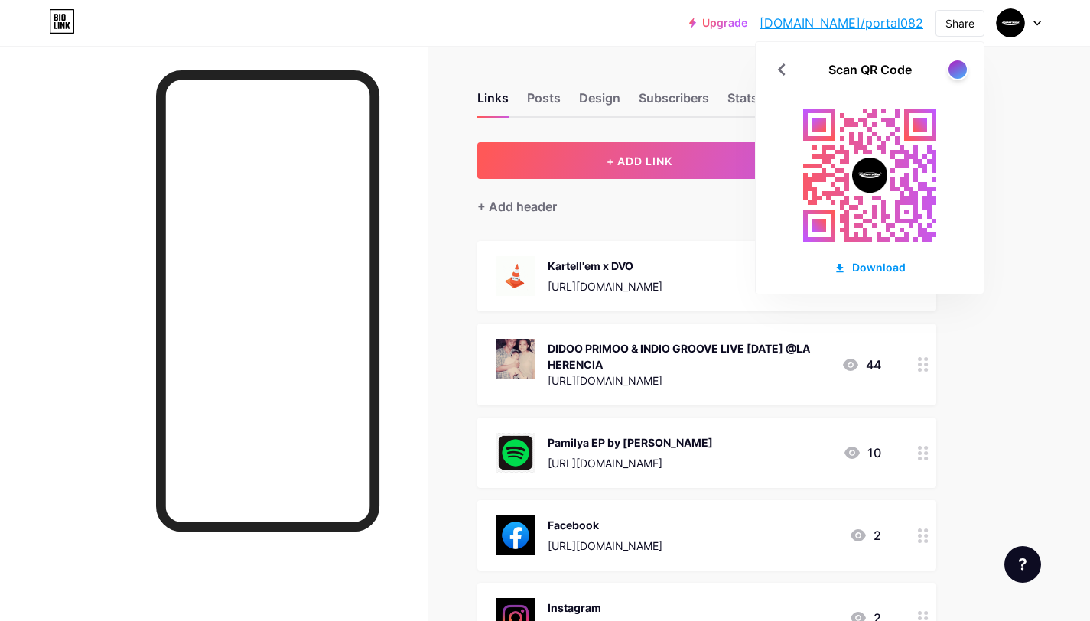
click at [1006, 214] on div "Upgrade [DOMAIN_NAME]/portal... [DOMAIN_NAME]/portal082 Share Scan QR Code Down…" at bounding box center [545, 590] width 1090 height 1180
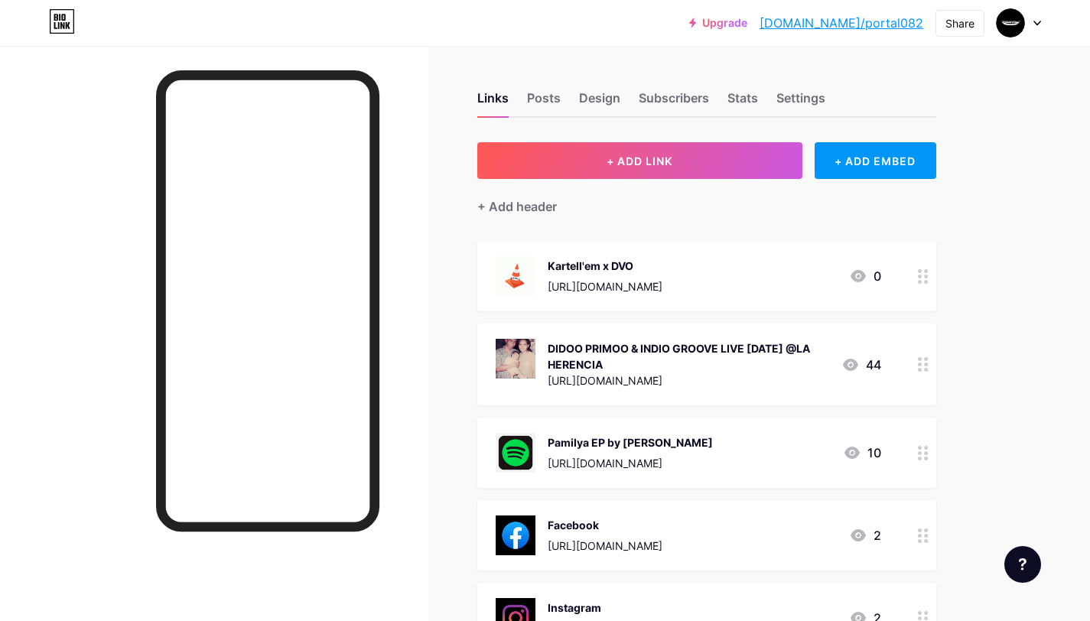
click at [1042, 222] on div "Upgrade [DOMAIN_NAME]/portal... [DOMAIN_NAME]/portal082 Share Switch accounts 0…" at bounding box center [545, 590] width 1090 height 1180
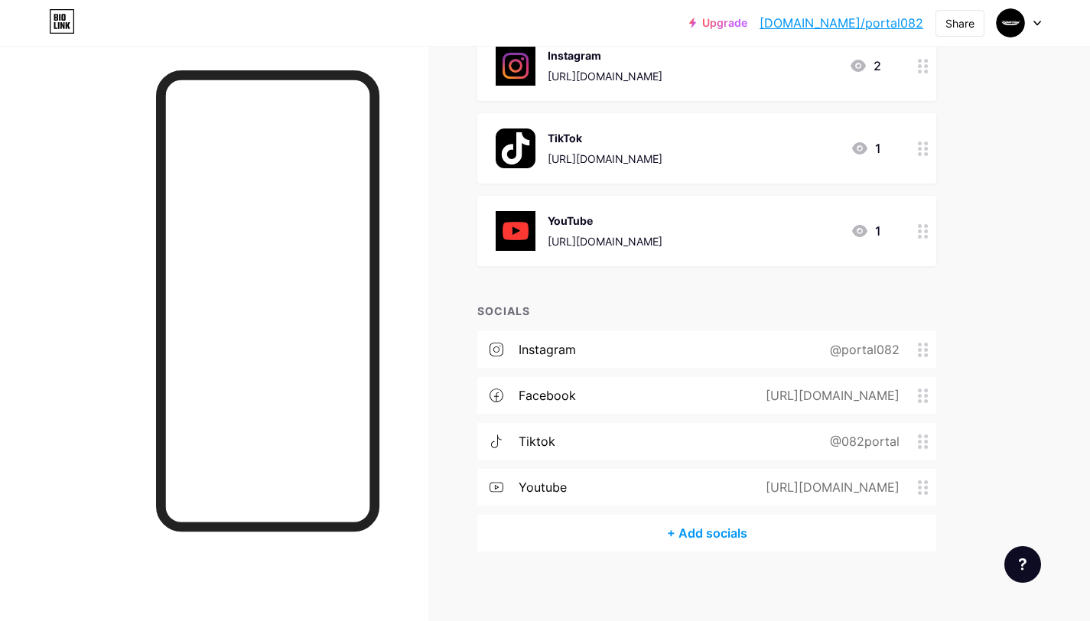
scroll to position [554, 0]
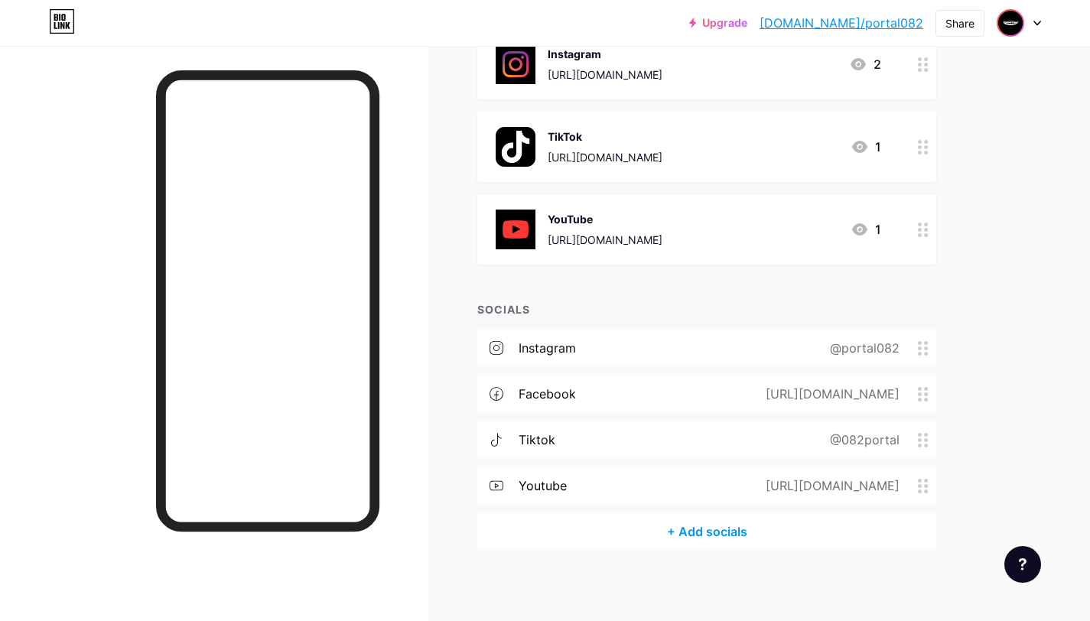
click at [1021, 24] on img at bounding box center [1010, 23] width 24 height 24
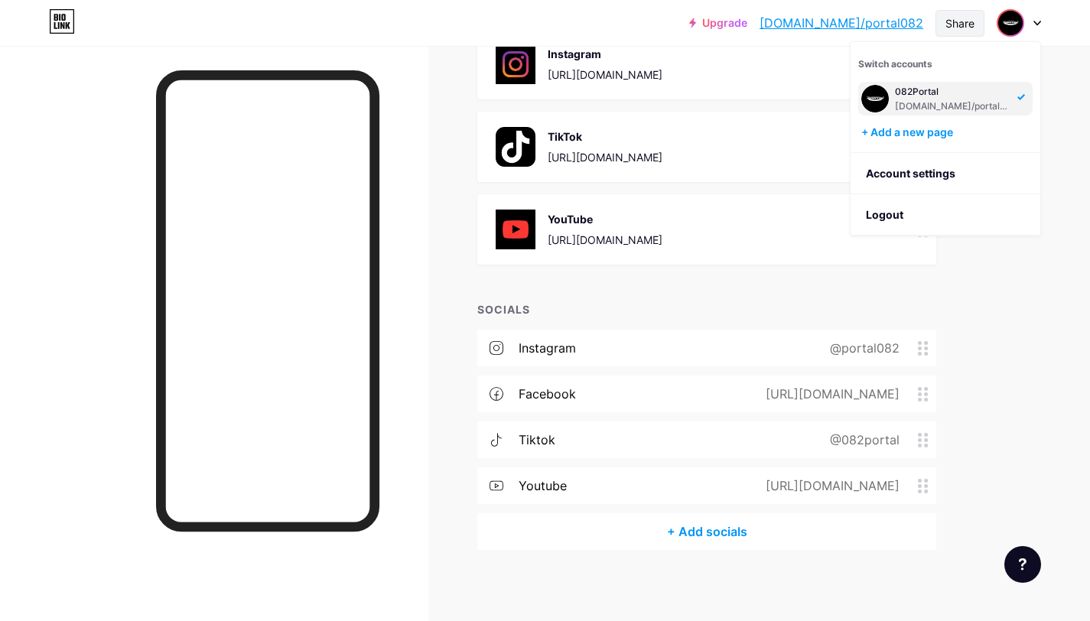
click at [968, 24] on div "Share" at bounding box center [960, 23] width 29 height 16
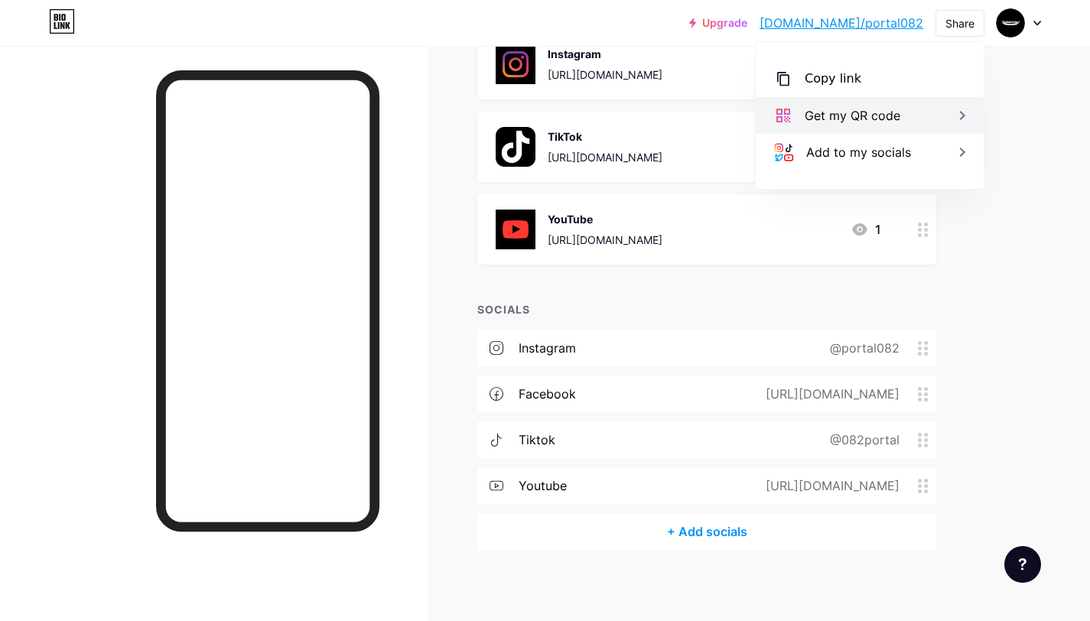
click at [916, 129] on div "Get my QR code" at bounding box center [870, 115] width 228 height 37
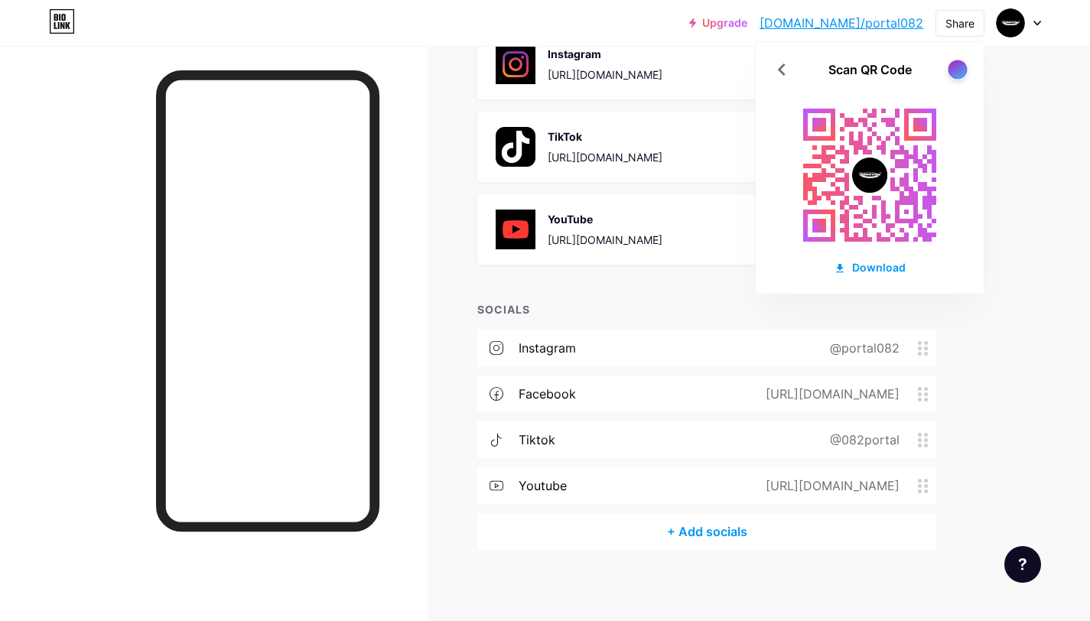
click at [956, 73] on div at bounding box center [957, 69] width 19 height 19
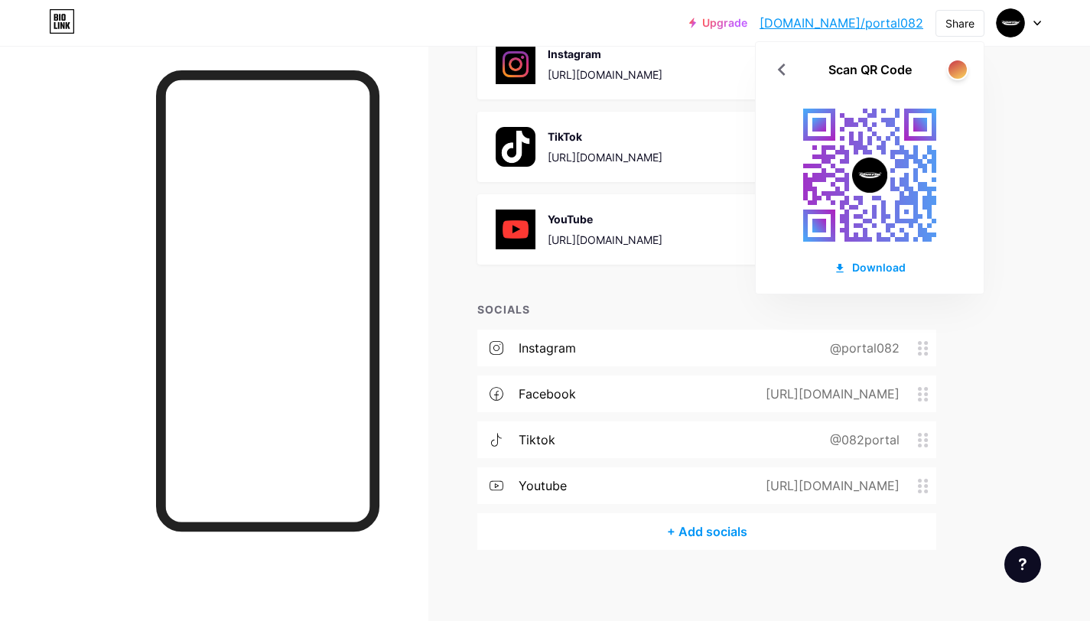
click at [961, 78] on div at bounding box center [957, 69] width 21 height 21
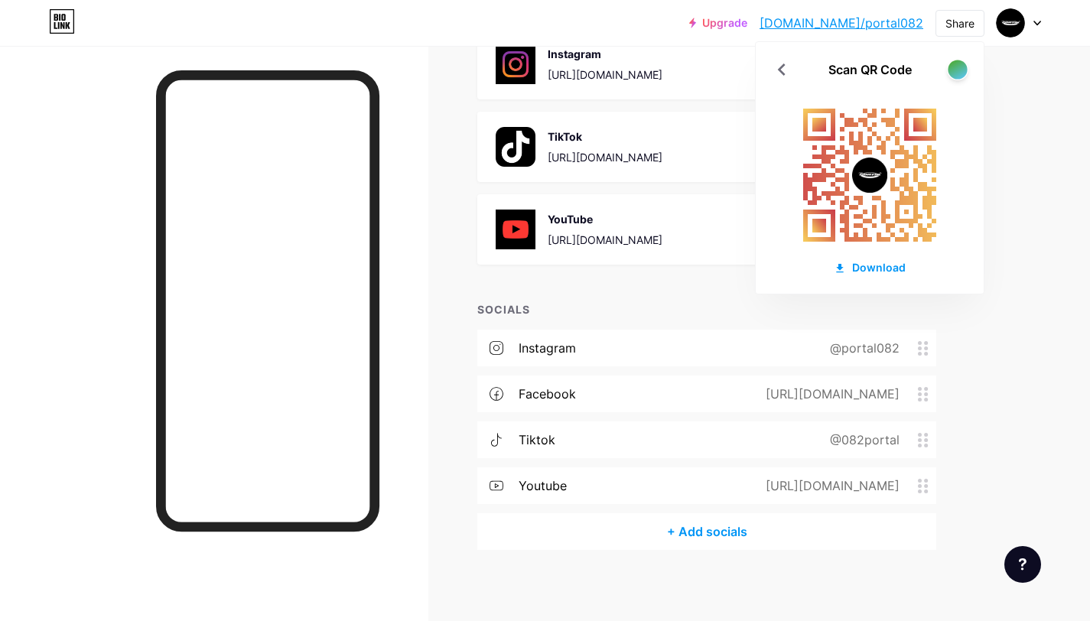
click at [955, 74] on div at bounding box center [957, 69] width 19 height 19
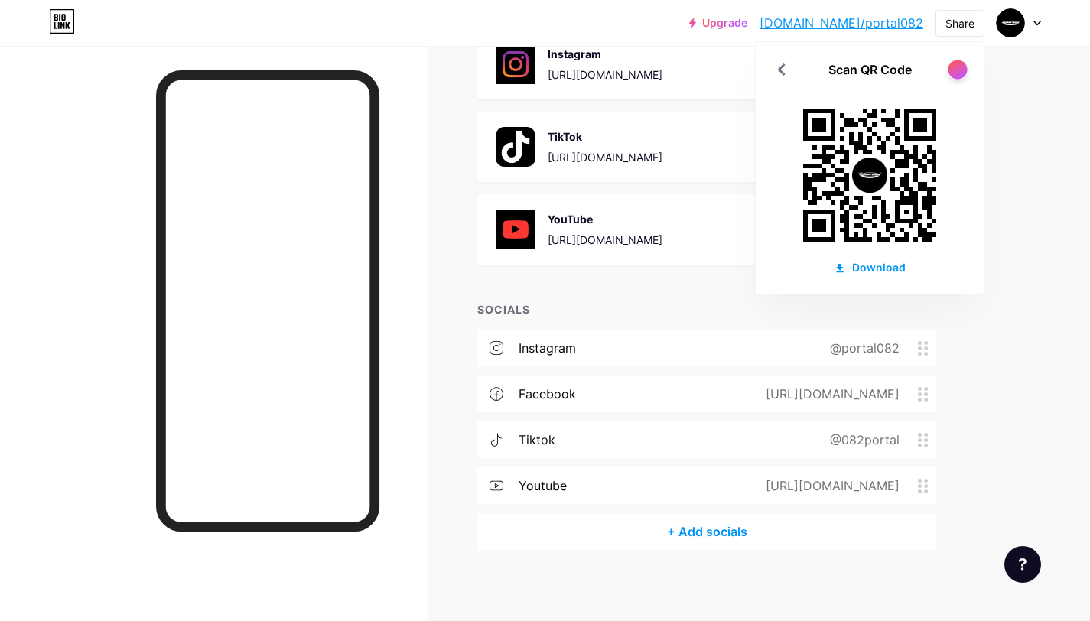
click at [955, 74] on div at bounding box center [957, 69] width 19 height 19
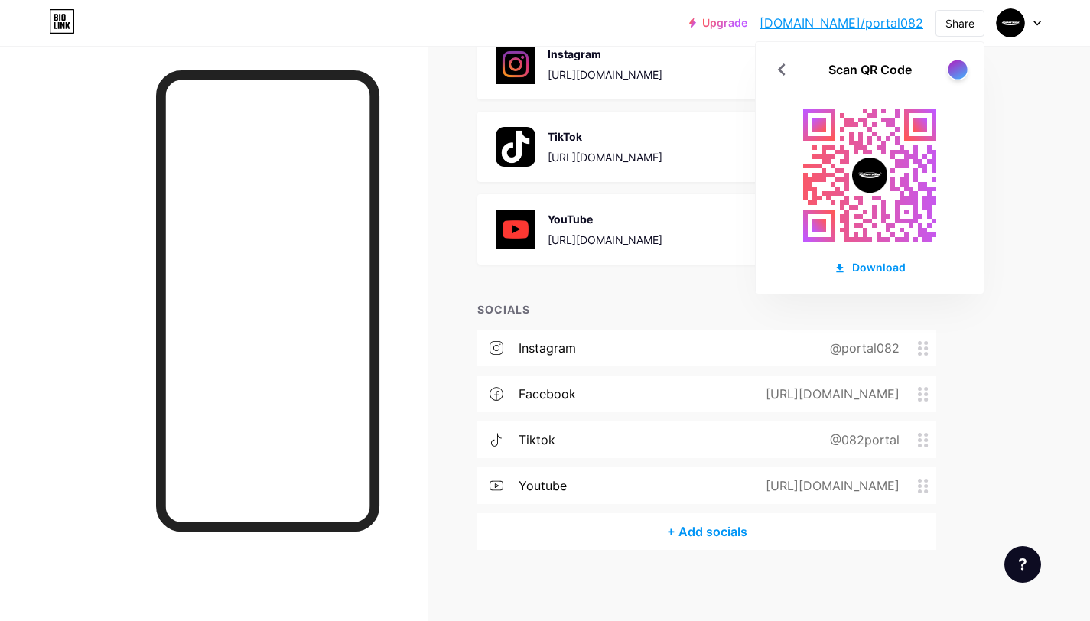
click at [955, 74] on div at bounding box center [957, 69] width 19 height 19
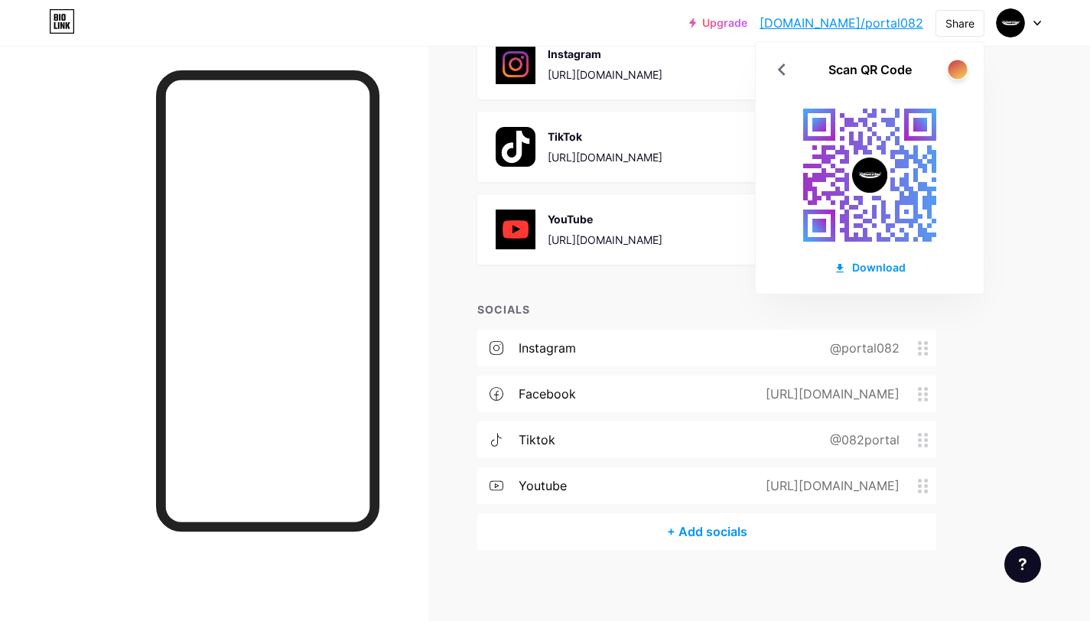
click at [955, 74] on div at bounding box center [957, 69] width 19 height 19
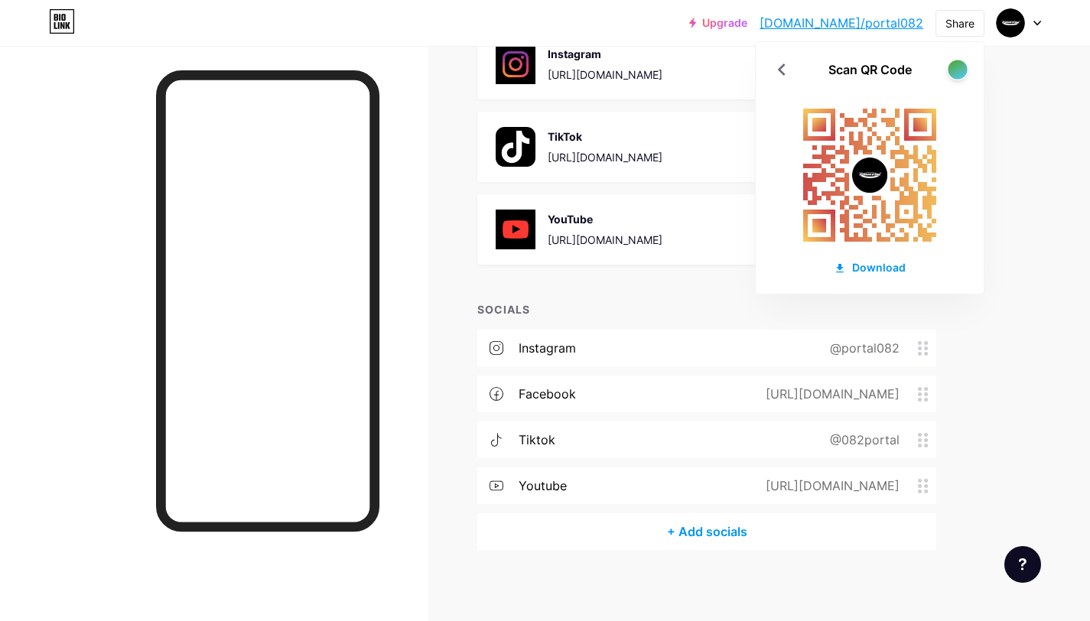
click at [955, 74] on div at bounding box center [957, 69] width 19 height 19
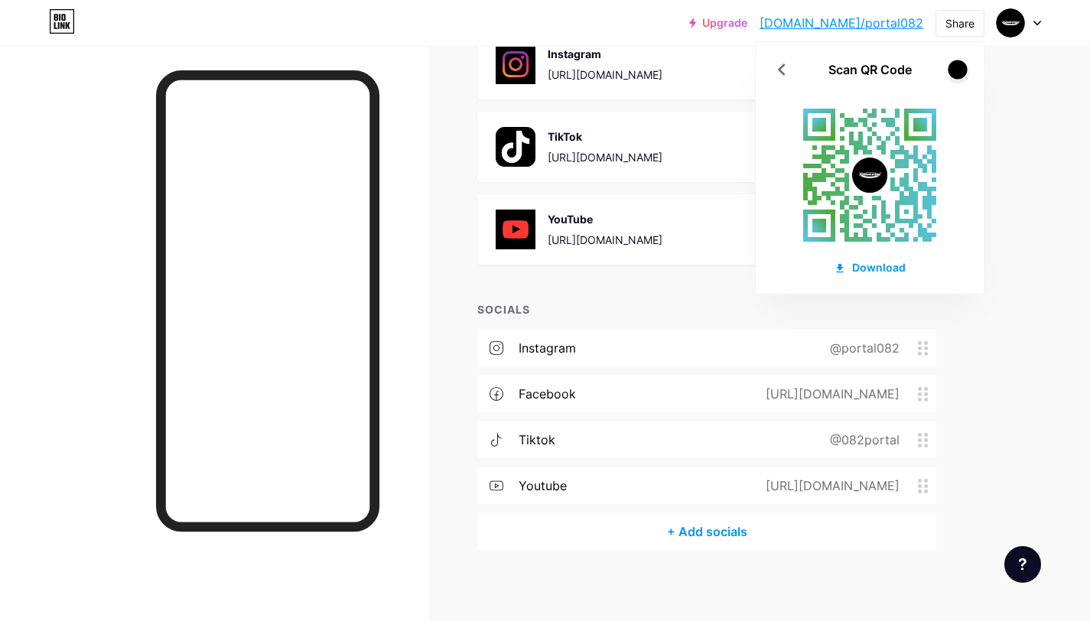
click at [955, 74] on div at bounding box center [957, 69] width 19 height 19
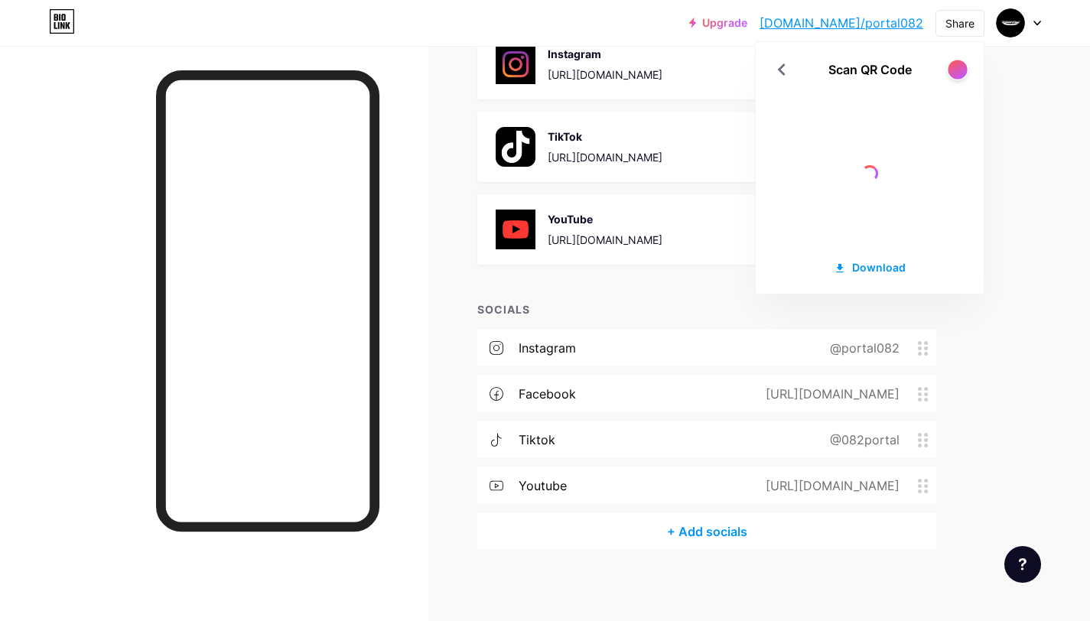
click at [955, 74] on div at bounding box center [957, 69] width 19 height 19
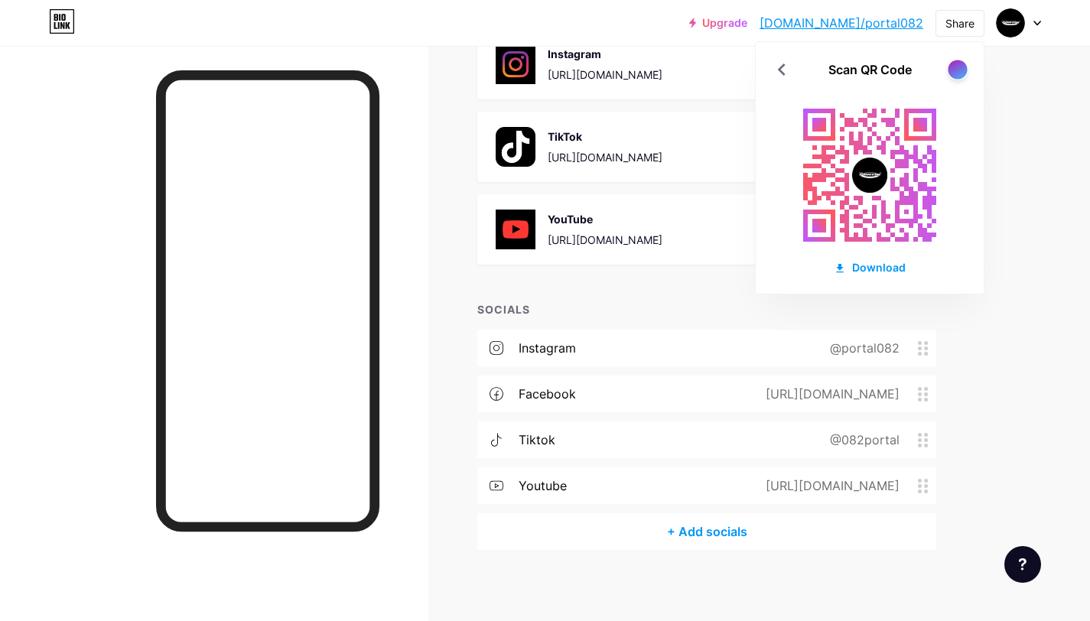
click at [955, 74] on div at bounding box center [957, 69] width 19 height 19
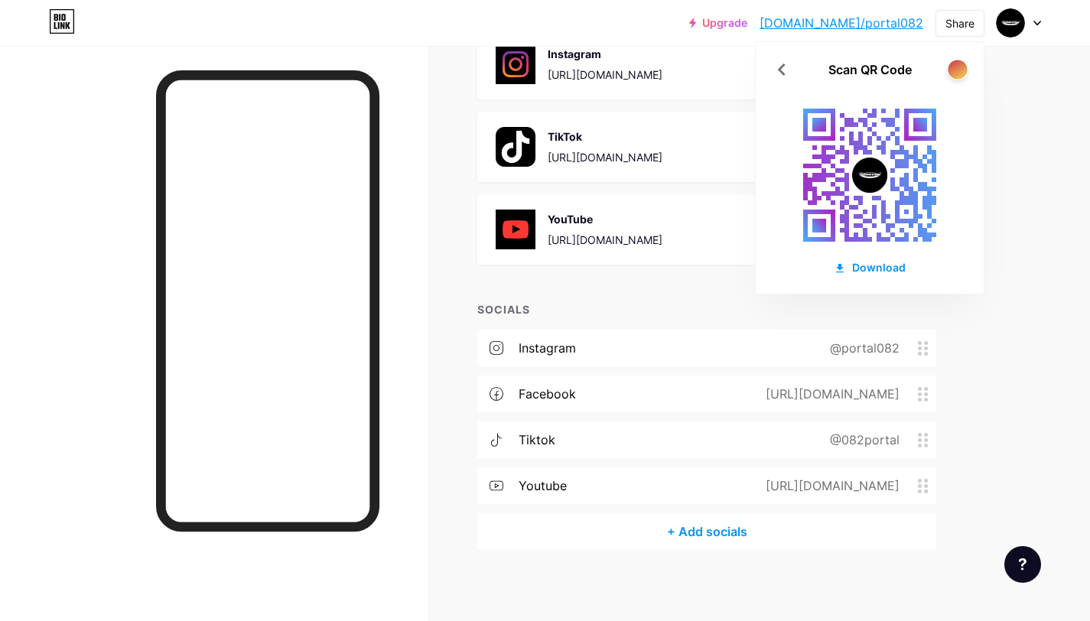
click at [955, 74] on div at bounding box center [957, 69] width 19 height 19
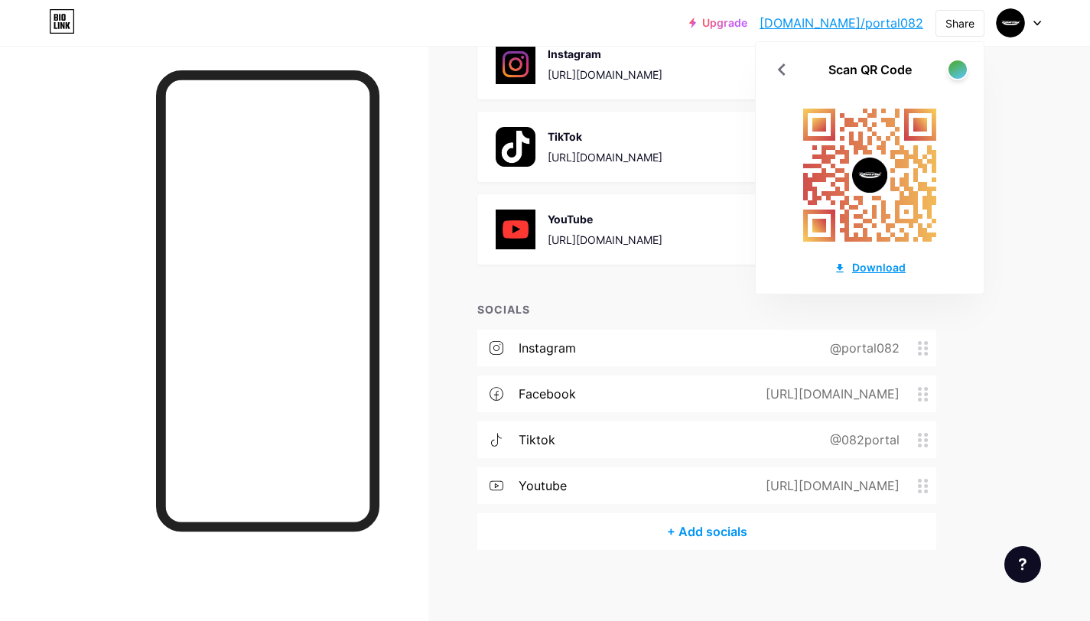
click at [881, 262] on div "Download" at bounding box center [870, 267] width 72 height 16
click at [783, 71] on icon at bounding box center [782, 69] width 8 height 12
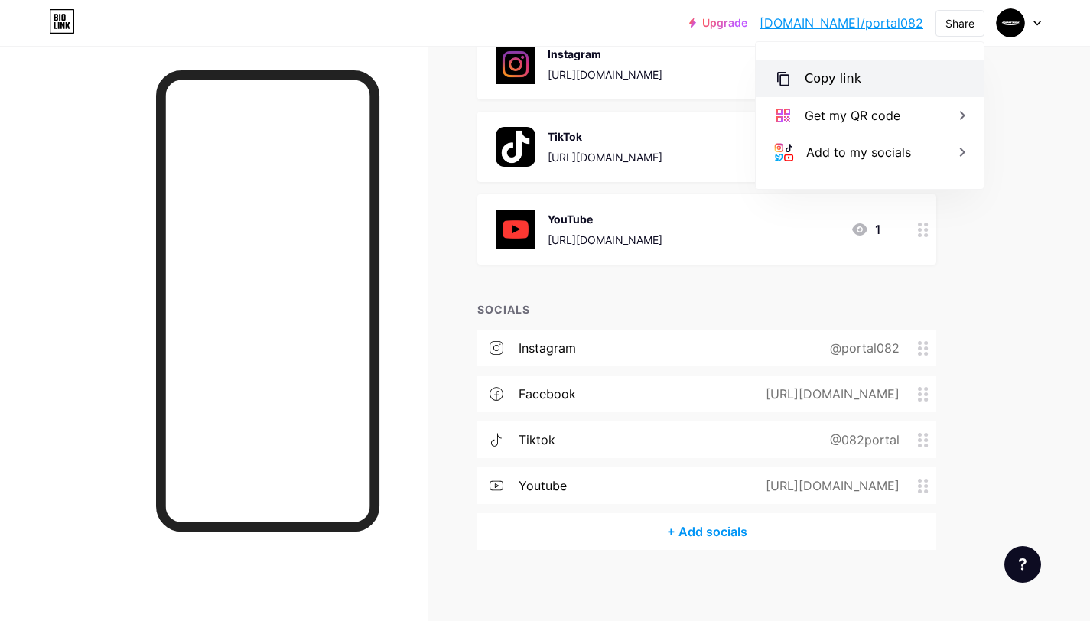
click at [896, 76] on div "Copy link" at bounding box center [870, 78] width 228 height 37
click at [960, 22] on div "Share" at bounding box center [960, 23] width 29 height 16
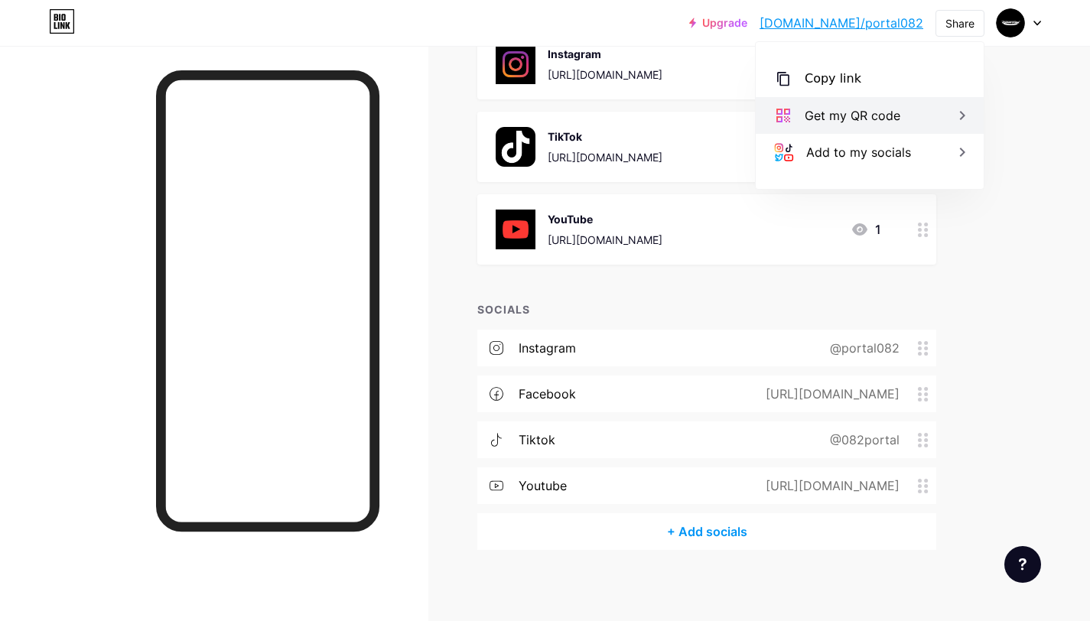
click at [916, 110] on div "Get my QR code" at bounding box center [870, 115] width 228 height 37
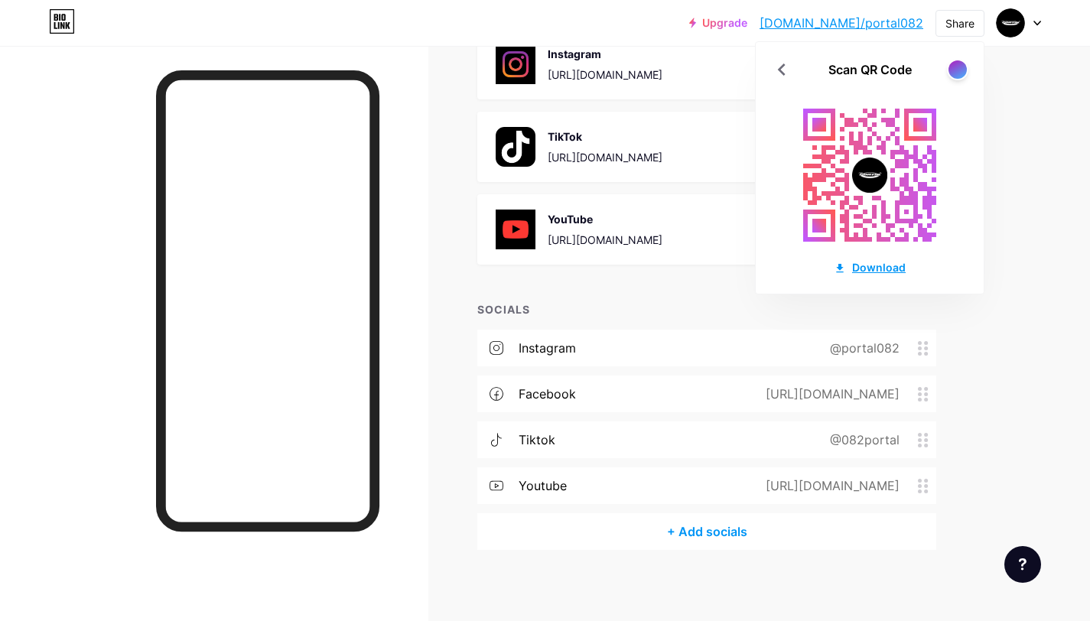
click at [871, 260] on div "Download" at bounding box center [870, 267] width 72 height 16
drag, startPoint x: 957, startPoint y: 86, endPoint x: 957, endPoint y: 68, distance: 17.6
click at [957, 83] on div "Scan QR Code Download" at bounding box center [870, 168] width 228 height 252
click at [957, 66] on div at bounding box center [957, 69] width 19 height 19
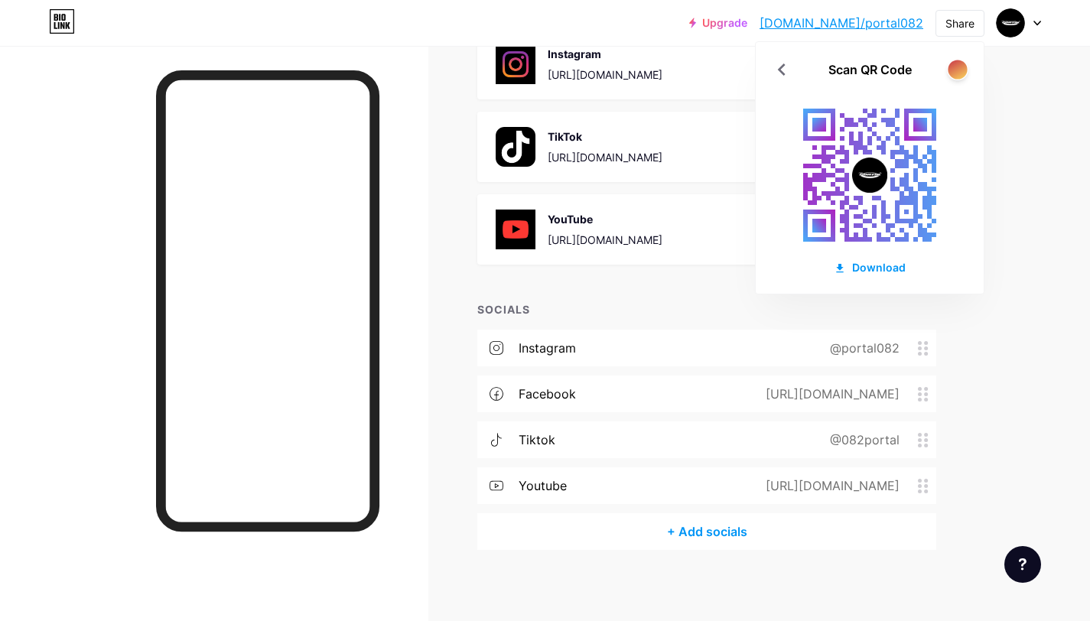
click at [959, 69] on div at bounding box center [957, 69] width 19 height 19
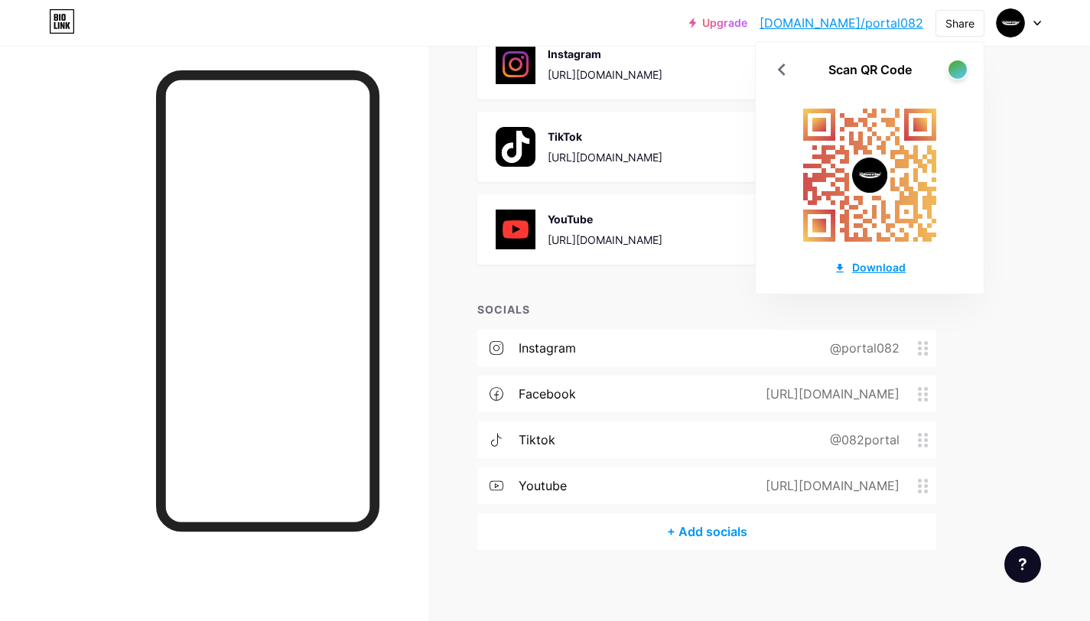
click at [874, 259] on div "Download" at bounding box center [870, 267] width 72 height 16
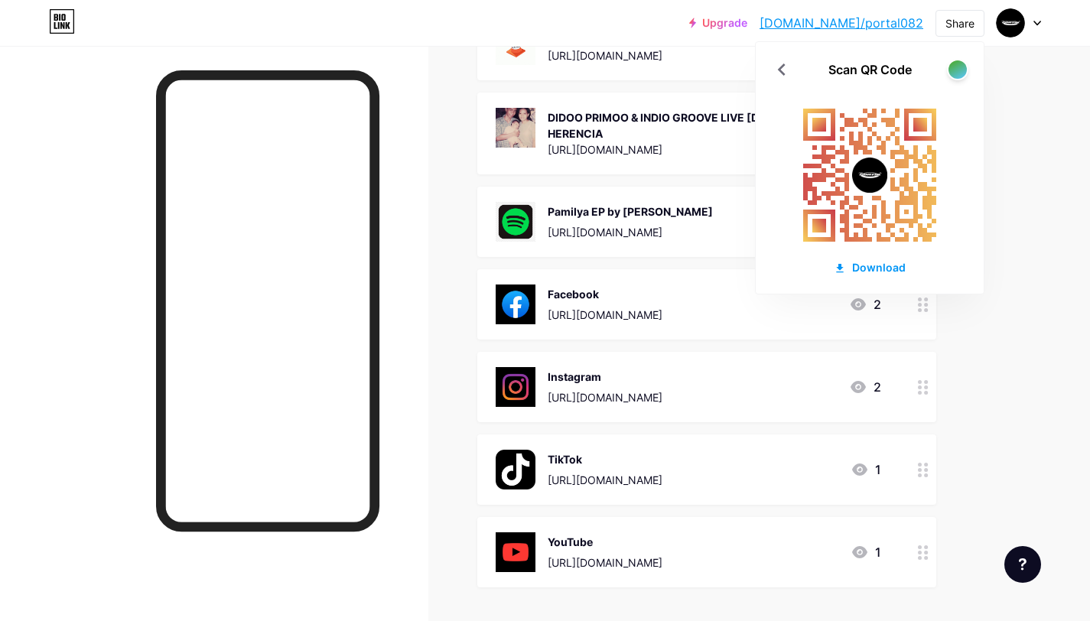
click at [423, 291] on div at bounding box center [214, 356] width 428 height 621
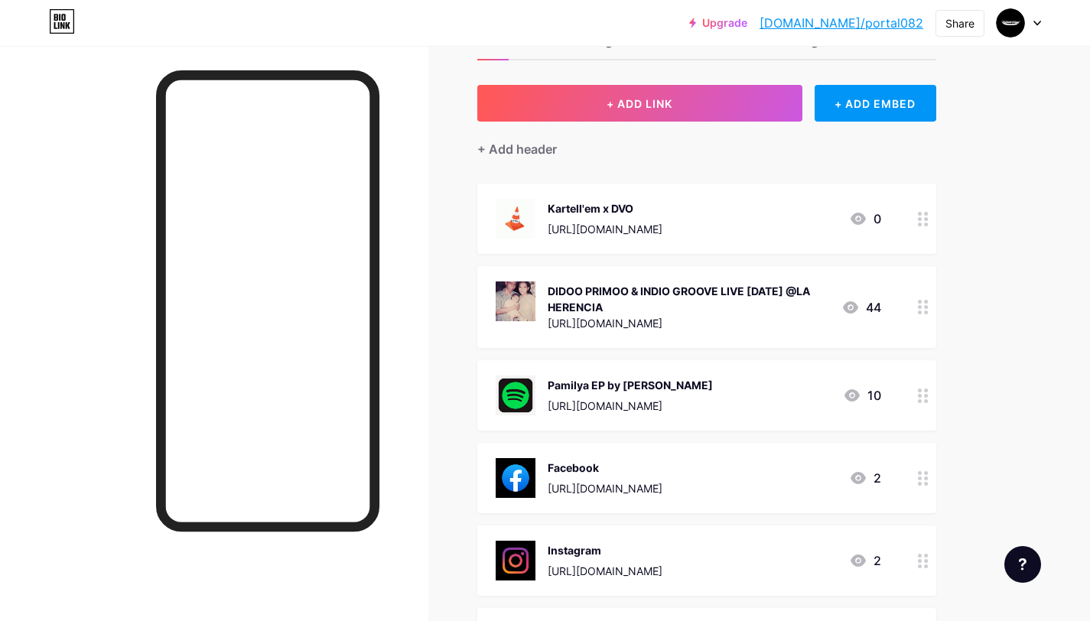
scroll to position [0, 0]
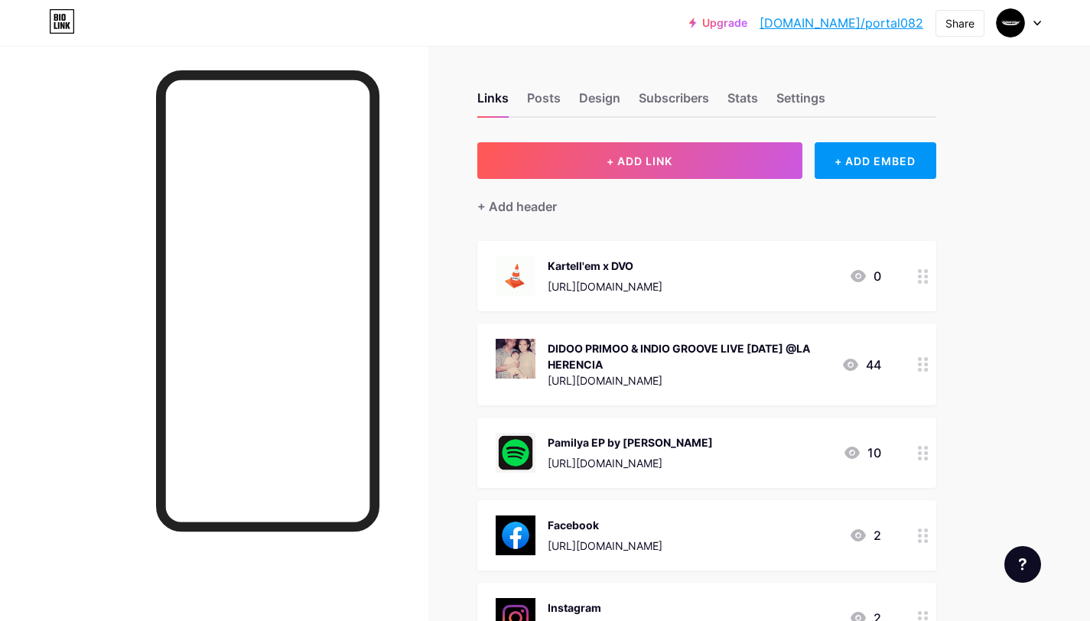
click at [662, 278] on div "[URL][DOMAIN_NAME]" at bounding box center [605, 286] width 115 height 16
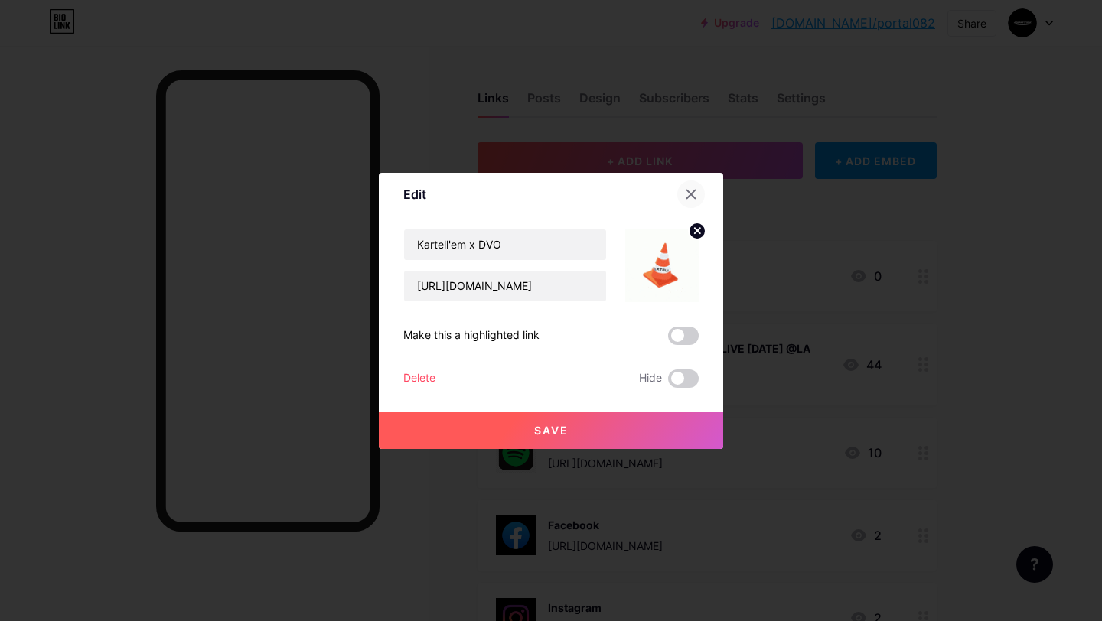
click at [685, 190] on icon at bounding box center [691, 194] width 12 height 12
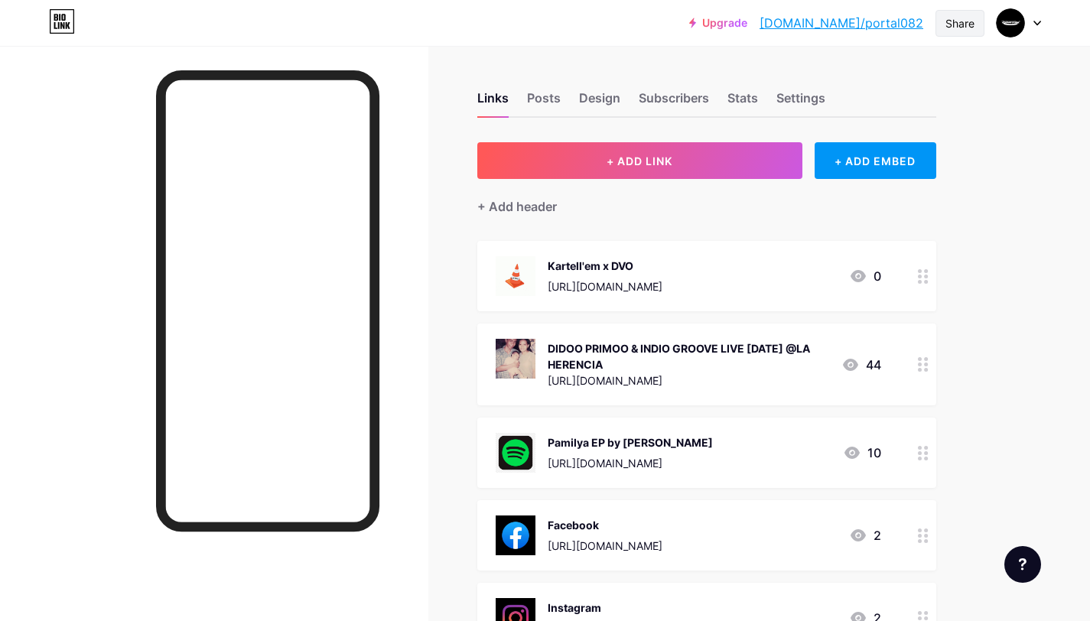
click at [961, 28] on div "Share" at bounding box center [960, 23] width 29 height 16
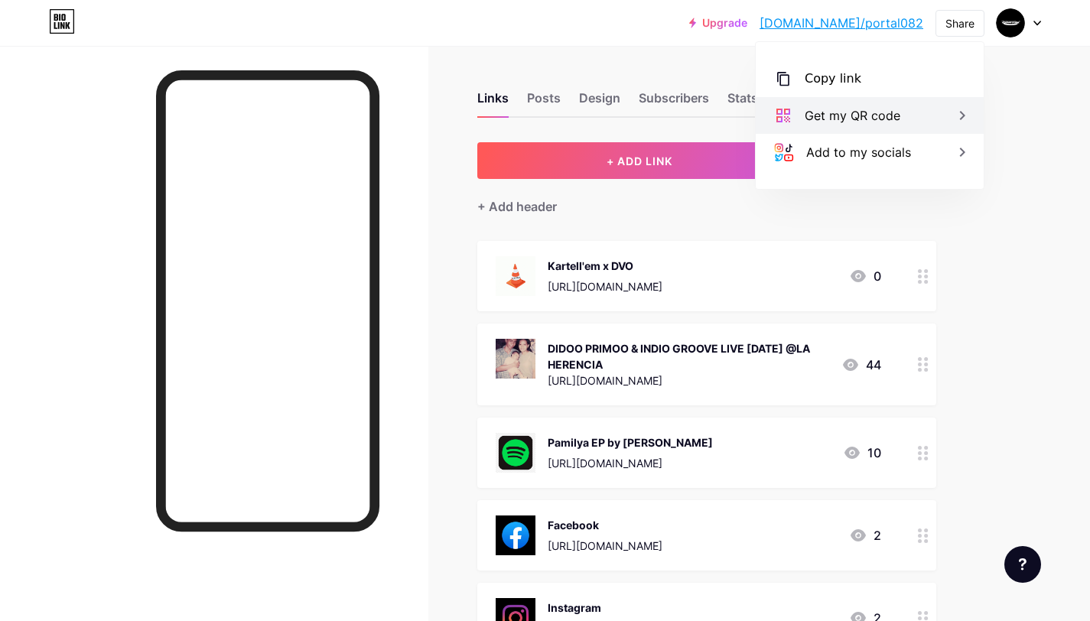
click at [913, 115] on div "Get my QR code" at bounding box center [870, 115] width 228 height 37
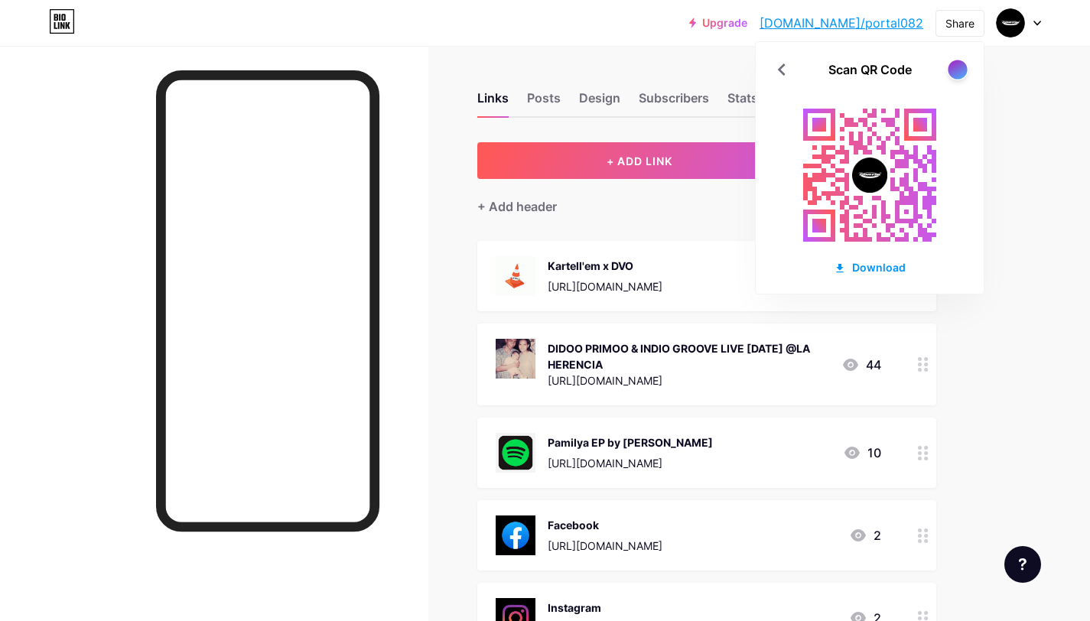
click at [956, 71] on div at bounding box center [957, 69] width 19 height 19
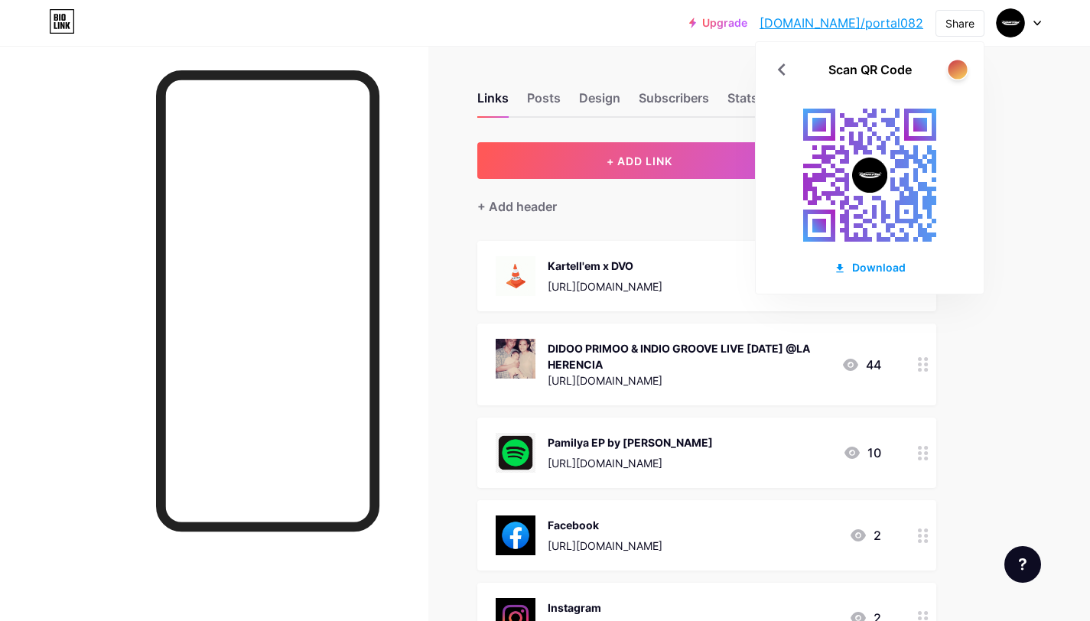
click at [956, 71] on div at bounding box center [957, 69] width 19 height 19
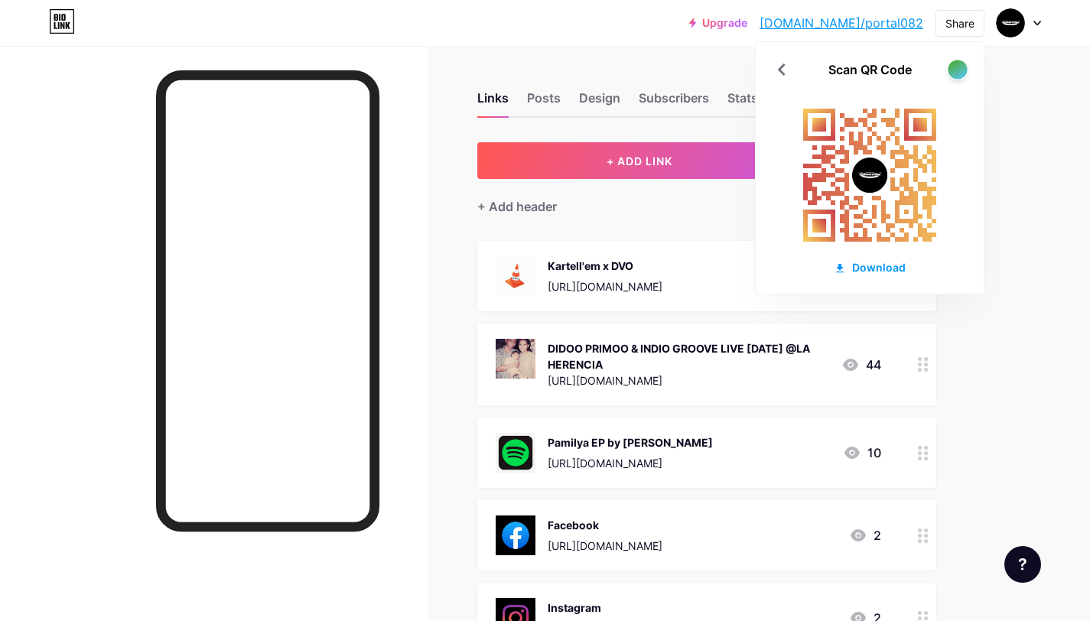
click at [956, 71] on div at bounding box center [957, 69] width 19 height 19
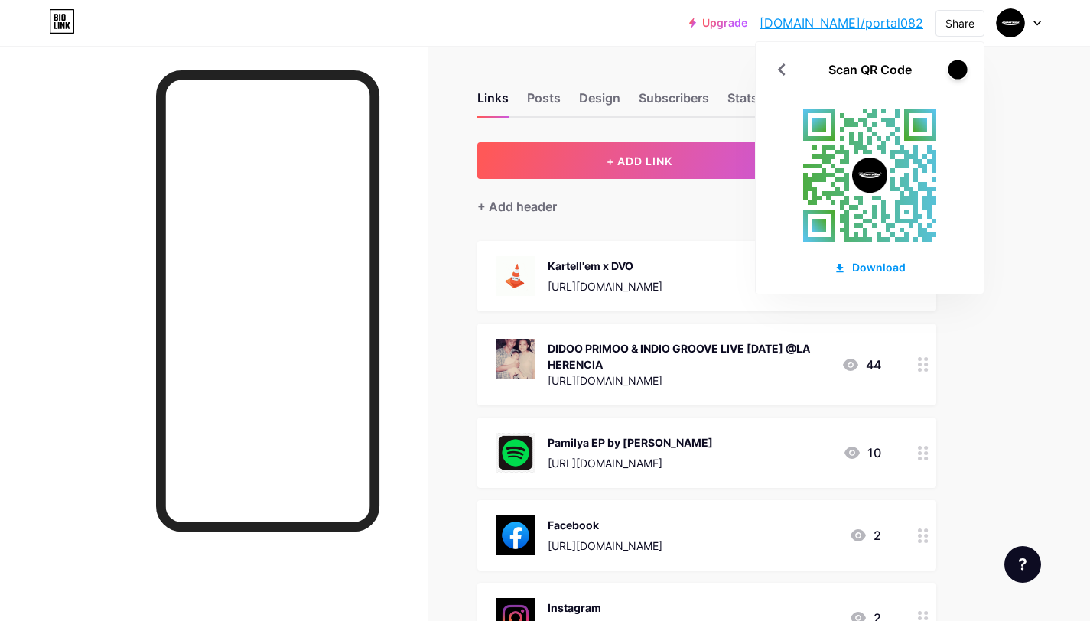
click at [956, 71] on div at bounding box center [957, 69] width 19 height 19
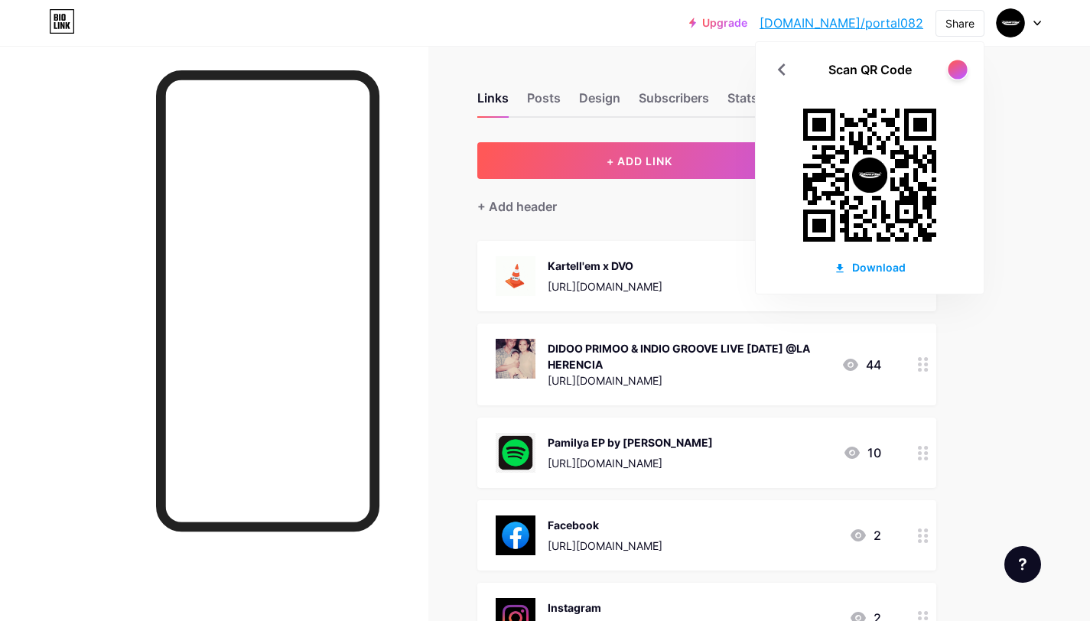
click at [956, 71] on div at bounding box center [957, 69] width 19 height 19
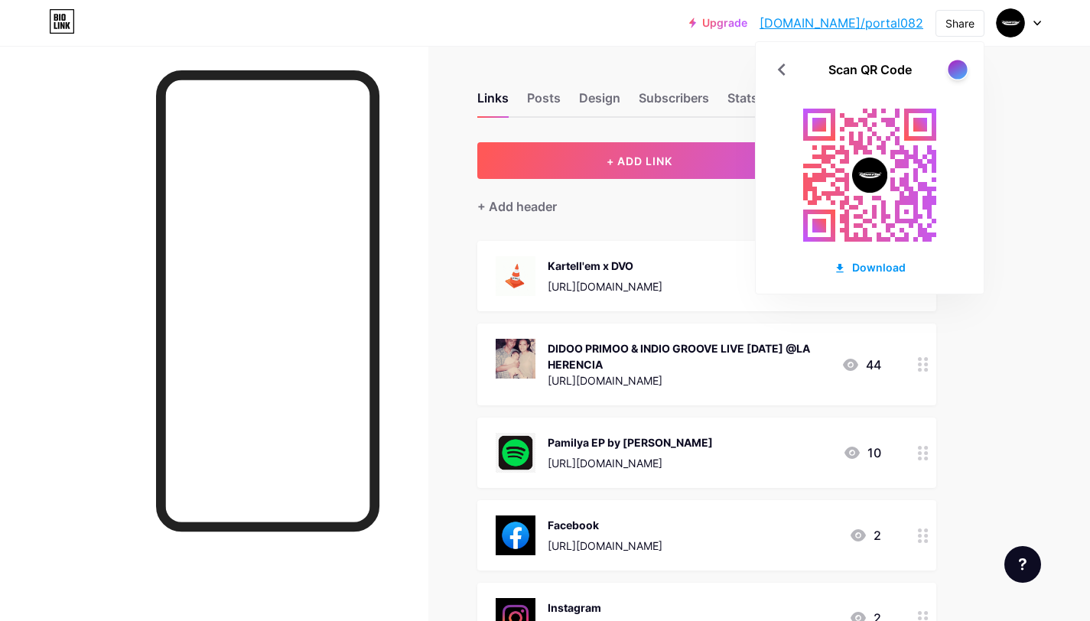
click at [956, 71] on div at bounding box center [957, 69] width 19 height 19
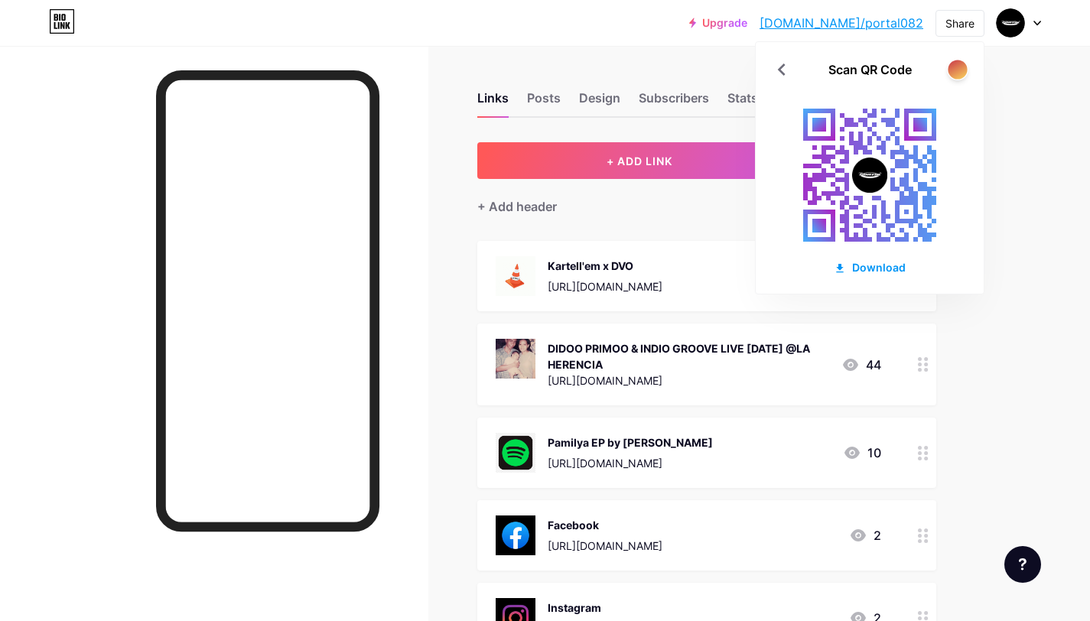
click at [956, 71] on div at bounding box center [957, 69] width 19 height 19
